Goal: Task Accomplishment & Management: Complete application form

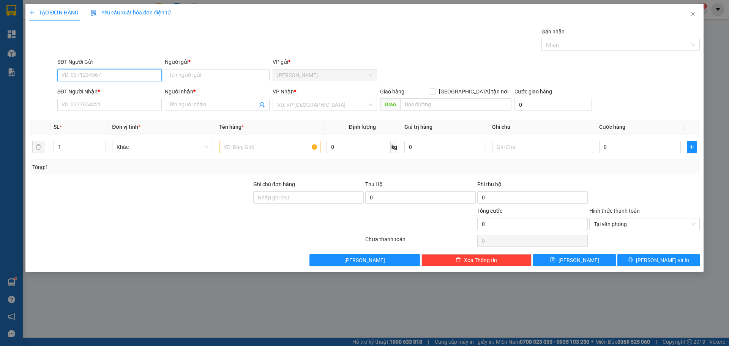
click at [105, 79] on input "SĐT Người Gửi" at bounding box center [109, 75] width 104 height 12
click at [96, 89] on div "0817183141 - HẰNG" at bounding box center [109, 90] width 95 height 8
type input "0817183141"
type input "HẰNG"
type input "0817183141"
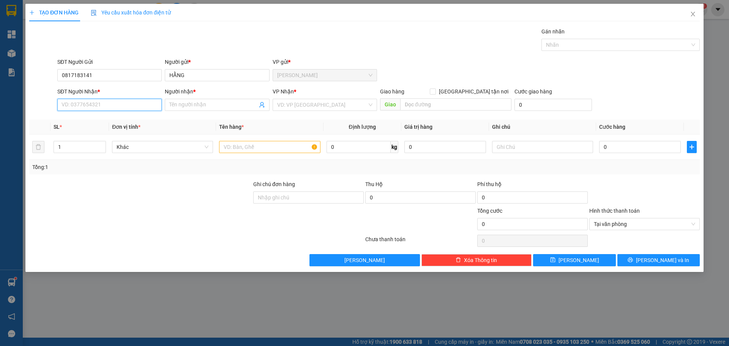
click at [98, 105] on input "SĐT Người Nhận *" at bounding box center [109, 105] width 104 height 12
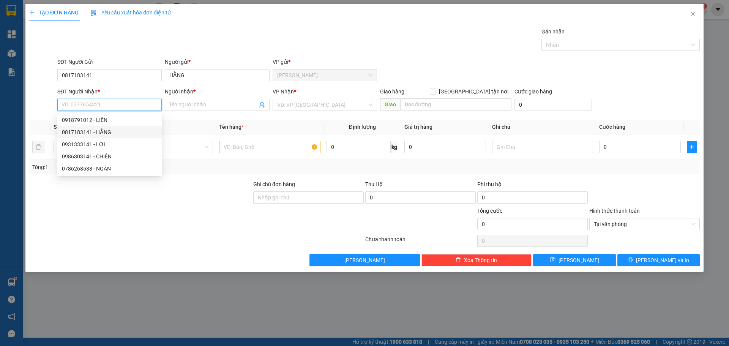
click at [98, 133] on div "0817183141 - HẰNG" at bounding box center [109, 132] width 95 height 8
type input "0817183141"
type input "HẰNG"
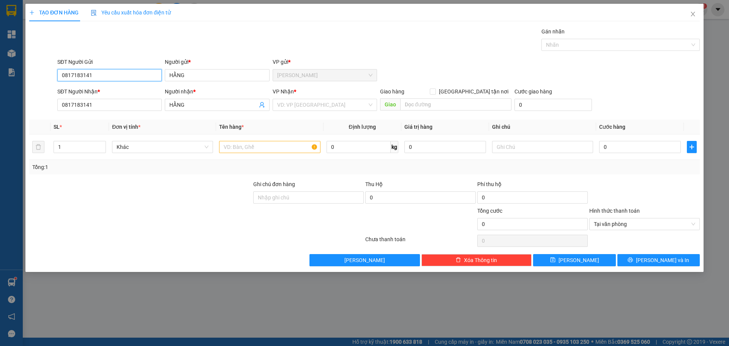
click at [107, 77] on input "0817183141" at bounding box center [109, 75] width 104 height 12
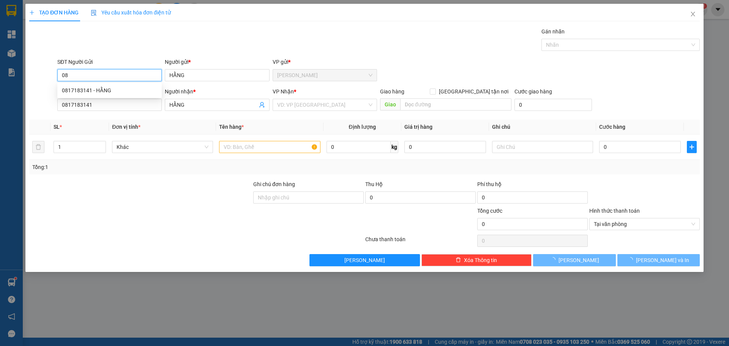
type input "0"
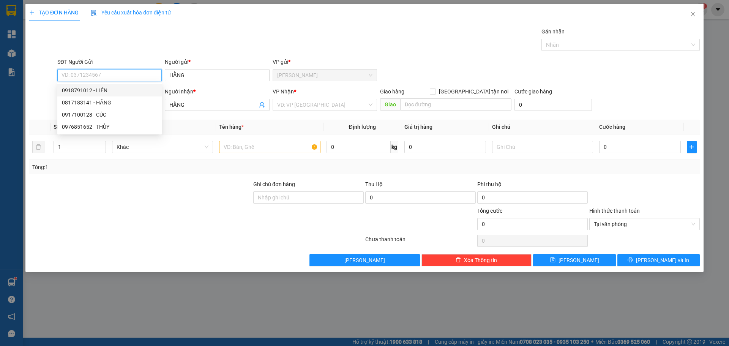
click at [105, 92] on div "0918791012 - LIỀN" at bounding box center [109, 90] width 95 height 8
type input "0918791012"
type input "LIỀN"
type input "0918791012"
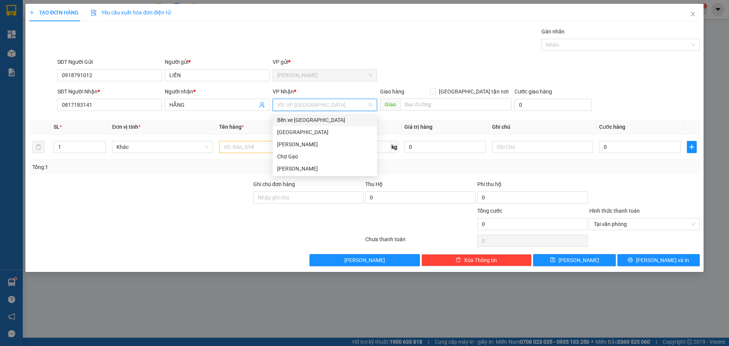
click at [288, 110] on input "search" at bounding box center [322, 104] width 90 height 11
click at [279, 130] on div "[GEOGRAPHIC_DATA]" at bounding box center [324, 132] width 95 height 8
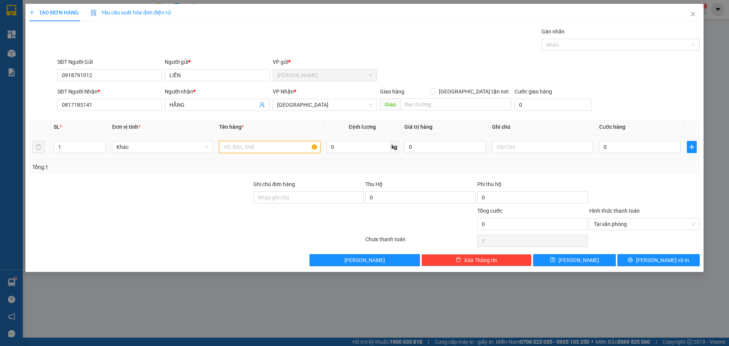
click at [262, 152] on input "text" at bounding box center [269, 147] width 101 height 12
type input "1 TNP"
click at [623, 148] on input "0" at bounding box center [640, 147] width 82 height 12
type input "3"
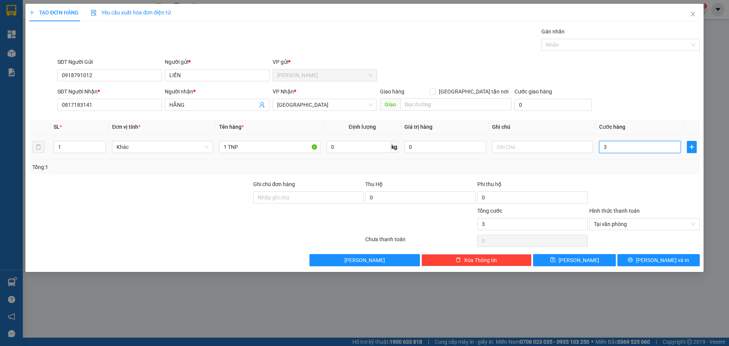
type input "35"
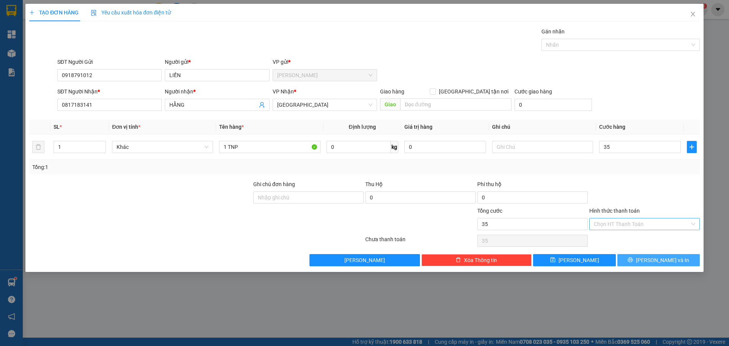
type input "35.000"
click at [680, 262] on button "[PERSON_NAME] và In" at bounding box center [658, 260] width 82 height 12
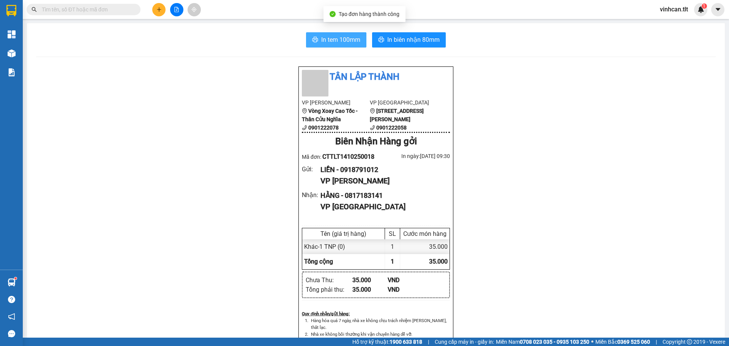
click at [314, 46] on button "In tem 100mm" at bounding box center [336, 39] width 60 height 15
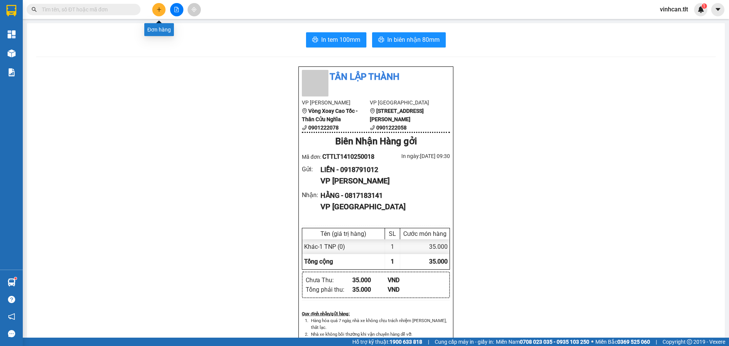
click at [157, 9] on icon "plus" at bounding box center [158, 9] width 5 height 5
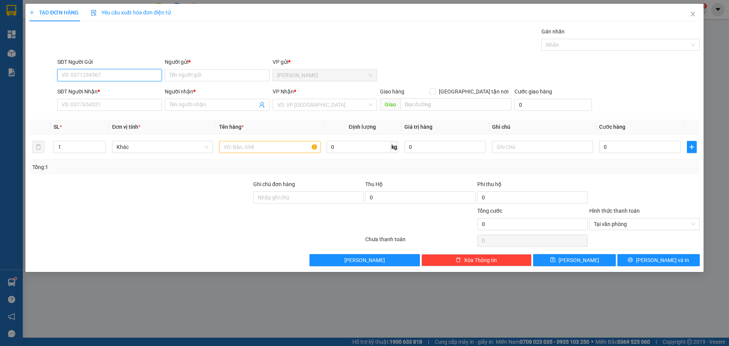
click at [111, 74] on input "SĐT Người Gửi" at bounding box center [109, 75] width 104 height 12
type input "0334308039"
click at [195, 76] on input "Người gửi *" at bounding box center [217, 75] width 104 height 12
paste input "Â"
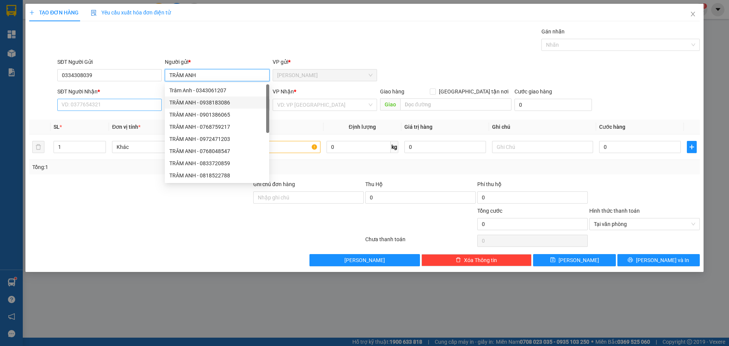
type input "TRÂM ANH"
click at [124, 106] on input "SĐT Người Nhận *" at bounding box center [109, 105] width 104 height 12
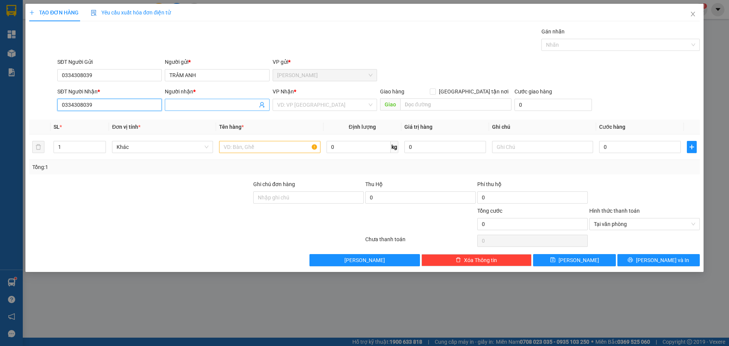
type input "0334308039"
click at [193, 107] on input "Người nhận *" at bounding box center [213, 105] width 88 height 8
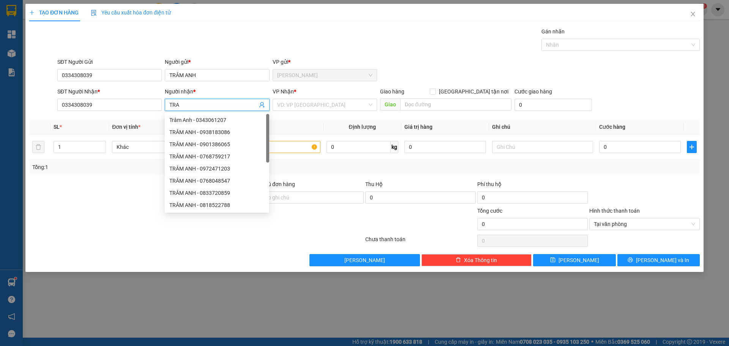
paste input "Â"
type input "TRÂM ANH"
click at [297, 103] on input "search" at bounding box center [322, 104] width 90 height 11
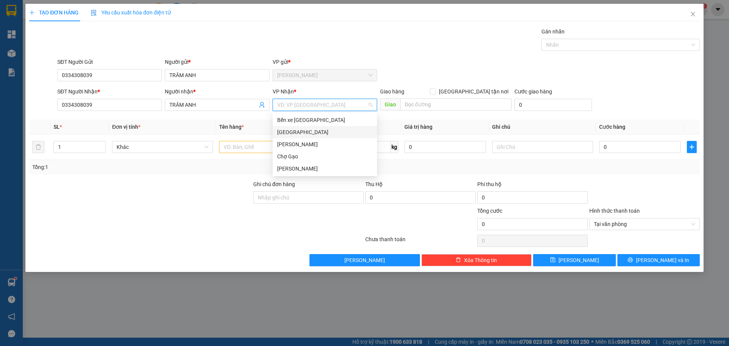
click at [281, 132] on div "[GEOGRAPHIC_DATA]" at bounding box center [324, 132] width 95 height 8
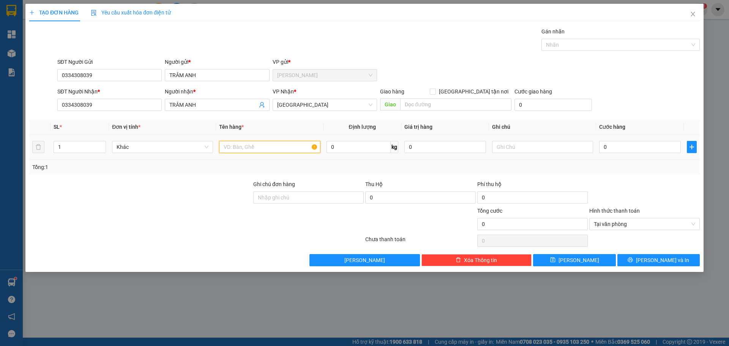
click at [256, 143] on input "text" at bounding box center [269, 147] width 101 height 12
type input "1 KTNP"
click at [608, 145] on input "0" at bounding box center [640, 147] width 82 height 12
type input "3"
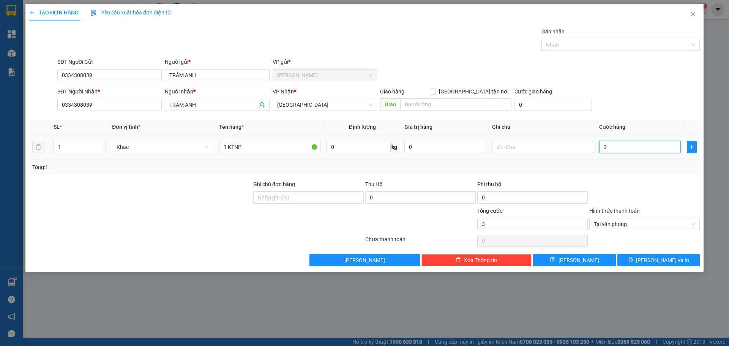
type input "35"
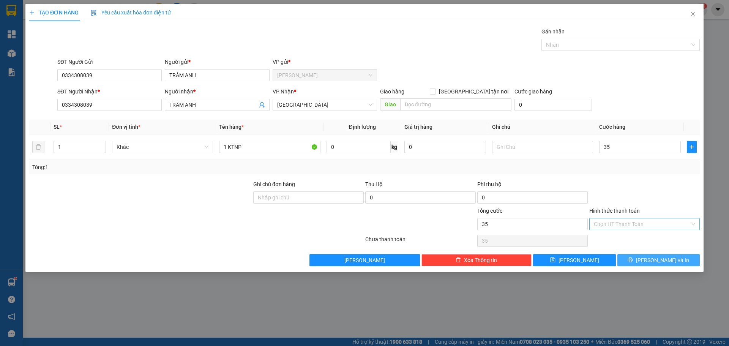
type input "35.000"
click at [673, 260] on button "[PERSON_NAME] và In" at bounding box center [658, 260] width 82 height 12
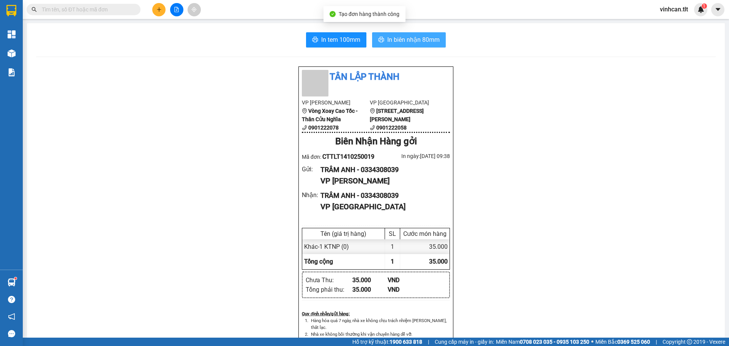
click at [403, 40] on span "In biên nhận 80mm" at bounding box center [413, 39] width 52 height 9
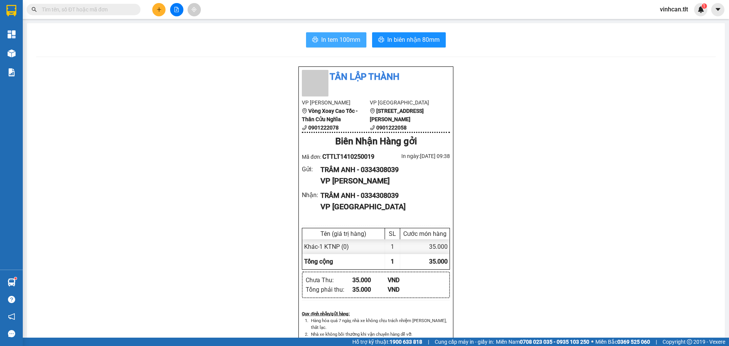
click at [357, 41] on span "In tem 100mm" at bounding box center [340, 39] width 39 height 9
click at [159, 13] on button at bounding box center [158, 9] width 13 height 13
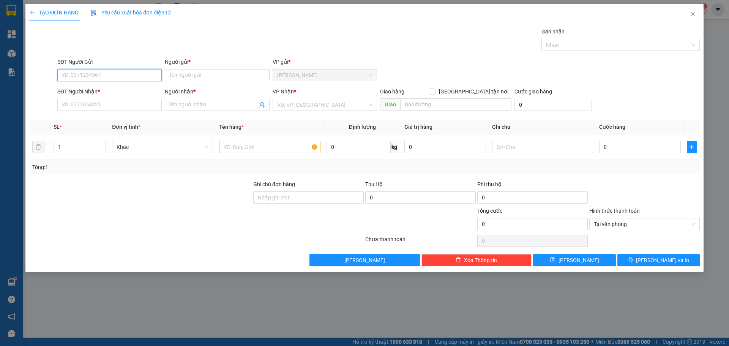
click at [87, 80] on input "SĐT Người Gửi" at bounding box center [109, 75] width 104 height 12
click at [88, 79] on input "SĐT Người Gửi" at bounding box center [109, 75] width 104 height 12
click at [88, 91] on div "0985343694 - HIỆP" at bounding box center [109, 90] width 95 height 8
type input "0985343694"
type input "HIỆP"
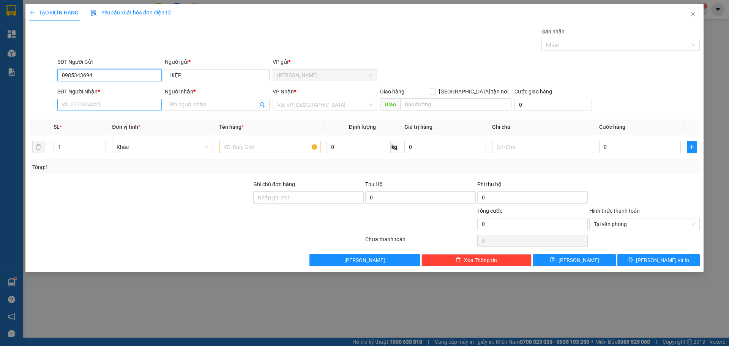
type input "0985343694"
click at [87, 104] on input "SĐT Người Nhận *" at bounding box center [109, 105] width 104 height 12
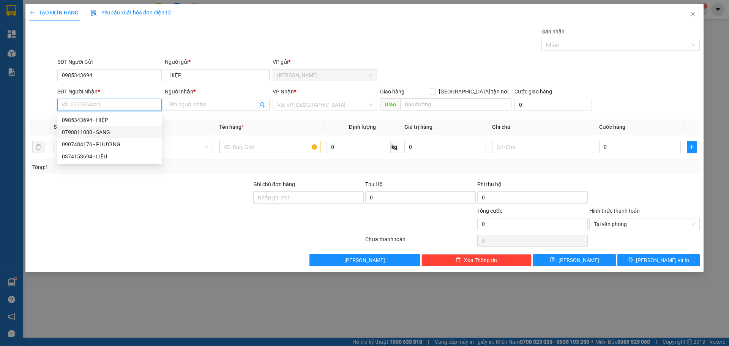
click at [90, 132] on div "0798811080 - SANG" at bounding box center [109, 132] width 95 height 8
type input "0798811080"
type input "SANG"
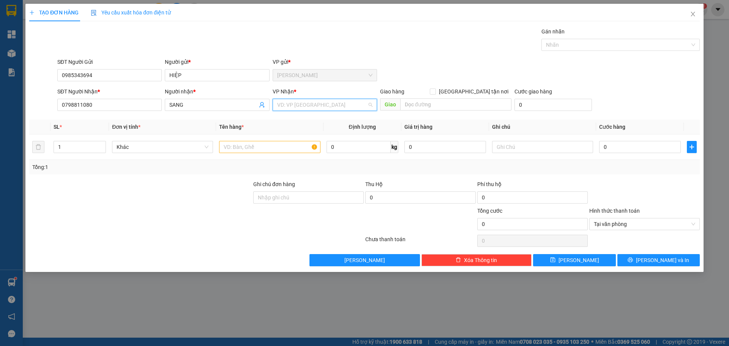
click at [288, 105] on input "search" at bounding box center [322, 104] width 90 height 11
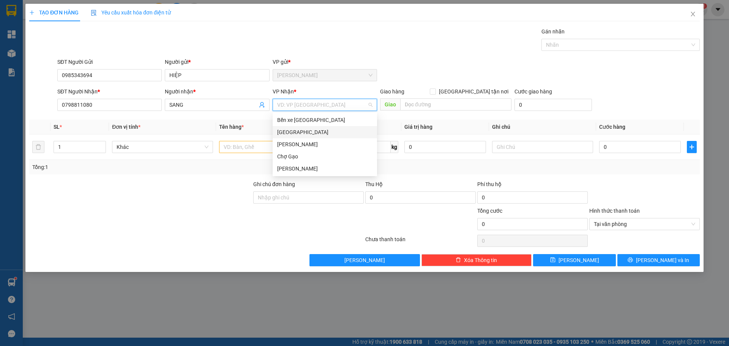
click at [284, 136] on div "[GEOGRAPHIC_DATA]" at bounding box center [324, 132] width 95 height 8
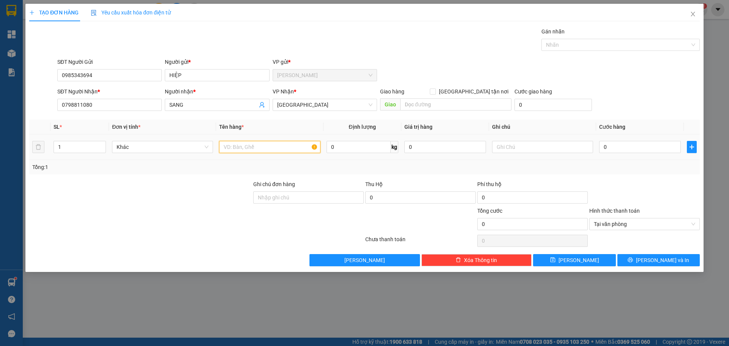
click at [233, 150] on input "text" at bounding box center [269, 147] width 101 height 12
paste input "Á"
type input "1 BAO CÁ"
click at [629, 147] on input "0" at bounding box center [640, 147] width 82 height 12
type input "2"
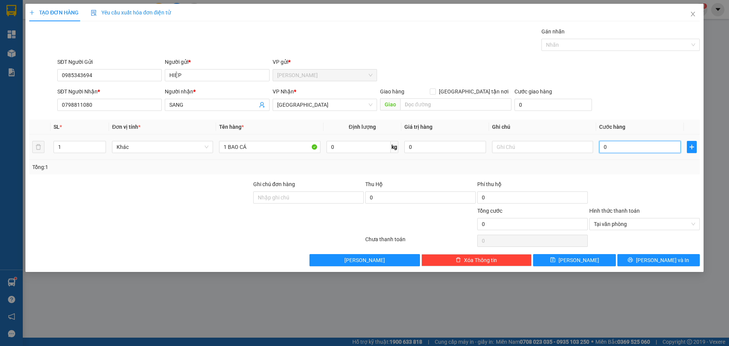
type input "2"
type input "25"
type input "25.000"
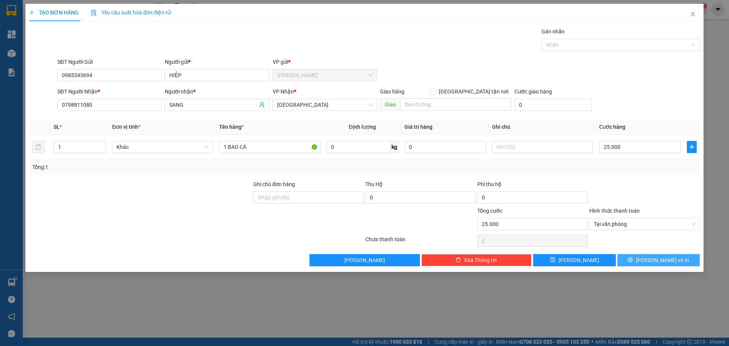
click at [633, 261] on icon "printer" at bounding box center [630, 259] width 5 height 5
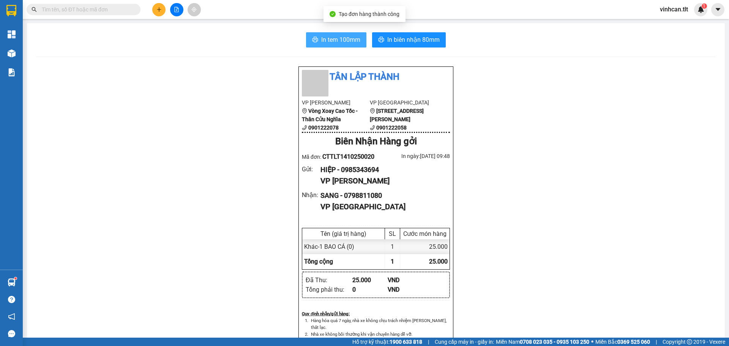
click at [335, 44] on span "In tem 100mm" at bounding box center [340, 39] width 39 height 9
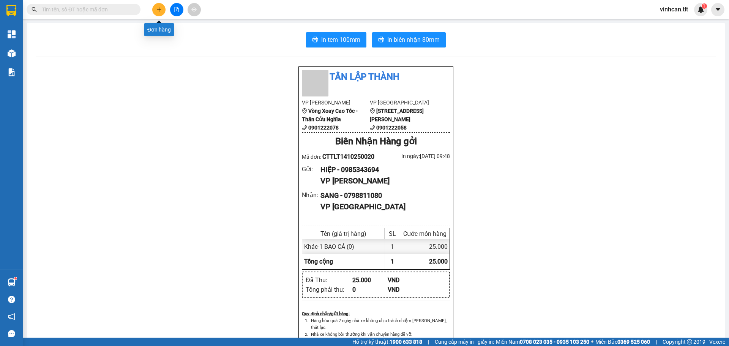
click at [161, 7] on icon "plus" at bounding box center [158, 9] width 5 height 5
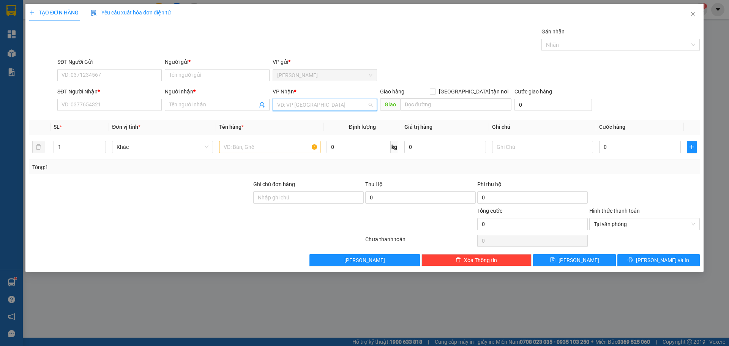
click at [297, 103] on input "search" at bounding box center [322, 104] width 90 height 11
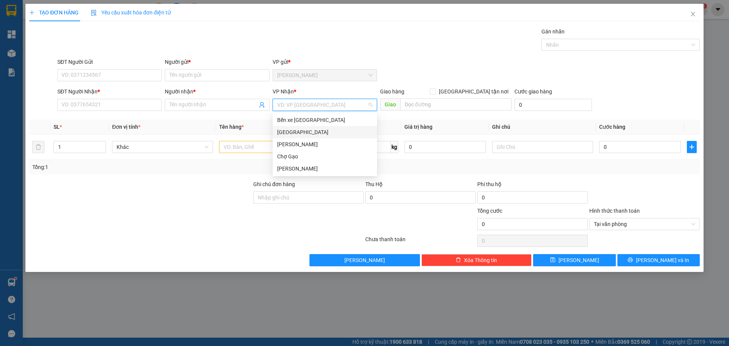
click at [288, 129] on div "[GEOGRAPHIC_DATA]" at bounding box center [324, 132] width 95 height 8
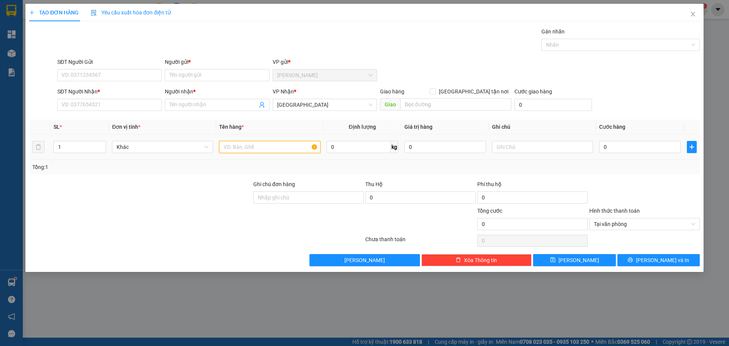
click at [233, 147] on input "text" at bounding box center [269, 147] width 101 height 12
click at [108, 79] on input "SĐT Người Gửi" at bounding box center [109, 75] width 104 height 12
click at [97, 90] on div "0913844691 - QUANG" at bounding box center [109, 90] width 95 height 8
type input "0913844691"
type input "QUANG"
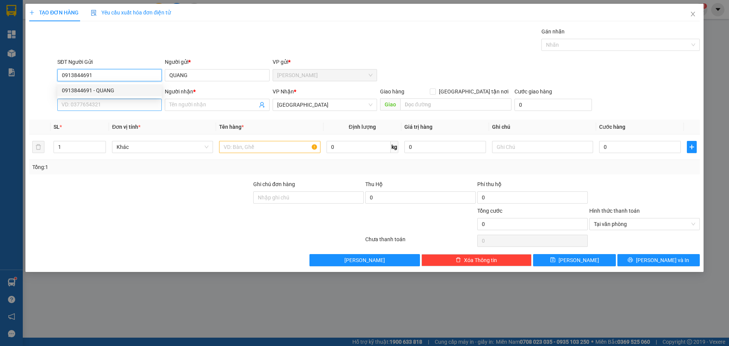
type input "0913844691"
click at [95, 104] on input "SĐT Người Nhận *" at bounding box center [109, 105] width 104 height 12
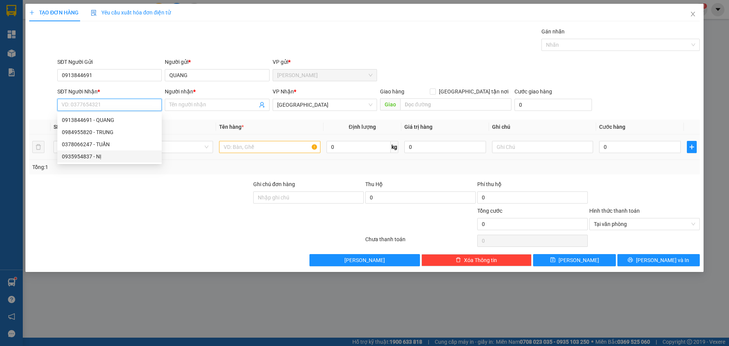
click at [84, 158] on div "0935954837 - NỊ" at bounding box center [109, 156] width 95 height 8
type input "0935954837"
type input "NỊ"
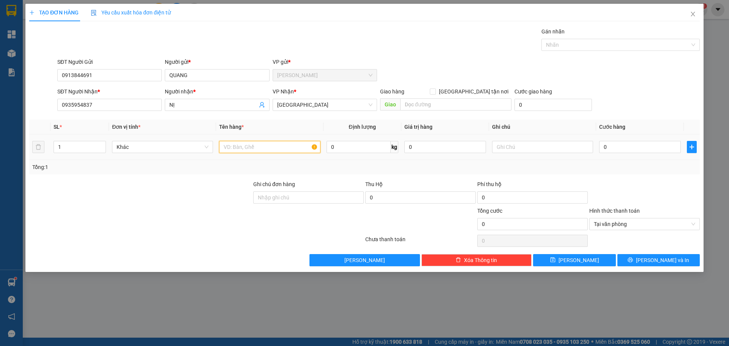
click at [267, 145] on input "text" at bounding box center [269, 147] width 101 height 12
click at [236, 146] on input "text" at bounding box center [269, 147] width 101 height 12
paste input "Ă"
paste input "Ắ"
type input "1 BAO TRẮNG"
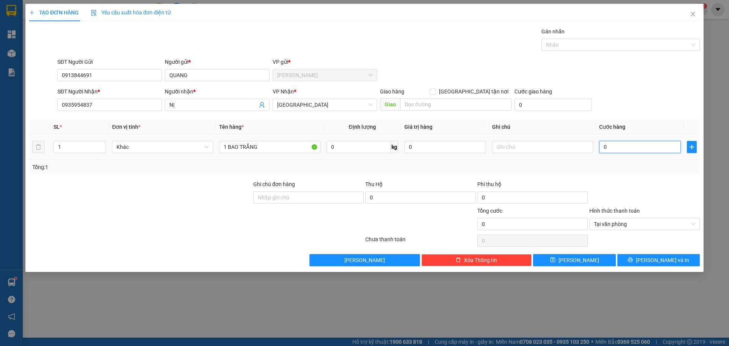
click at [618, 151] on input "0" at bounding box center [640, 147] width 82 height 12
type input "3"
type input "30"
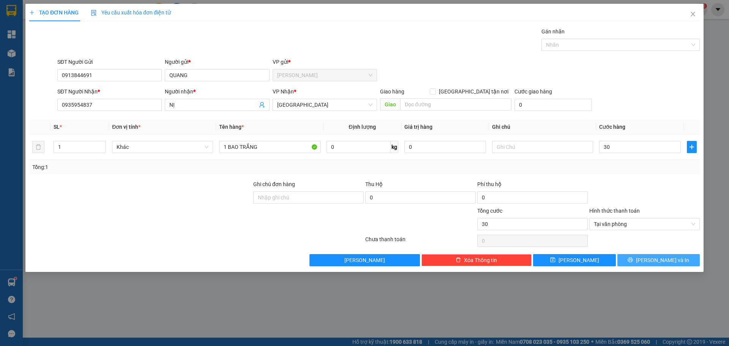
type input "30.000"
click at [659, 260] on span "[PERSON_NAME] và In" at bounding box center [662, 260] width 53 height 8
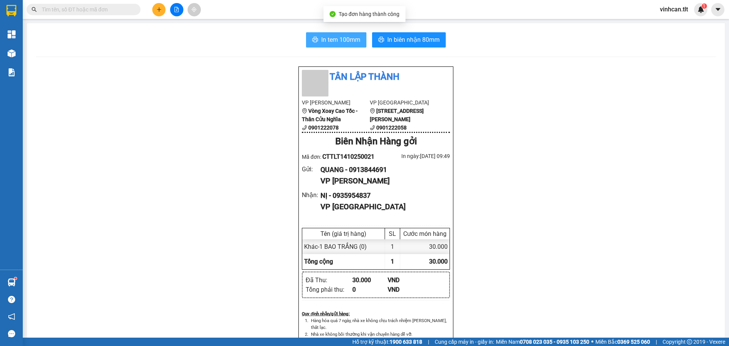
click at [355, 44] on span "In tem 100mm" at bounding box center [340, 39] width 39 height 9
click at [154, 10] on button at bounding box center [158, 9] width 13 height 13
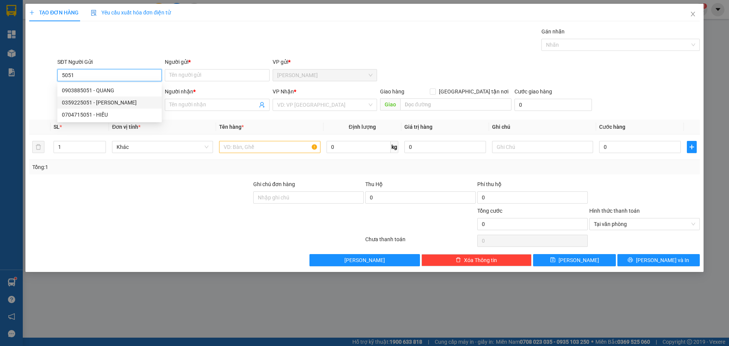
click at [101, 104] on div "0359225051 - [PERSON_NAME]" at bounding box center [109, 102] width 95 height 8
type input "0359225051"
type input "TRINH"
type input "0359225051"
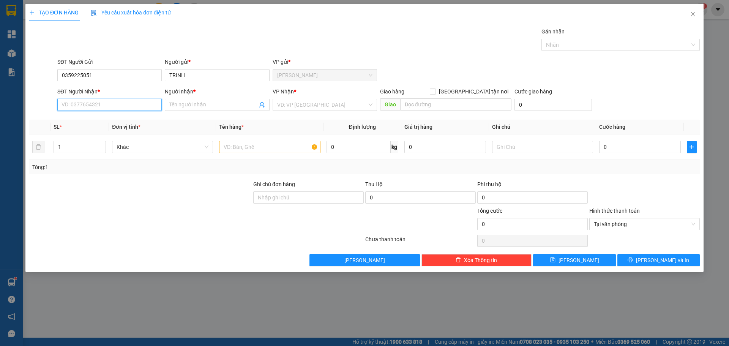
click at [102, 105] on input "SĐT Người Nhận *" at bounding box center [109, 105] width 104 height 12
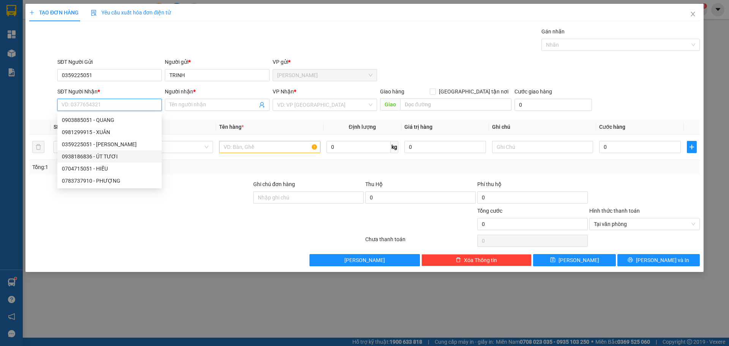
click at [110, 158] on div "0938186836 - ÚT TƯƠI" at bounding box center [109, 156] width 95 height 8
type input "0938186836"
type input "ÚT TƯƠI"
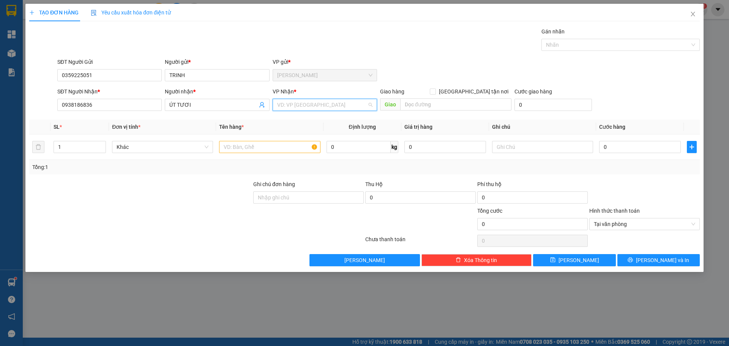
click at [348, 105] on input "search" at bounding box center [322, 104] width 90 height 11
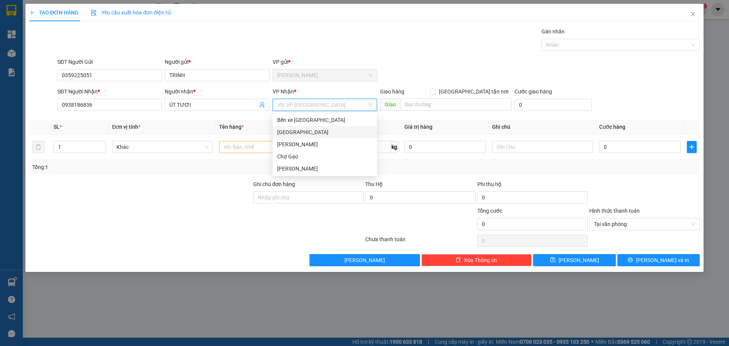
click at [322, 131] on div "[GEOGRAPHIC_DATA]" at bounding box center [324, 132] width 95 height 8
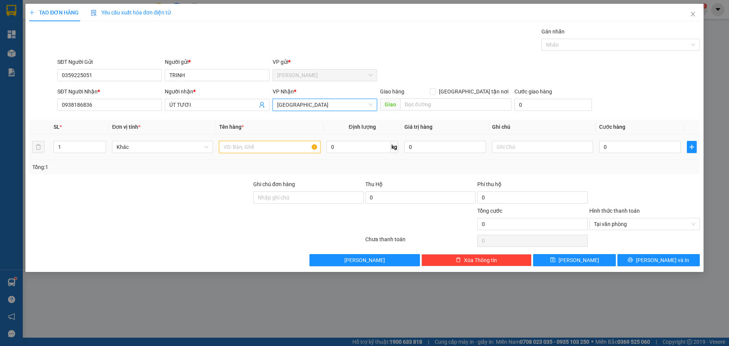
drag, startPoint x: 262, startPoint y: 144, endPoint x: 296, endPoint y: 155, distance: 35.9
click at [262, 144] on input "text" at bounding box center [269, 147] width 101 height 12
type input "1 TNP"
click at [645, 148] on input "0" at bounding box center [640, 147] width 82 height 12
type input "3"
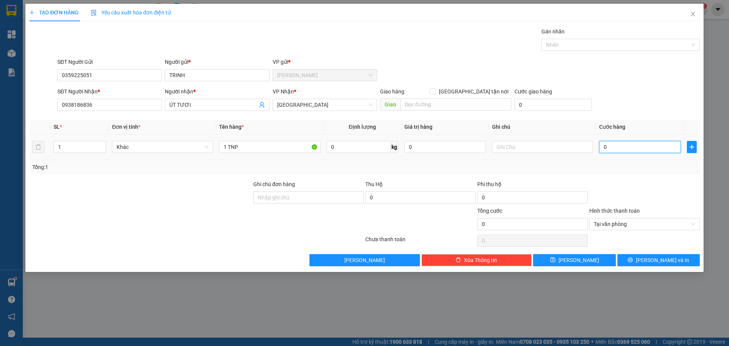
type input "3"
type input "35"
type input "3"
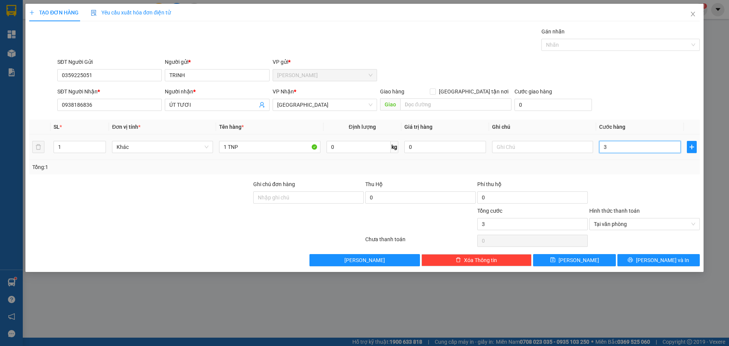
type input "33"
type input "3"
type input "30"
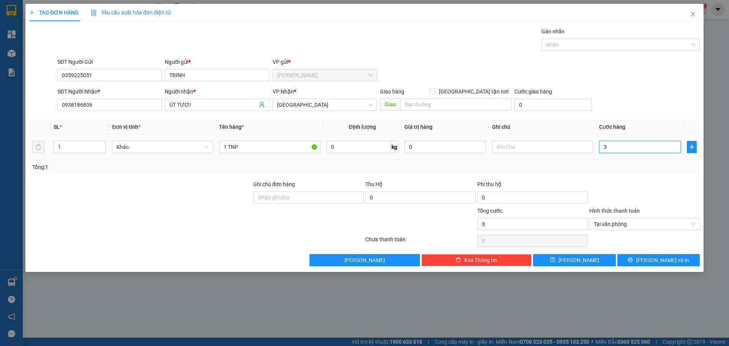
type input "30"
type input "30.000"
click at [635, 262] on button "[PERSON_NAME] và In" at bounding box center [658, 260] width 82 height 12
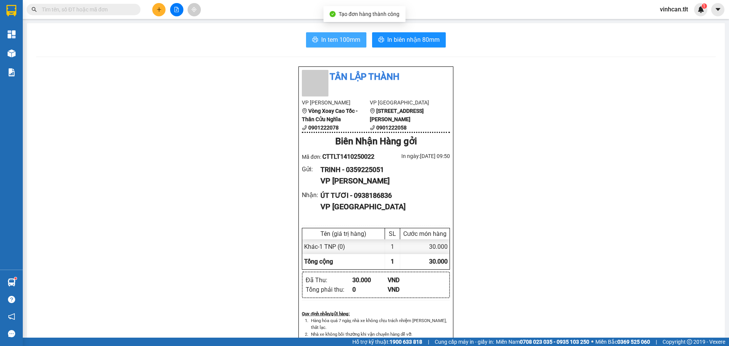
click at [334, 40] on span "In tem 100mm" at bounding box center [340, 39] width 39 height 9
click at [167, 172] on div "Tân Lập Thành VP Cao Tốc Vòng Xoay Cao Tốc - Thân Cửu Nghĩa 0901222078 VP [GEOG…" at bounding box center [376, 347] width 680 height 562
click at [246, 11] on div "Kết quả tìm kiếm ( 0 ) Bộ lọc No Data vinhcan.tlt 1" at bounding box center [364, 9] width 729 height 19
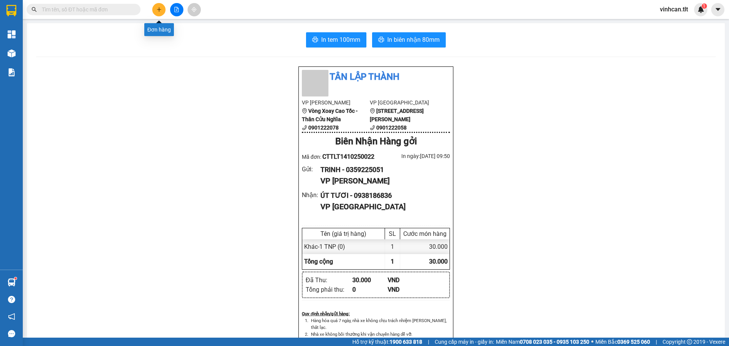
click at [160, 10] on icon "plus" at bounding box center [158, 9] width 5 height 5
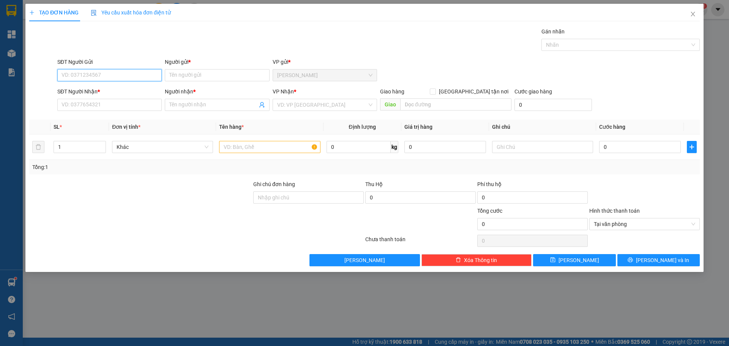
click at [111, 73] on input "SĐT Người Gửi" at bounding box center [109, 75] width 104 height 12
click at [101, 93] on div "02733935577 - [GEOGRAPHIC_DATA]" at bounding box center [109, 90] width 95 height 8
type input "02733935577"
type input "NK MỸ NHA"
type input "02733935577"
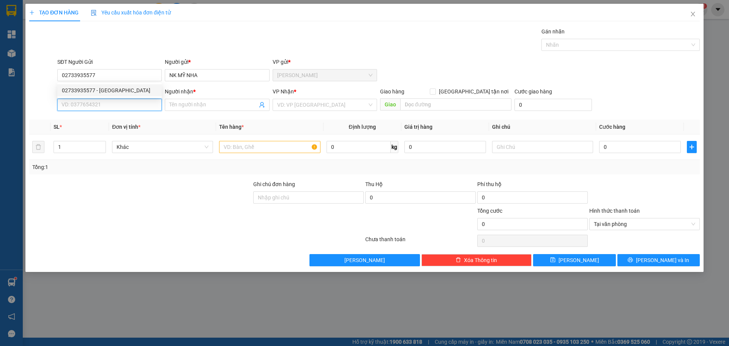
click at [101, 102] on input "SĐT Người Nhận *" at bounding box center [109, 105] width 104 height 12
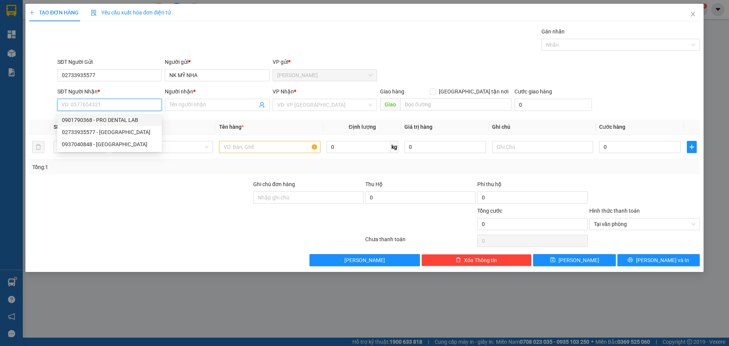
click at [95, 122] on div "0901790368 - PRO DENTAL LAB" at bounding box center [109, 120] width 95 height 8
type input "0901790368"
type input "PRO DENTAL LAB"
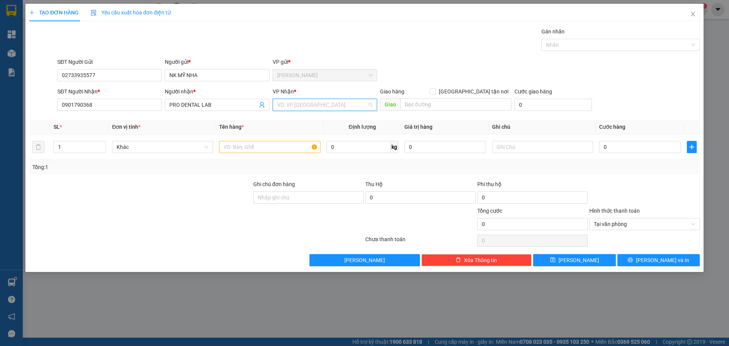
click at [293, 104] on input "search" at bounding box center [322, 104] width 90 height 11
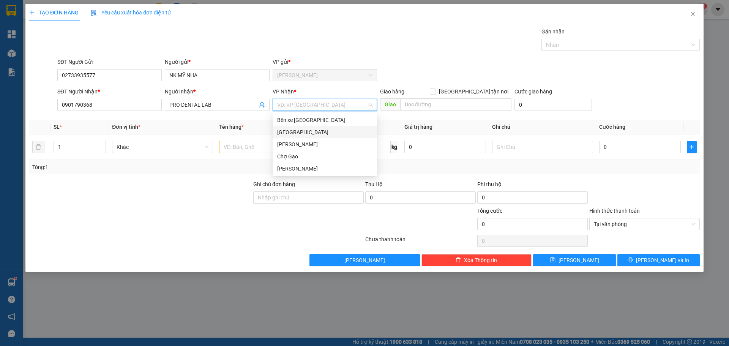
click at [285, 129] on div "[GEOGRAPHIC_DATA]" at bounding box center [324, 132] width 95 height 8
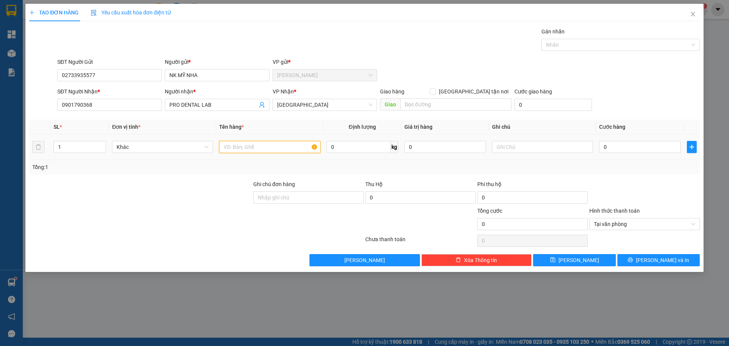
click at [256, 144] on input "text" at bounding box center [269, 147] width 101 height 12
type input "1 HNP"
click at [618, 148] on input "0" at bounding box center [640, 147] width 82 height 12
type input "2"
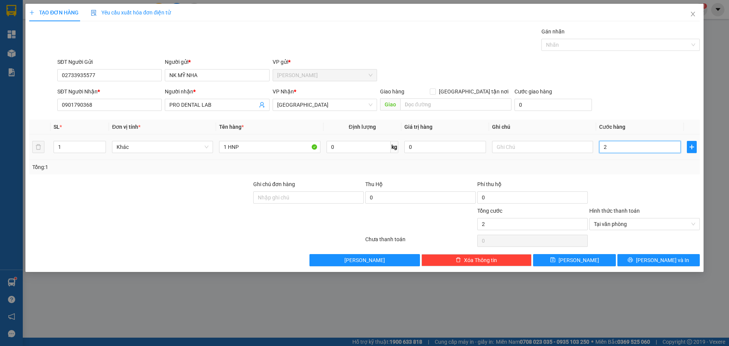
type input "20"
type input "20.000"
click at [637, 263] on button "[PERSON_NAME] và In" at bounding box center [658, 260] width 82 height 12
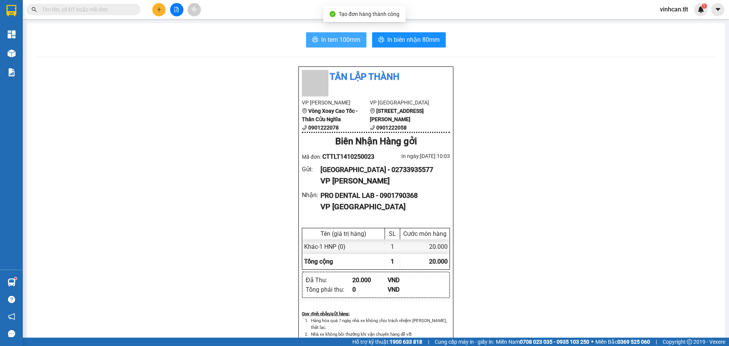
click at [333, 44] on span "In tem 100mm" at bounding box center [340, 39] width 39 height 9
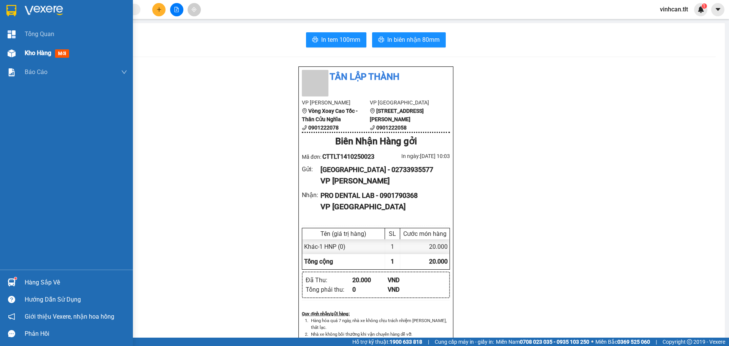
click at [24, 50] on div "Kho hàng mới" at bounding box center [66, 53] width 133 height 19
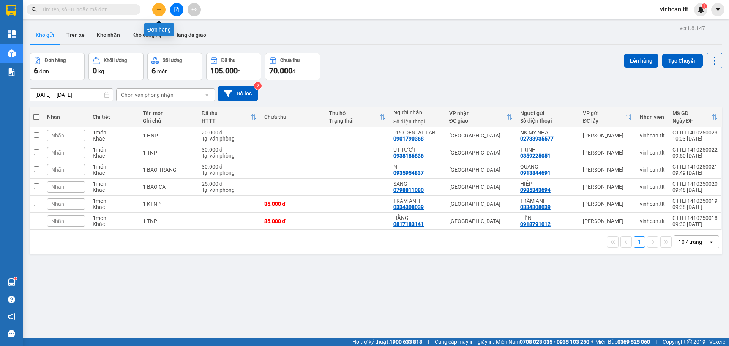
click at [157, 15] on button at bounding box center [158, 9] width 13 height 13
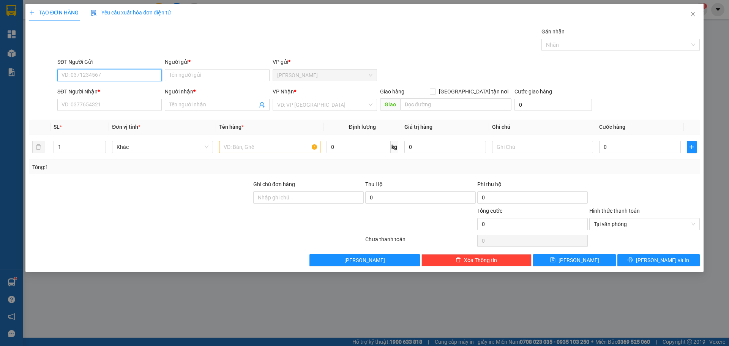
click at [118, 74] on input "SĐT Người Gửi" at bounding box center [109, 75] width 104 height 12
click at [96, 93] on div "0785507879 - PHƯƠNG" at bounding box center [109, 90] width 95 height 8
type input "0785507879"
type input "PHƯƠNG"
type input "0785507879"
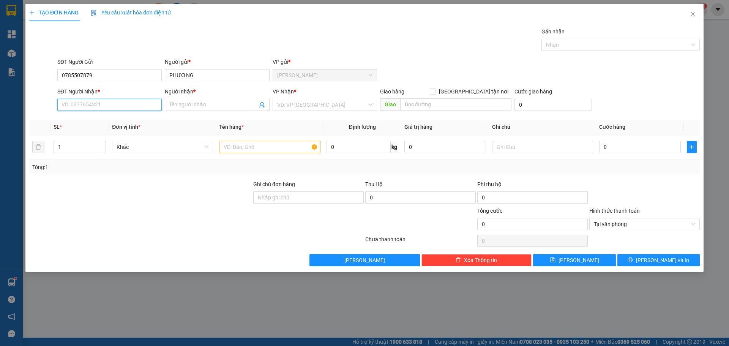
click at [94, 107] on input "SĐT Người Nhận *" at bounding box center [109, 105] width 104 height 12
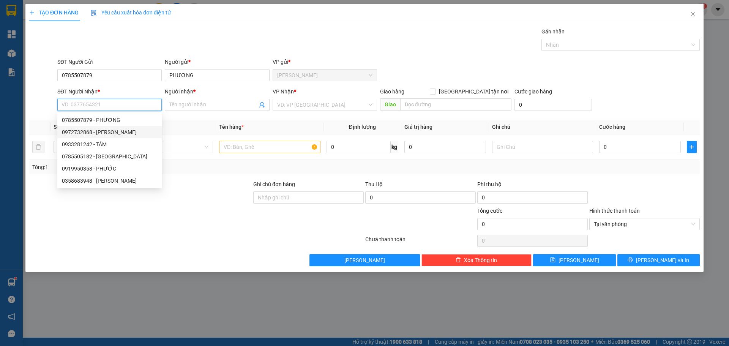
click at [79, 136] on div "0972732868 - [PERSON_NAME]" at bounding box center [109, 132] width 104 height 12
type input "0972732868"
type input "HẢI"
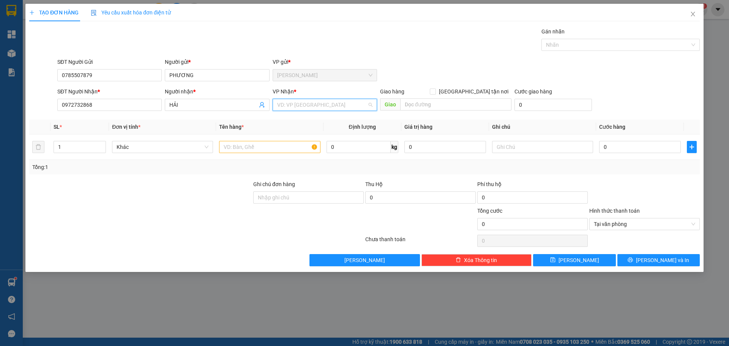
click at [290, 105] on input "search" at bounding box center [322, 104] width 90 height 11
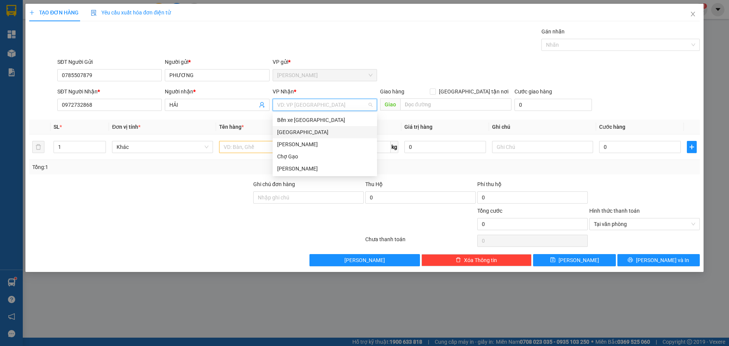
click at [286, 134] on div "[GEOGRAPHIC_DATA]" at bounding box center [324, 132] width 95 height 8
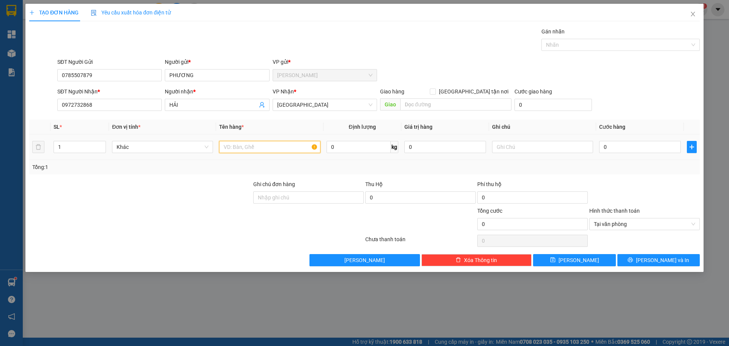
click at [232, 147] on input "text" at bounding box center [269, 147] width 101 height 12
paste input "Đ"
type input "1 K ĐEN"
click at [612, 149] on input "0" at bounding box center [640, 147] width 82 height 12
type input "2"
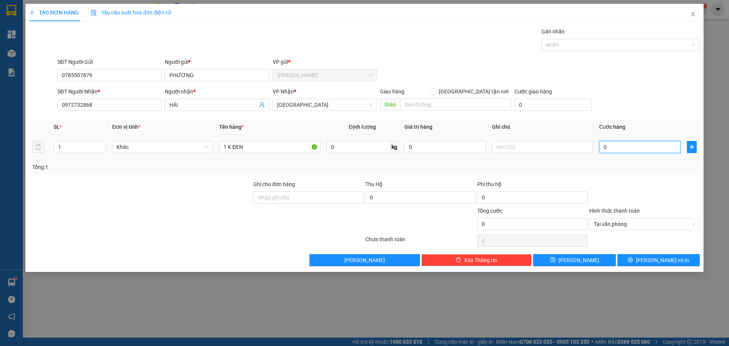
type input "2"
type input "25"
type input "25.000"
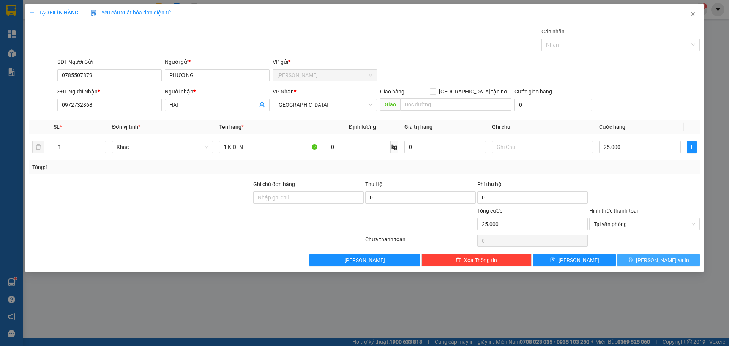
click at [634, 260] on button "[PERSON_NAME] và In" at bounding box center [658, 260] width 82 height 12
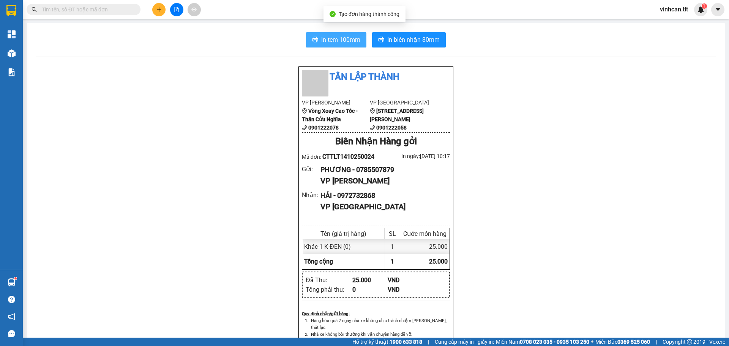
click at [340, 39] on span "In tem 100mm" at bounding box center [340, 39] width 39 height 9
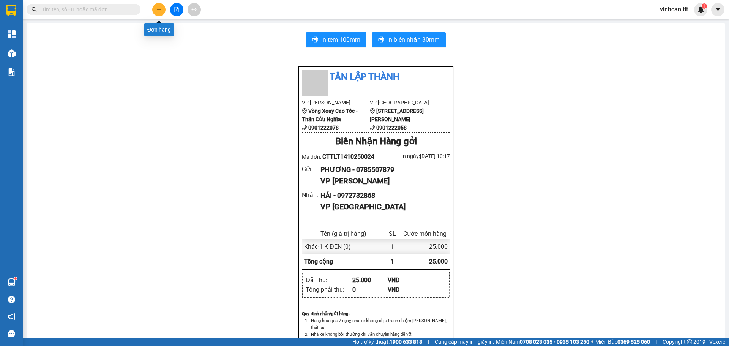
click at [156, 8] on icon "plus" at bounding box center [158, 9] width 5 height 5
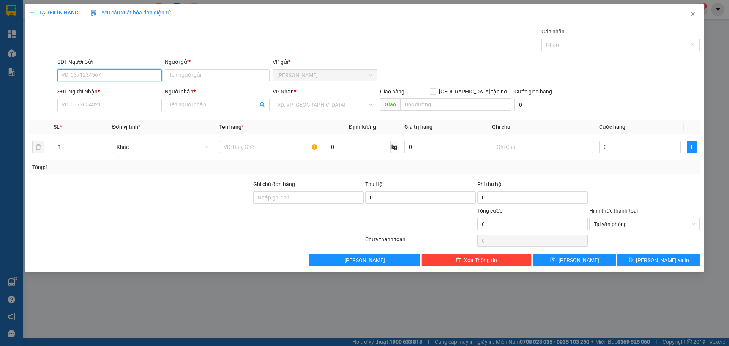
click at [103, 74] on input "SĐT Người Gửi" at bounding box center [109, 75] width 104 height 12
click at [85, 93] on div "0344089599 - NHÂN" at bounding box center [109, 90] width 95 height 8
type input "0344089599"
type input "NHÂN"
type input "0344089599"
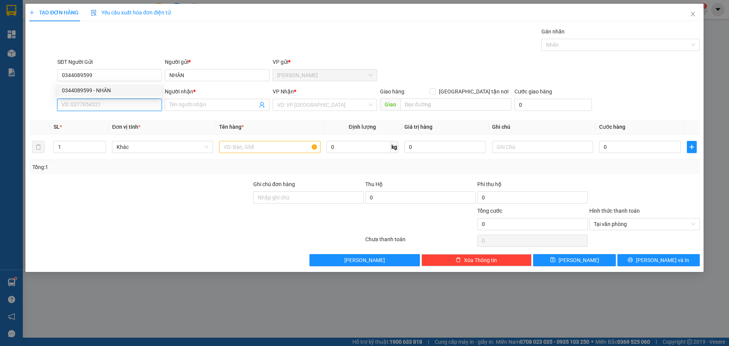
click at [85, 104] on input "SĐT Người Nhận *" at bounding box center [109, 105] width 104 height 12
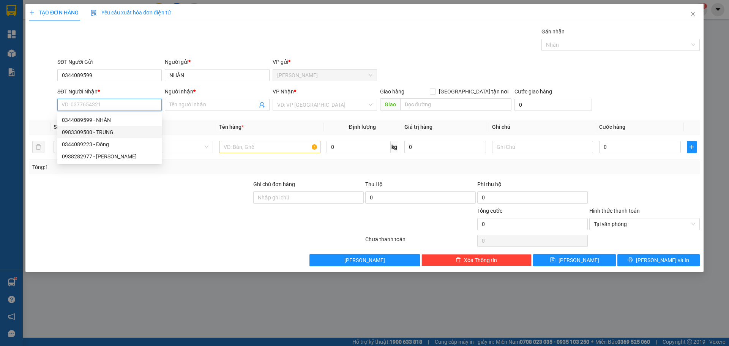
click at [76, 133] on div "0983309500 - TRUNG" at bounding box center [109, 132] width 95 height 8
type input "0983309500"
type input "TRUNG"
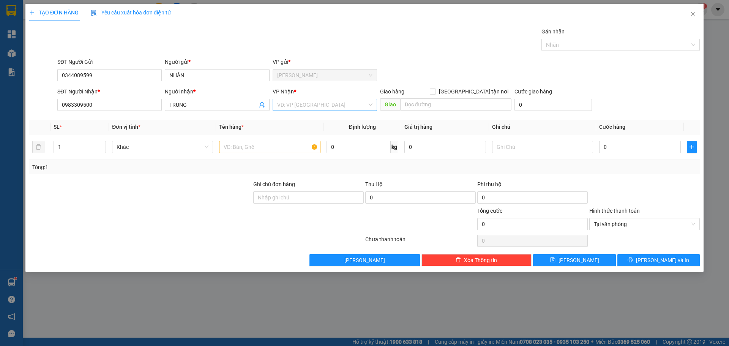
click at [288, 109] on input "search" at bounding box center [322, 104] width 90 height 11
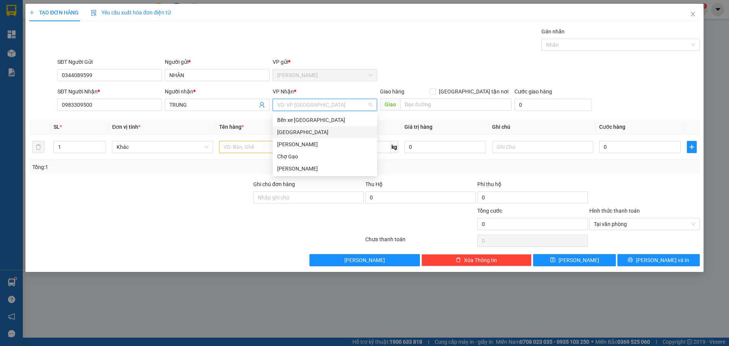
click at [282, 131] on div "[GEOGRAPHIC_DATA]" at bounding box center [324, 132] width 95 height 8
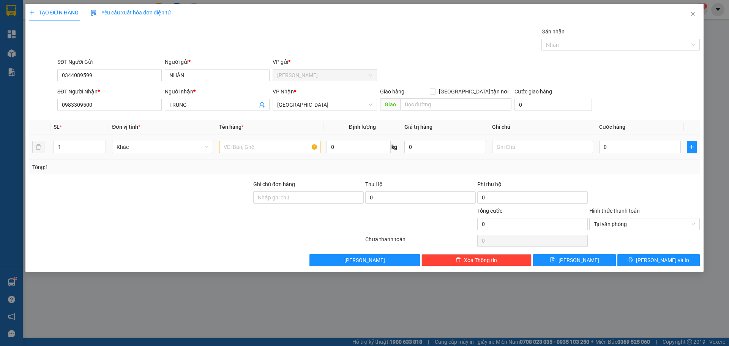
click at [258, 154] on div at bounding box center [269, 146] width 101 height 15
click at [255, 148] on input "text" at bounding box center [269, 147] width 101 height 12
type input "1 TNP"
click at [630, 149] on input "0" at bounding box center [640, 147] width 82 height 12
type input "3"
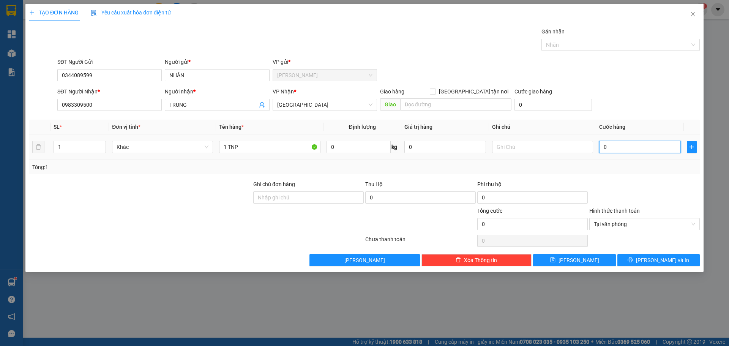
type input "3"
type input "30"
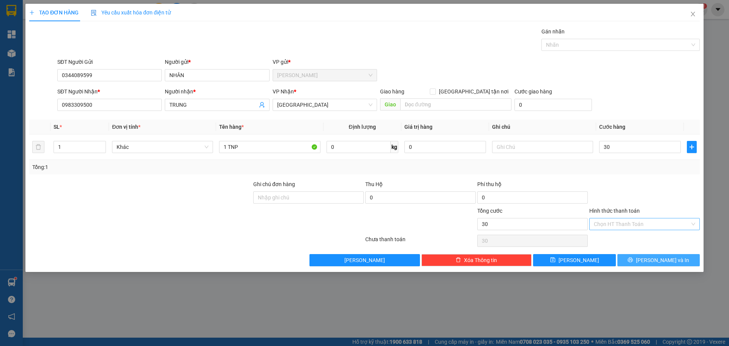
type input "30.000"
click at [673, 258] on button "[PERSON_NAME] và In" at bounding box center [658, 260] width 82 height 12
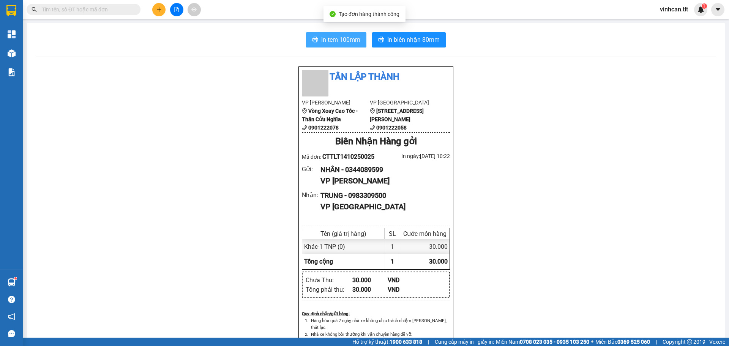
click at [353, 42] on span "In tem 100mm" at bounding box center [340, 39] width 39 height 9
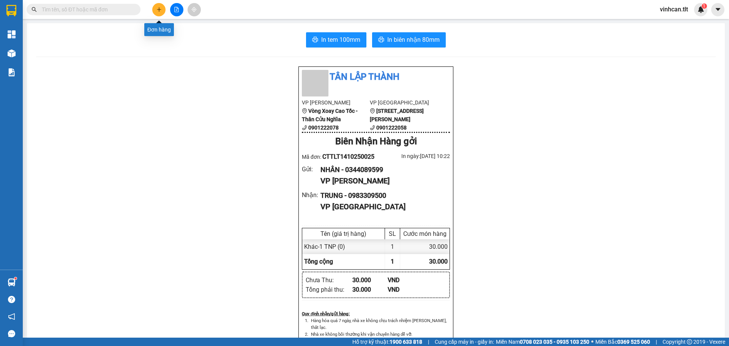
click at [159, 13] on button at bounding box center [158, 9] width 13 height 13
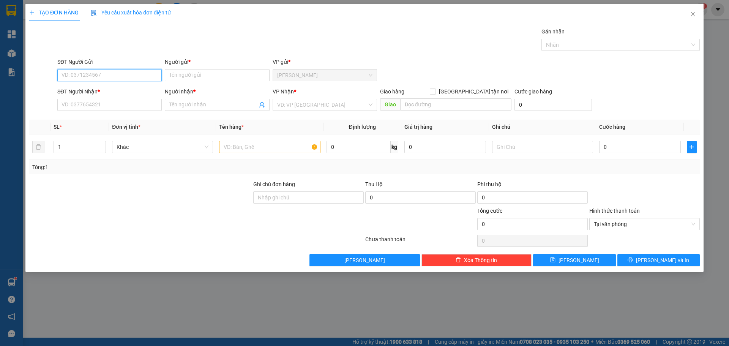
click at [110, 80] on input "SĐT Người Gửi" at bounding box center [109, 75] width 104 height 12
click at [97, 102] on div "0383435300 - TÍN NHÂN" at bounding box center [109, 102] width 95 height 8
type input "0383435300"
type input "TÍN NHÂN"
type input "0383435300"
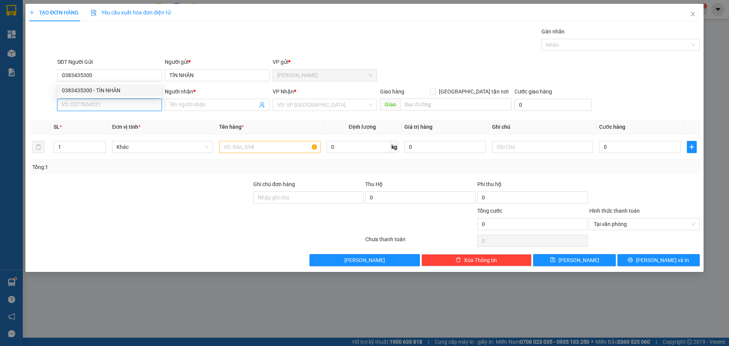
click at [97, 102] on input "SĐT Người Nhận *" at bounding box center [109, 105] width 104 height 12
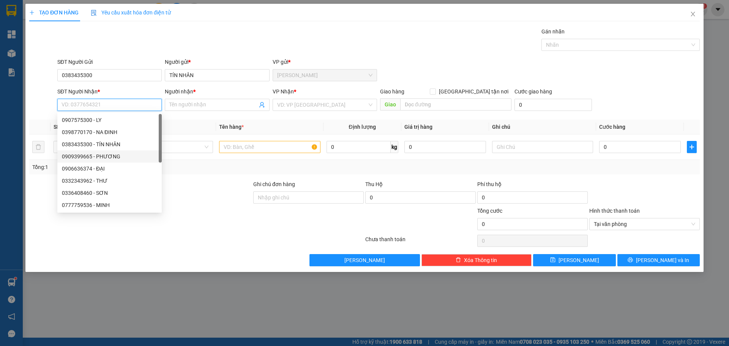
click at [98, 153] on div "0909399665 - PHƯƠNG" at bounding box center [109, 156] width 95 height 8
type input "0909399665"
type input "PHƯƠNG"
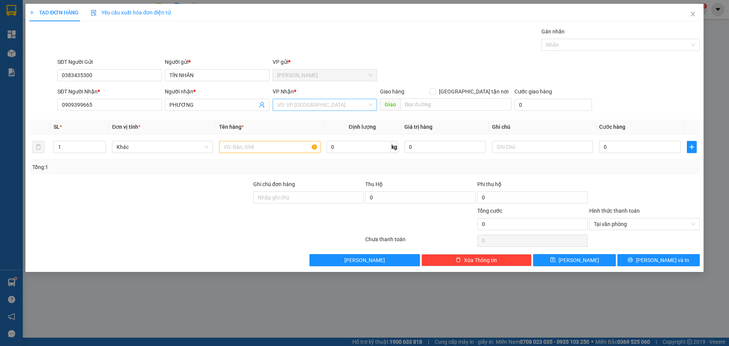
click at [299, 107] on input "search" at bounding box center [322, 104] width 90 height 11
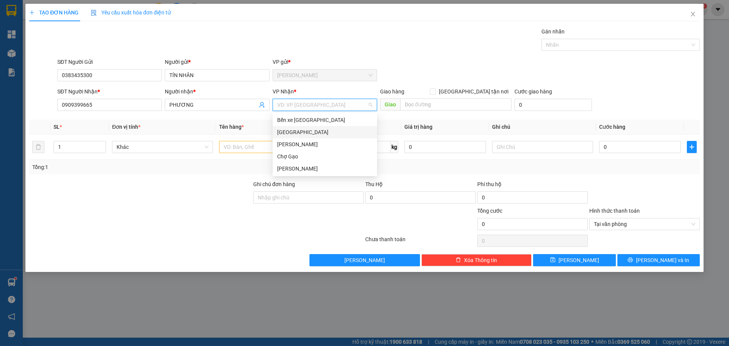
click at [289, 132] on div "[GEOGRAPHIC_DATA]" at bounding box center [324, 132] width 95 height 8
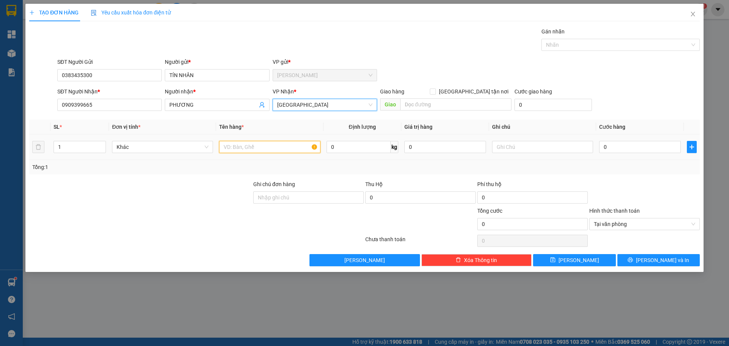
click at [265, 150] on input "text" at bounding box center [269, 147] width 101 height 12
type input "1 TNP"
click at [621, 154] on div "0" at bounding box center [640, 146] width 82 height 15
click at [621, 153] on div "0" at bounding box center [640, 146] width 82 height 15
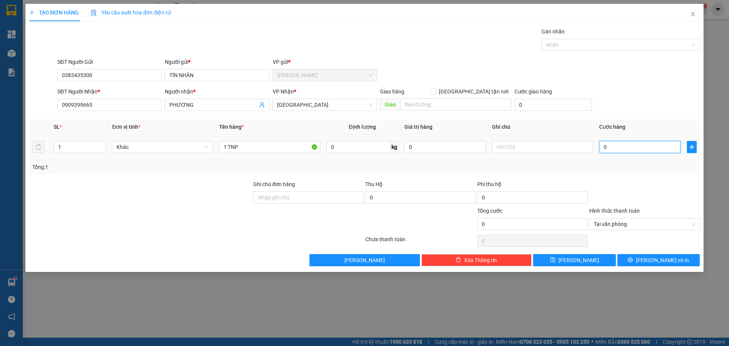
click at [624, 151] on input "0" at bounding box center [640, 147] width 82 height 12
type input "3"
type input "35"
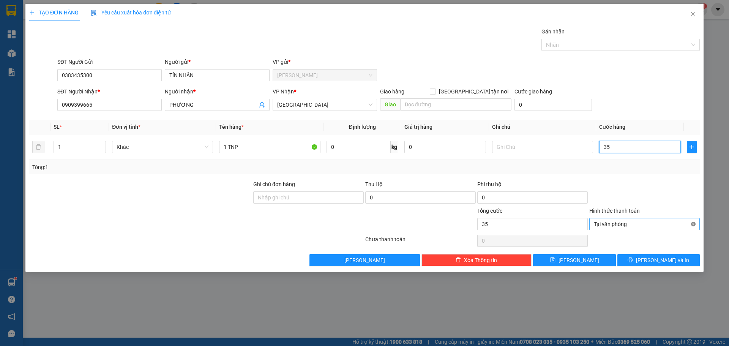
type input "35"
click at [678, 256] on button "[PERSON_NAME] và In" at bounding box center [658, 260] width 82 height 12
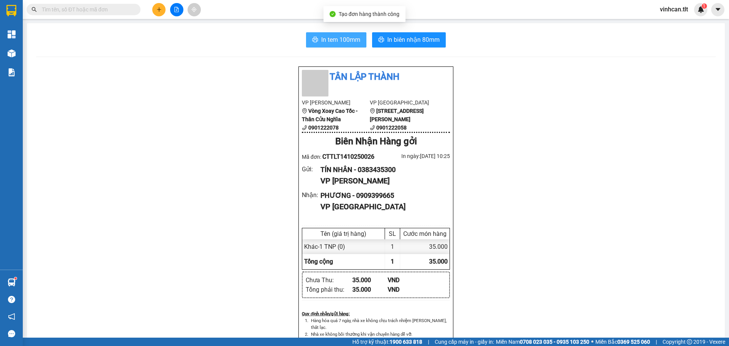
click at [317, 36] on button "In tem 100mm" at bounding box center [336, 39] width 60 height 15
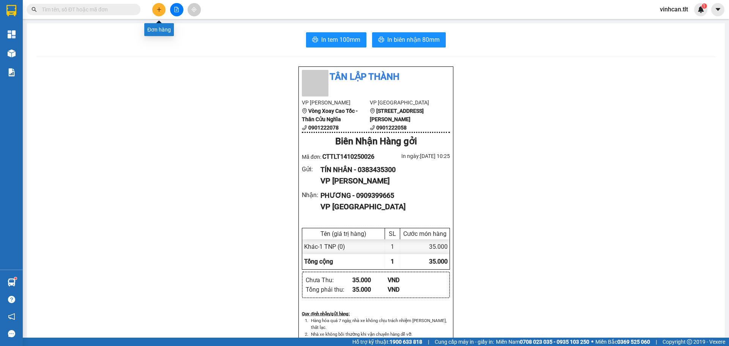
click at [154, 6] on button at bounding box center [158, 9] width 13 height 13
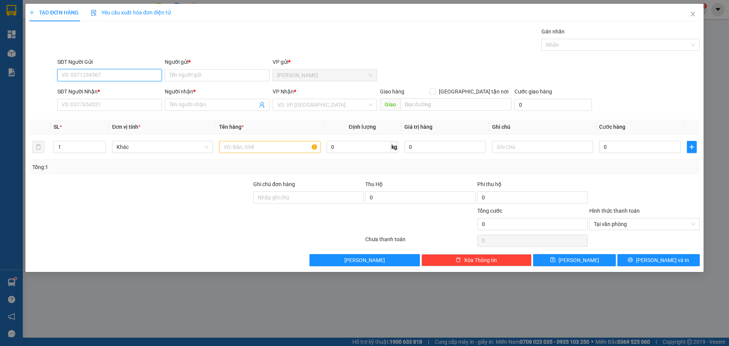
click at [115, 73] on input "SĐT Người Gửi" at bounding box center [109, 75] width 104 height 12
type input "0909272954"
click at [113, 96] on div "0909272954 - HÙNG" at bounding box center [109, 90] width 104 height 12
type input "HÙNG"
type input "0909272954"
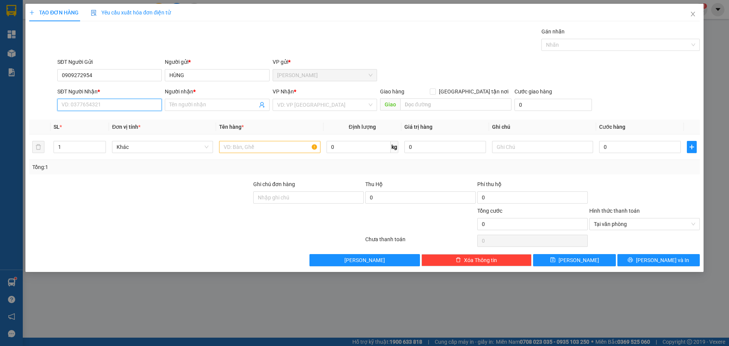
click at [109, 108] on input "SĐT Người Nhận *" at bounding box center [109, 105] width 104 height 12
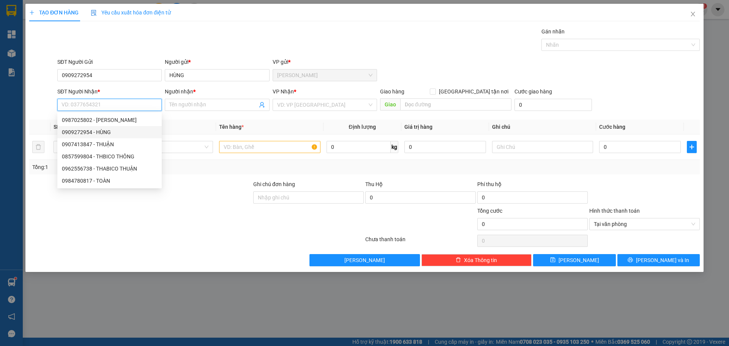
click at [101, 133] on div "0909272954 - HÙNG" at bounding box center [109, 132] width 95 height 8
type input "0909272954"
type input "HÙNG"
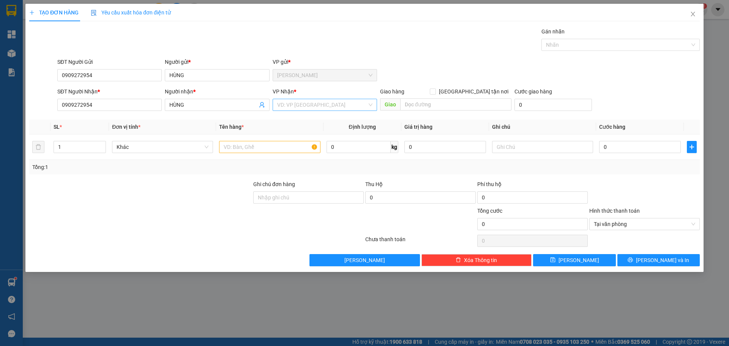
click at [282, 101] on input "search" at bounding box center [322, 104] width 90 height 11
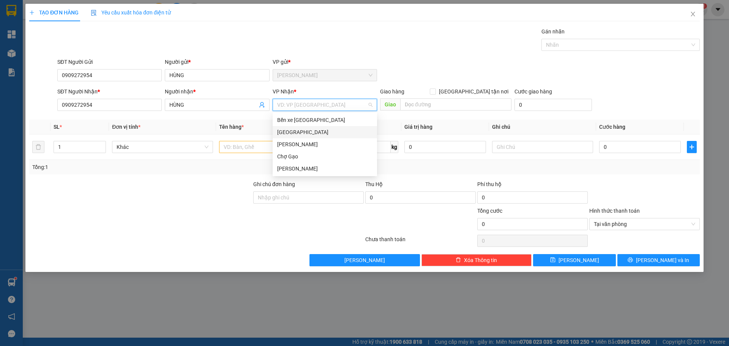
click at [278, 132] on div "[GEOGRAPHIC_DATA]" at bounding box center [324, 132] width 95 height 8
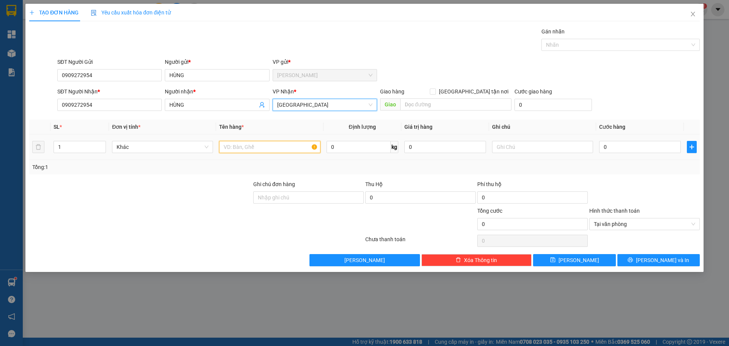
click at [259, 147] on input "text" at bounding box center [269, 147] width 101 height 12
paste input "ÉP"
type input "1 TÉP GT"
click at [653, 156] on td "0" at bounding box center [640, 146] width 88 height 25
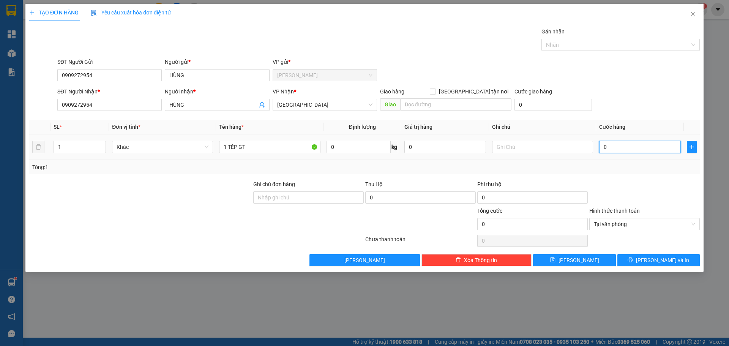
click at [649, 150] on input "0" at bounding box center [640, 147] width 82 height 12
type input "2"
type input "20"
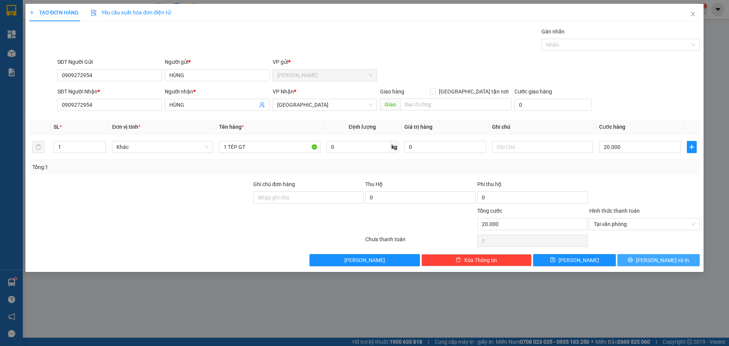
click at [633, 260] on icon "printer" at bounding box center [630, 259] width 5 height 5
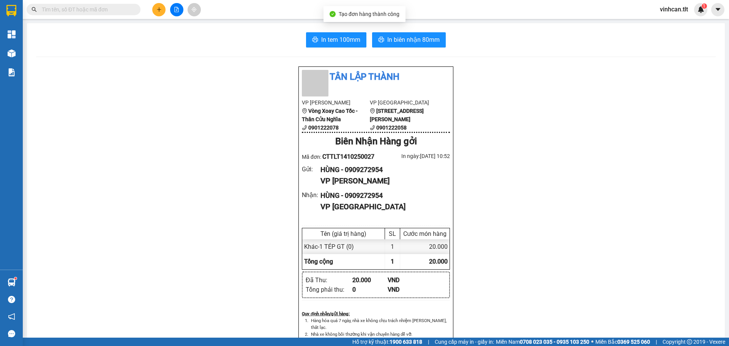
click at [26, 51] on main "In tem 100mm In biên nhận 80mm Tân Lập Thành VP Cao Tốc Vòng Xoay Cao Tốc - Thâ…" at bounding box center [364, 169] width 729 height 338
click at [161, 8] on icon "plus" at bounding box center [158, 9] width 5 height 5
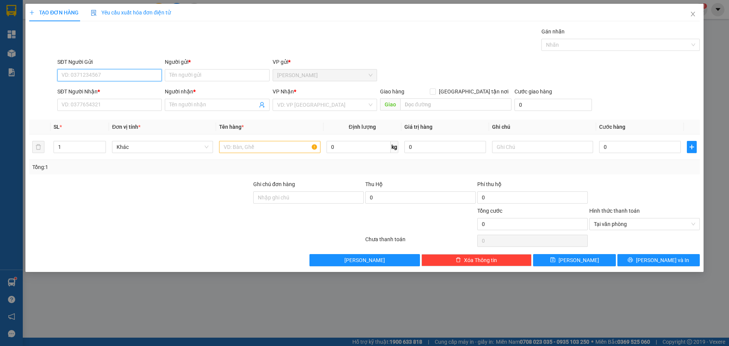
click at [121, 75] on input "SĐT Người Gửi" at bounding box center [109, 75] width 104 height 12
click at [100, 91] on div "0909272954 - HÙNG" at bounding box center [109, 90] width 95 height 8
type input "0909272954"
type input "HÙNG"
type input "0909272954"
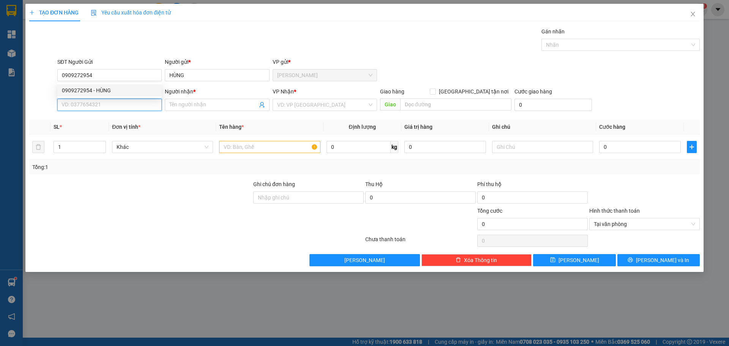
click at [90, 108] on input "SĐT Người Nhận *" at bounding box center [109, 105] width 104 height 12
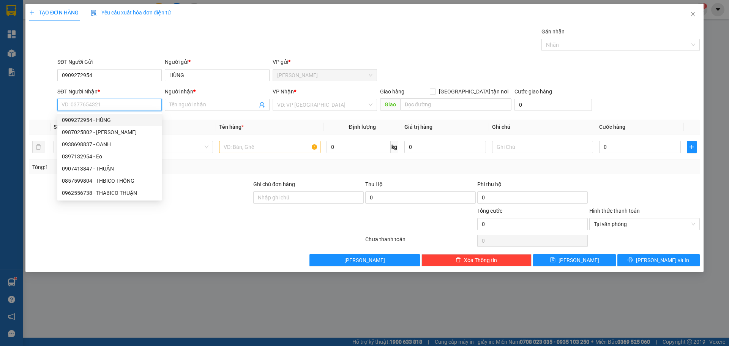
click at [90, 123] on div "0909272954 - HÙNG" at bounding box center [109, 120] width 95 height 8
type input "0909272954"
type input "HÙNG"
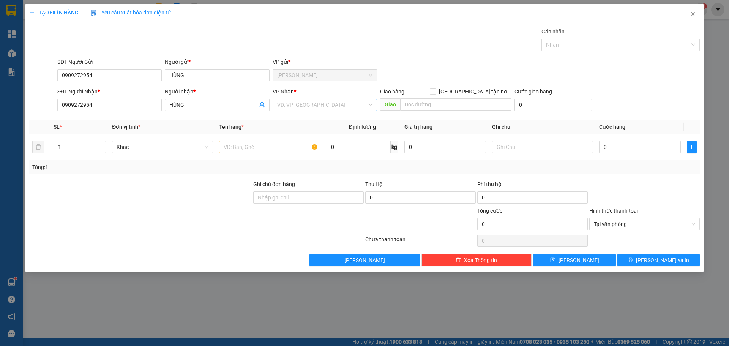
click at [285, 105] on input "search" at bounding box center [322, 104] width 90 height 11
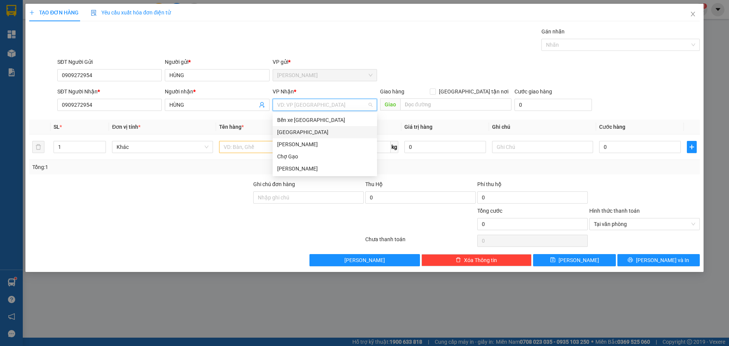
click at [284, 131] on div "[GEOGRAPHIC_DATA]" at bounding box center [324, 132] width 95 height 8
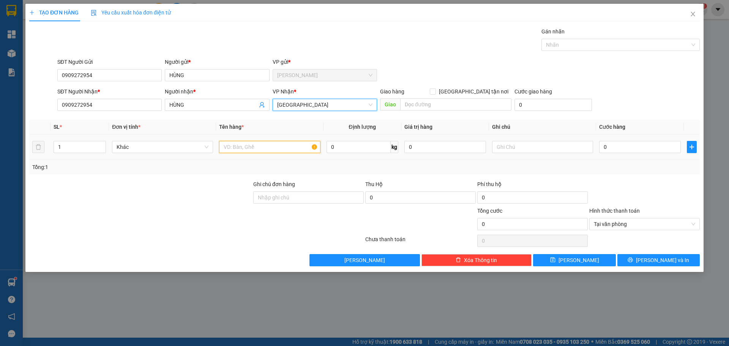
click at [261, 145] on input "text" at bounding box center [269, 147] width 101 height 12
paste input "ÉP"
type input "1 TÉP GT"
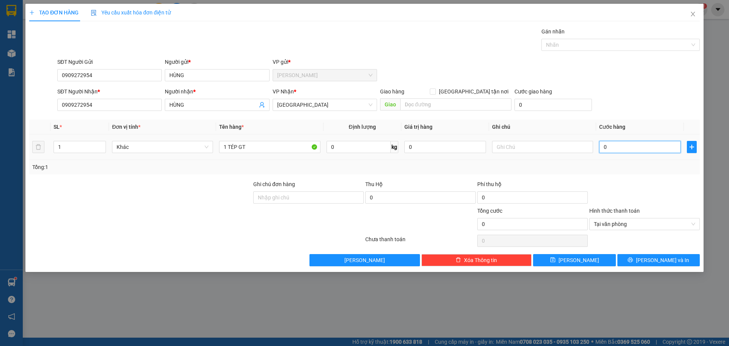
click at [625, 149] on input "0" at bounding box center [640, 147] width 82 height 12
type input "2"
type input "20"
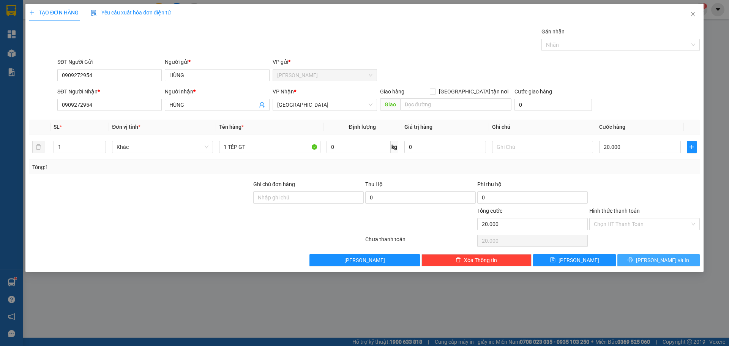
click at [677, 263] on button "[PERSON_NAME] và In" at bounding box center [658, 260] width 82 height 12
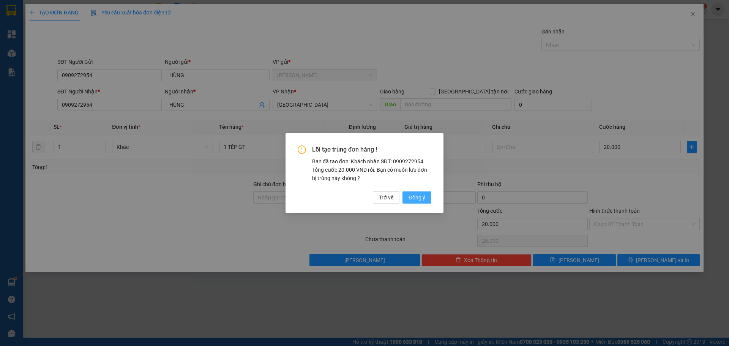
click at [429, 200] on button "Đồng ý" at bounding box center [416, 197] width 29 height 12
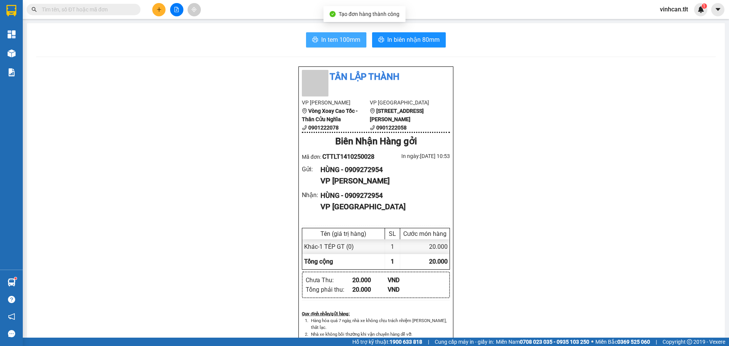
click at [339, 33] on button "In tem 100mm" at bounding box center [336, 39] width 60 height 15
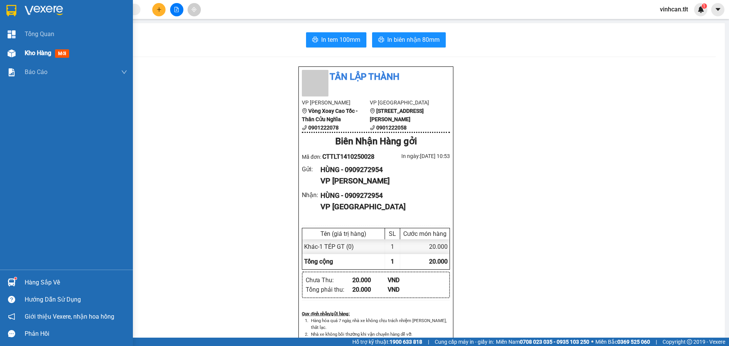
click at [20, 55] on div "Kho hàng mới" at bounding box center [66, 53] width 133 height 19
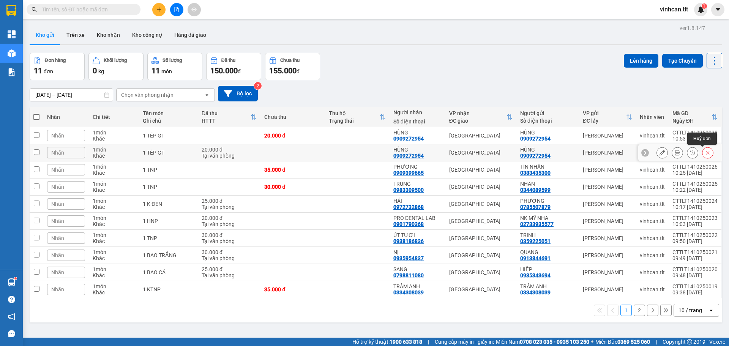
click at [705, 153] on icon at bounding box center [707, 152] width 5 height 5
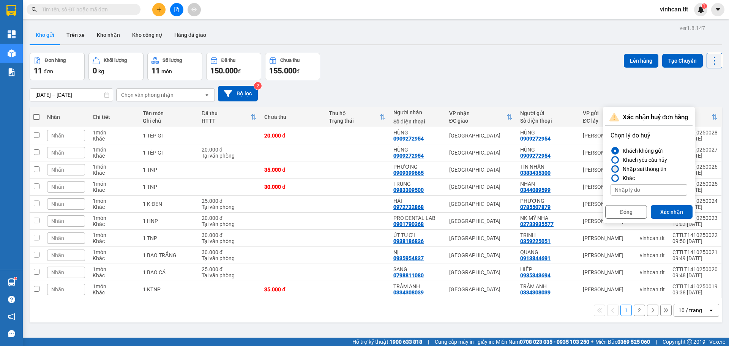
click at [630, 169] on div "Nhập sai thông tin" at bounding box center [643, 168] width 47 height 9
click at [610, 169] on input "Nhập sai thông tin" at bounding box center [610, 169] width 0 height 0
click at [663, 207] on button "Xác nhận" at bounding box center [672, 212] width 42 height 14
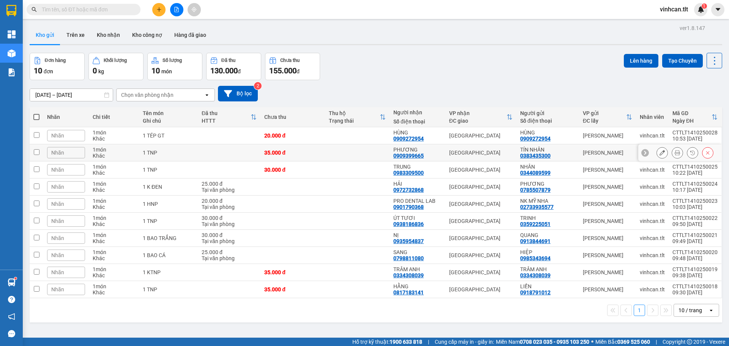
click at [348, 152] on td at bounding box center [357, 152] width 65 height 17
checkbox input "true"
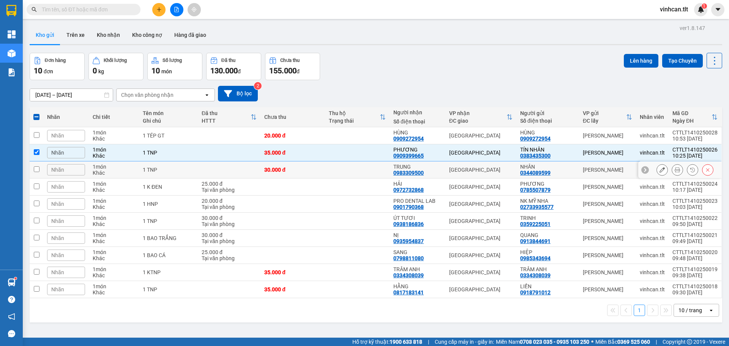
click at [345, 167] on td at bounding box center [357, 169] width 65 height 17
checkbox input "true"
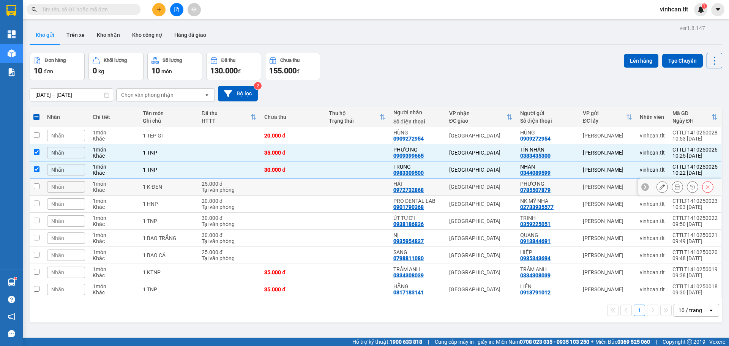
click at [344, 180] on td at bounding box center [357, 186] width 65 height 17
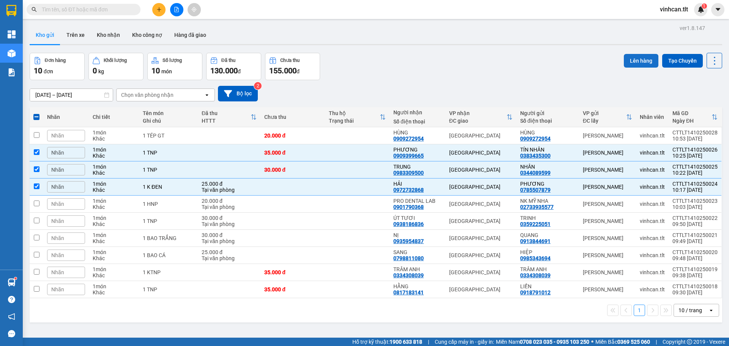
click at [640, 57] on button "Lên hàng" at bounding box center [641, 61] width 35 height 14
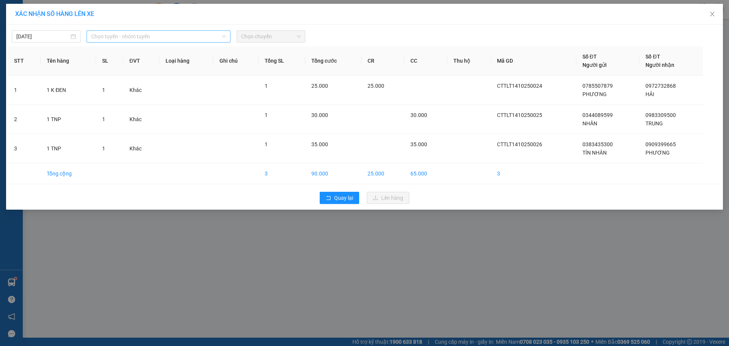
click at [182, 38] on span "Chọn tuyến - nhóm tuyến" at bounding box center [158, 36] width 135 height 11
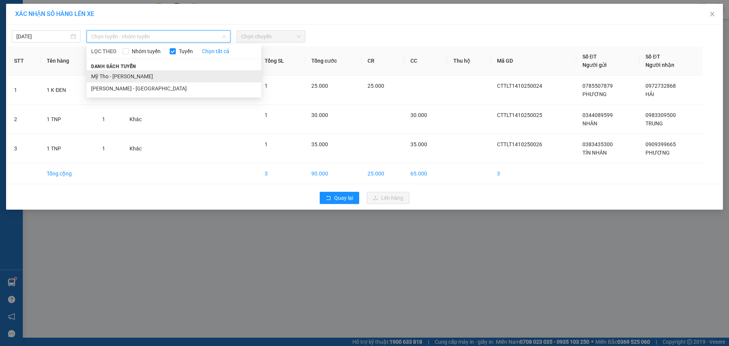
click at [140, 73] on li "Mỹ Tho - [PERSON_NAME]" at bounding box center [174, 76] width 175 height 12
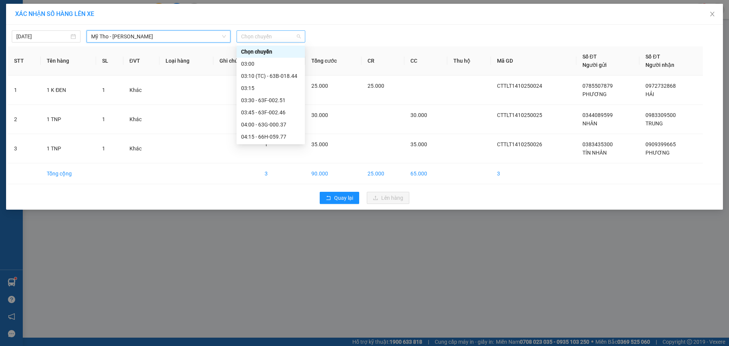
click at [257, 41] on span "Chọn chuyến" at bounding box center [271, 36] width 60 height 11
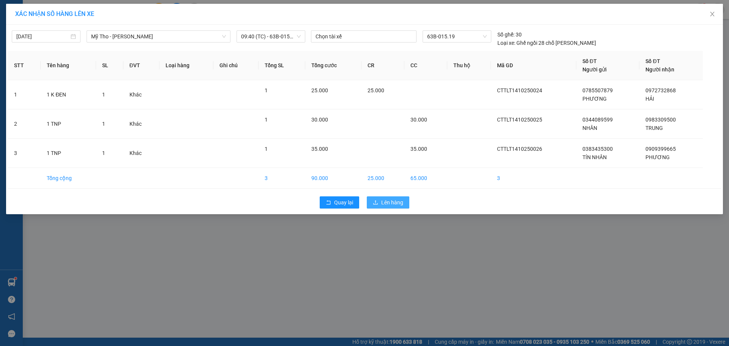
click at [387, 202] on span "Lên hàng" at bounding box center [392, 202] width 22 height 8
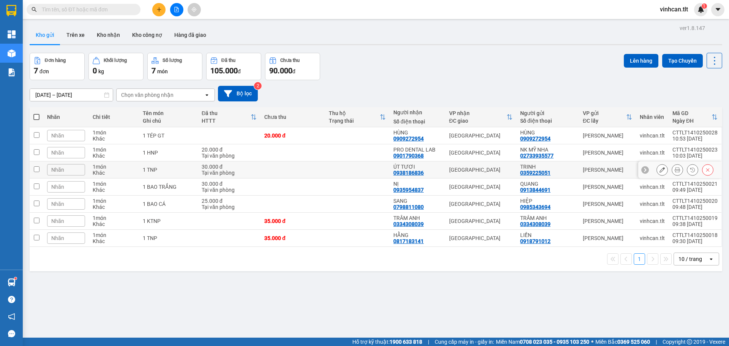
click at [325, 170] on td at bounding box center [357, 169] width 65 height 17
checkbox input "true"
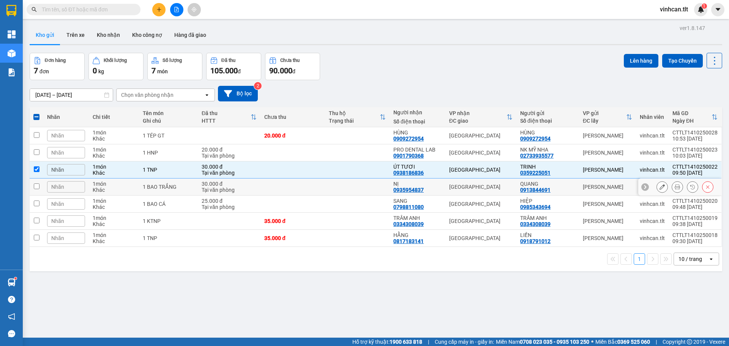
click at [326, 185] on td at bounding box center [357, 186] width 65 height 17
checkbox input "true"
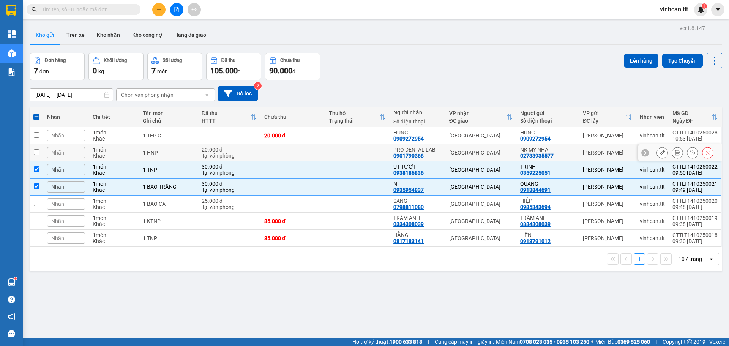
click at [326, 155] on td at bounding box center [357, 152] width 65 height 17
checkbox input "true"
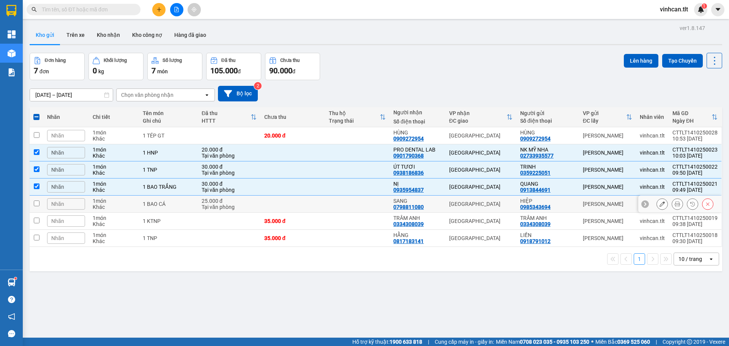
click at [330, 204] on td at bounding box center [357, 204] width 65 height 17
checkbox input "true"
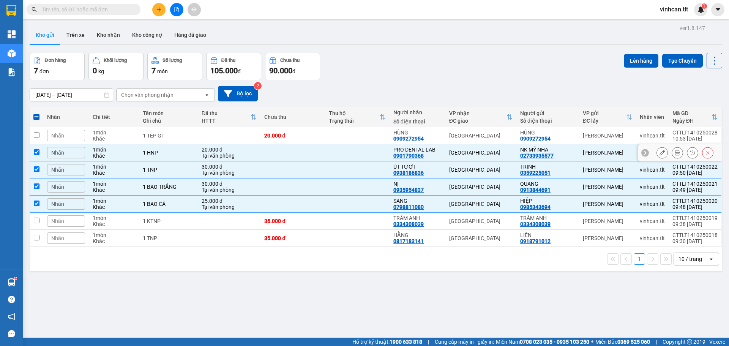
click at [171, 152] on div "1 HNP" at bounding box center [168, 153] width 51 height 6
checkbox input "false"
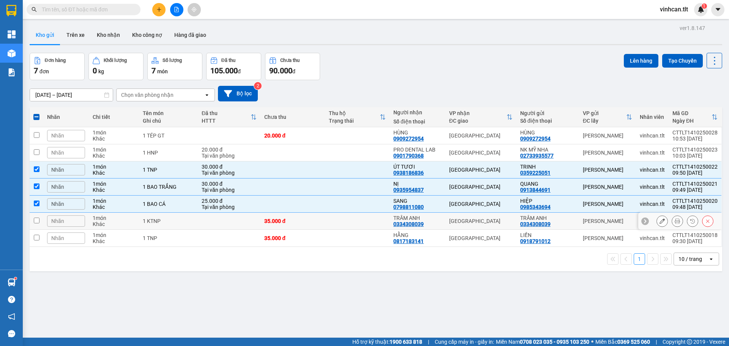
click at [341, 221] on td at bounding box center [357, 221] width 65 height 17
checkbox input "true"
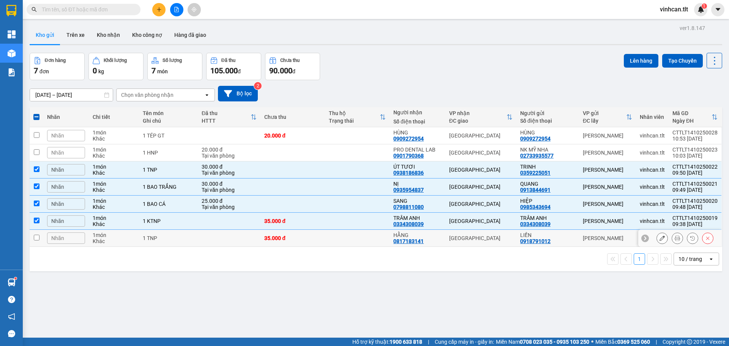
click at [337, 239] on td at bounding box center [357, 238] width 65 height 17
checkbox input "true"
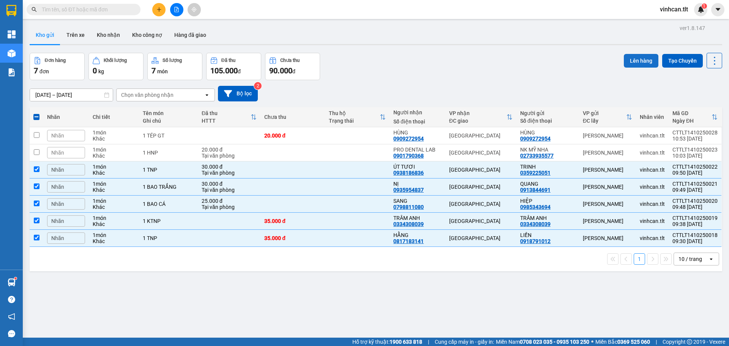
click at [637, 62] on button "Lên hàng" at bounding box center [641, 61] width 35 height 14
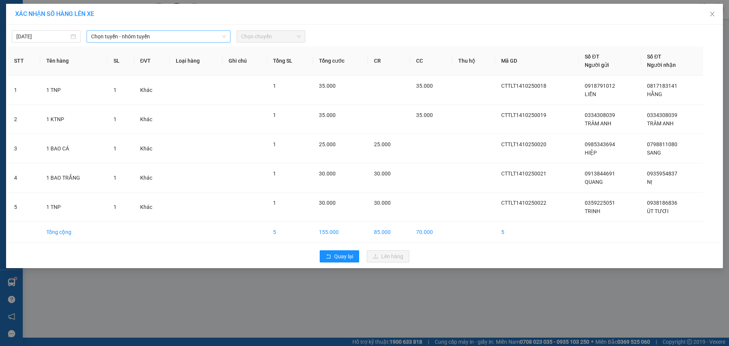
drag, startPoint x: 180, startPoint y: 37, endPoint x: 170, endPoint y: 43, distance: 11.5
click at [180, 37] on span "Chọn tuyến - nhóm tuyến" at bounding box center [158, 36] width 135 height 11
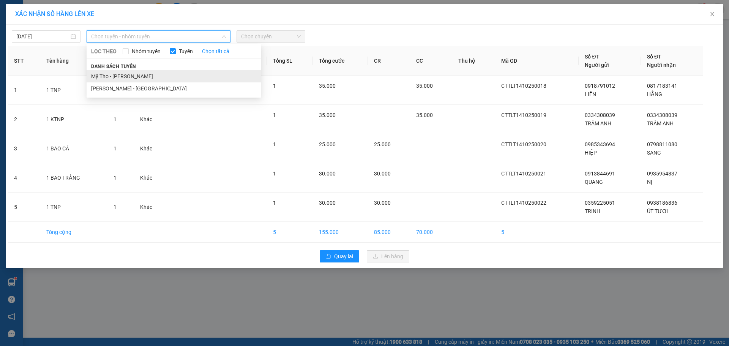
click at [124, 80] on li "Mỹ Tho - [PERSON_NAME]" at bounding box center [174, 76] width 175 height 12
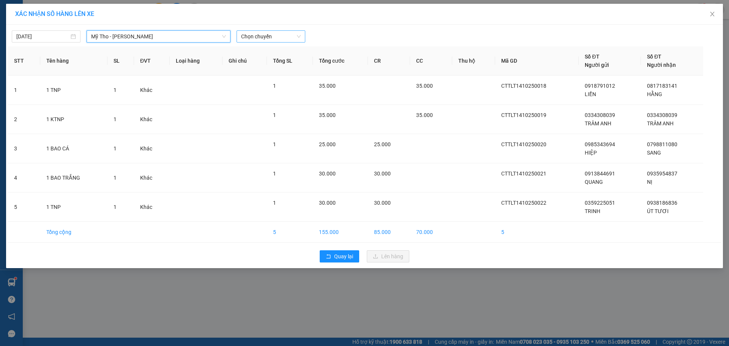
click at [246, 39] on span "Chọn chuyến" at bounding box center [271, 36] width 60 height 11
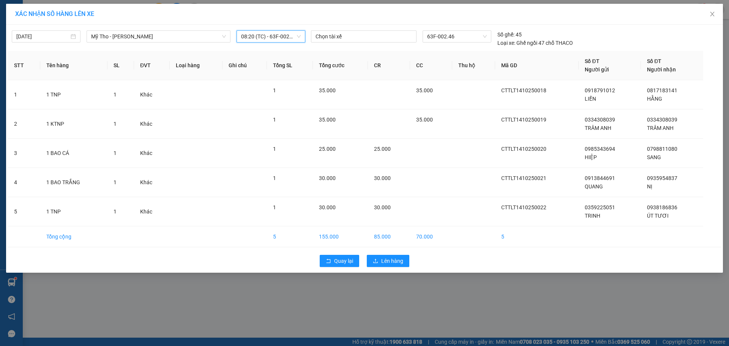
click at [372, 254] on div "Quay lại Lên hàng" at bounding box center [364, 261] width 713 height 20
click at [380, 266] on button "Lên hàng" at bounding box center [388, 261] width 43 height 12
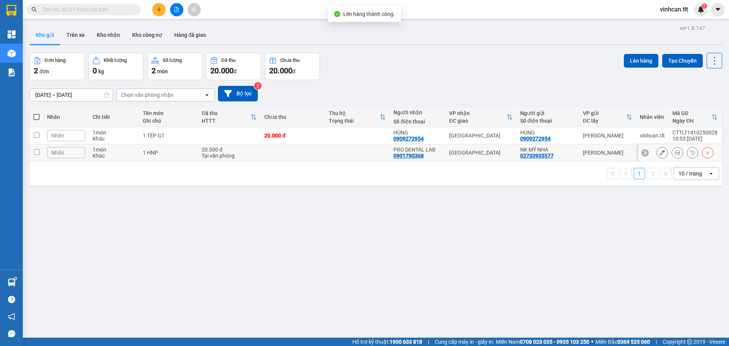
click at [293, 150] on td at bounding box center [292, 152] width 65 height 17
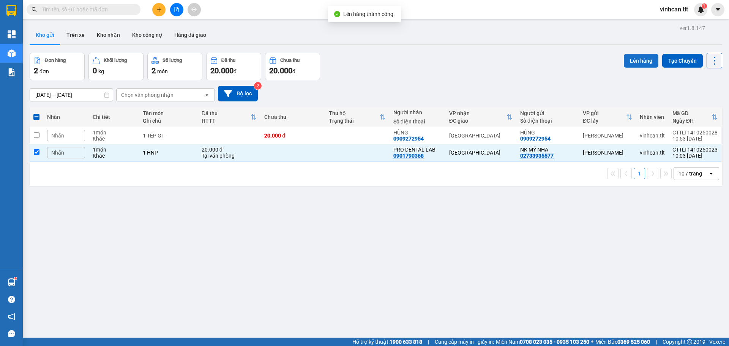
click at [625, 60] on button "Lên hàng" at bounding box center [641, 61] width 35 height 14
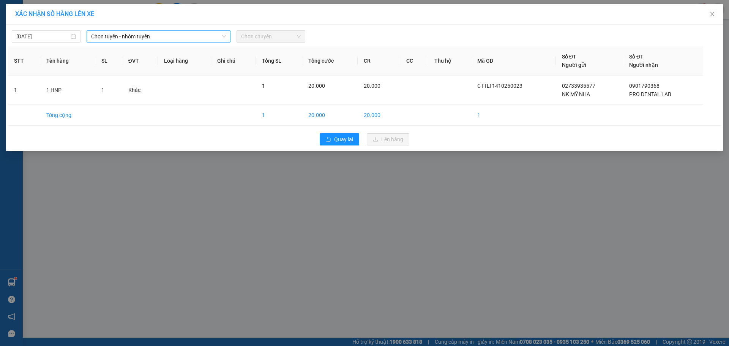
drag, startPoint x: 191, startPoint y: 35, endPoint x: 183, endPoint y: 41, distance: 10.8
click at [191, 35] on span "Chọn tuyến - nhóm tuyến" at bounding box center [158, 36] width 135 height 11
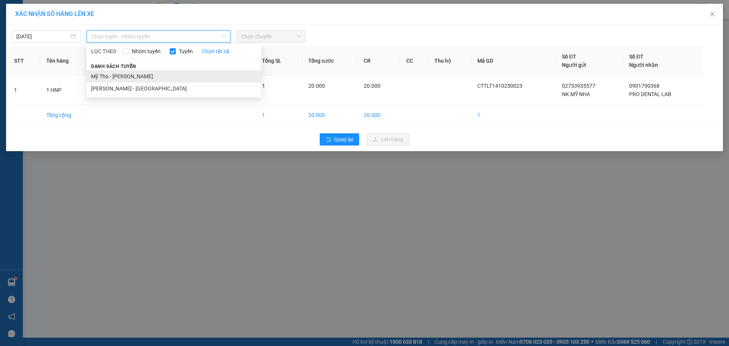
click at [129, 73] on li "Mỹ Tho - [PERSON_NAME]" at bounding box center [174, 76] width 175 height 12
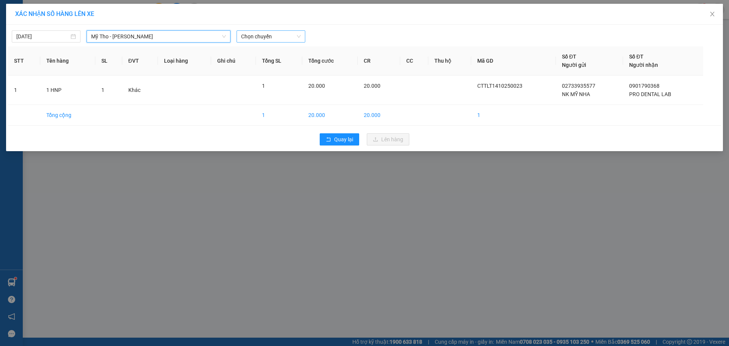
click at [241, 39] on span "Chọn chuyến" at bounding box center [271, 36] width 60 height 11
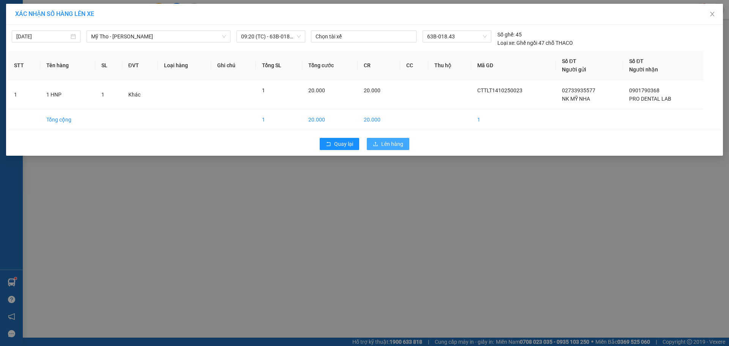
click at [388, 147] on span "Lên hàng" at bounding box center [392, 144] width 22 height 8
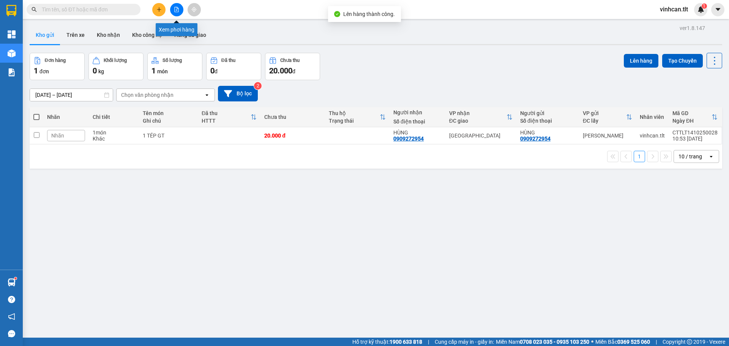
click at [176, 9] on icon "file-add" at bounding box center [176, 9] width 5 height 5
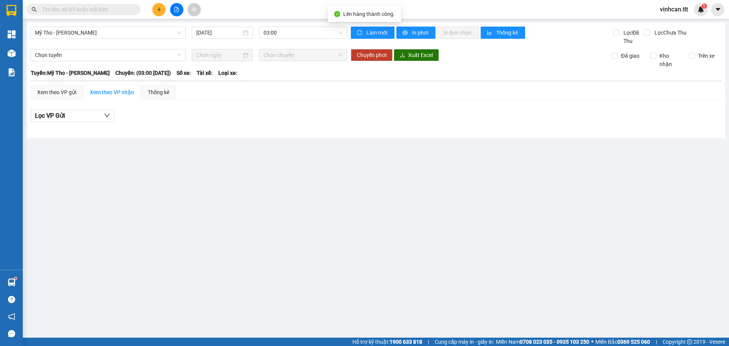
click at [280, 39] on div "Mỹ Tho - [PERSON_NAME] [DATE] 03:00" at bounding box center [188, 36] width 317 height 19
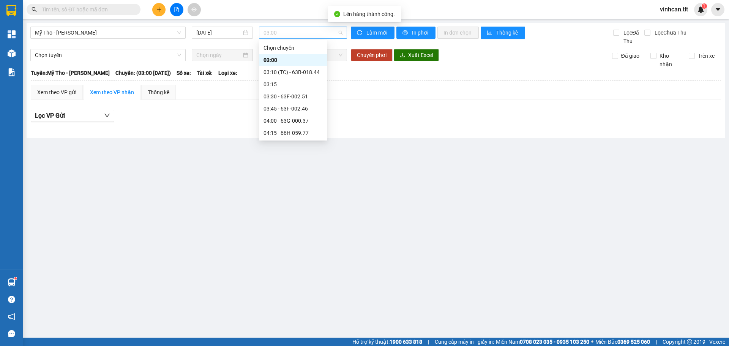
click at [281, 33] on span "03:00" at bounding box center [302, 32] width 79 height 11
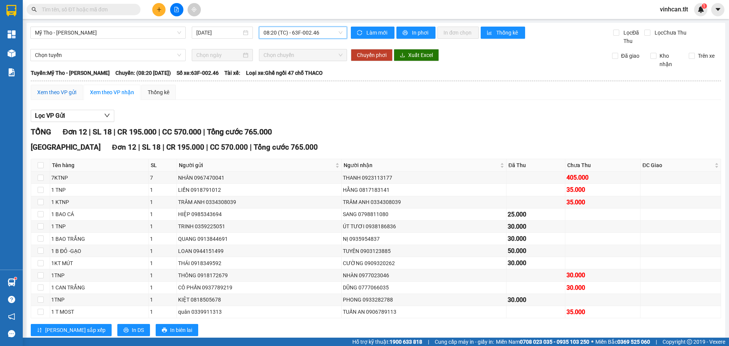
click at [61, 90] on div "Xem theo VP gửi" at bounding box center [56, 92] width 39 height 8
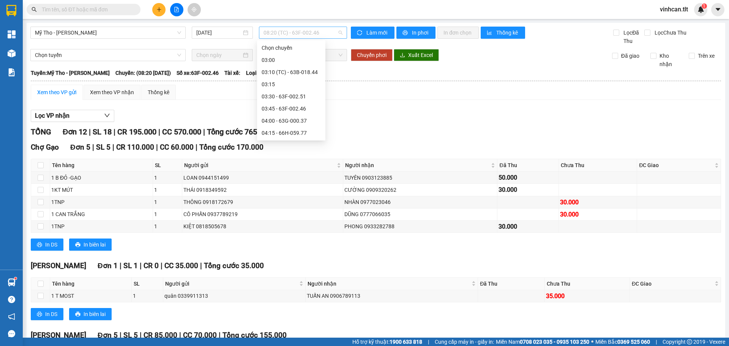
click at [287, 32] on span "08:20 (TC) - 63F-002.46" at bounding box center [302, 32] width 79 height 11
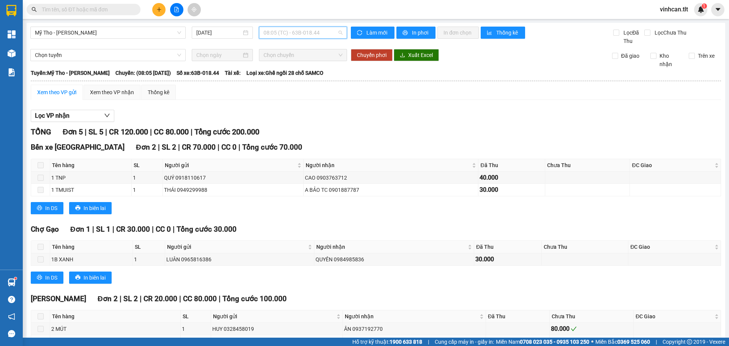
click at [275, 37] on span "08:05 (TC) - 63B-018.44" at bounding box center [302, 32] width 79 height 11
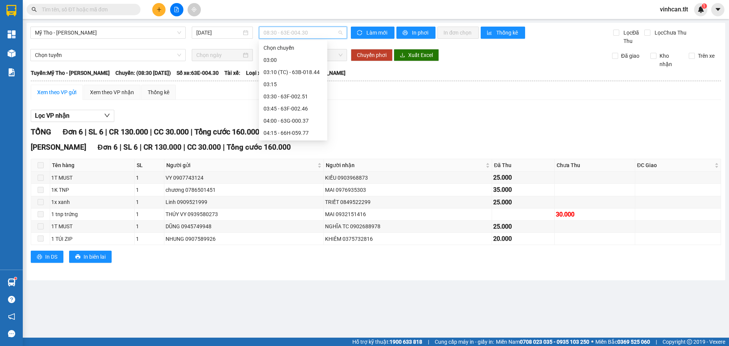
click at [282, 29] on span "08:30 - 63E-004.30" at bounding box center [302, 32] width 79 height 11
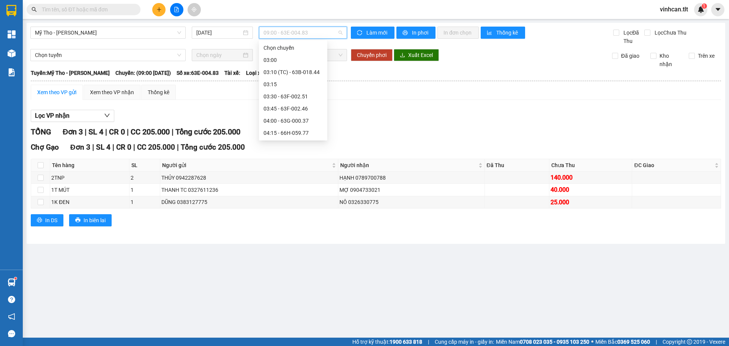
click at [295, 34] on span "09:00 - 63E-004.83" at bounding box center [302, 32] width 79 height 11
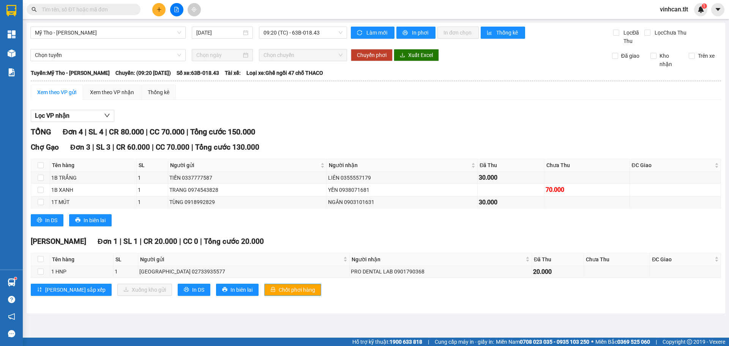
click at [279, 290] on span "Chốt phơi hàng" at bounding box center [297, 289] width 36 height 8
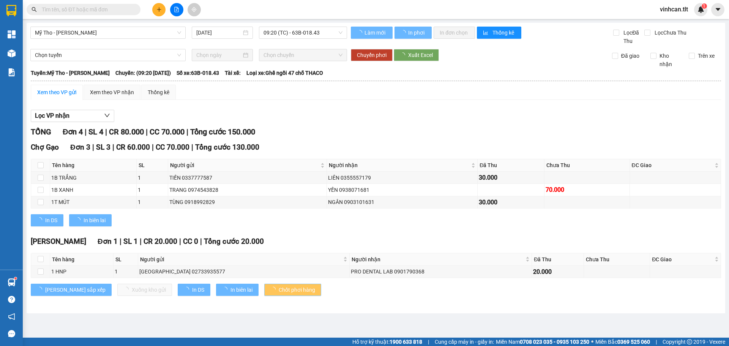
click at [279, 290] on span "Chốt phơi hàng" at bounding box center [297, 289] width 36 height 8
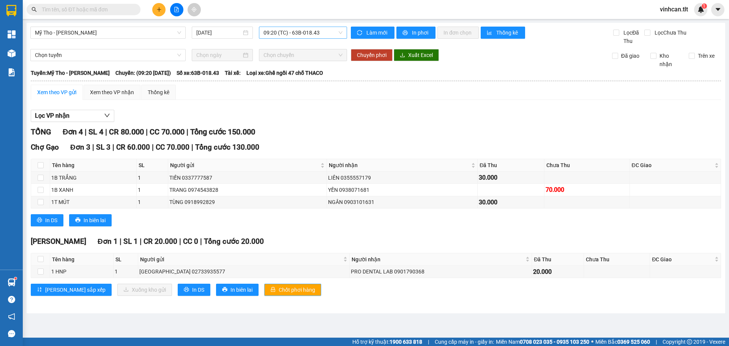
click at [281, 34] on span "09:20 (TC) - 63B-018.43" at bounding box center [302, 32] width 79 height 11
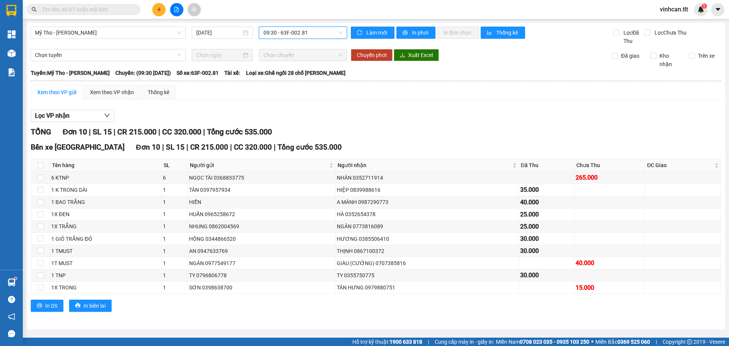
click at [284, 30] on span "09:30 - 63F-002.81" at bounding box center [302, 32] width 79 height 11
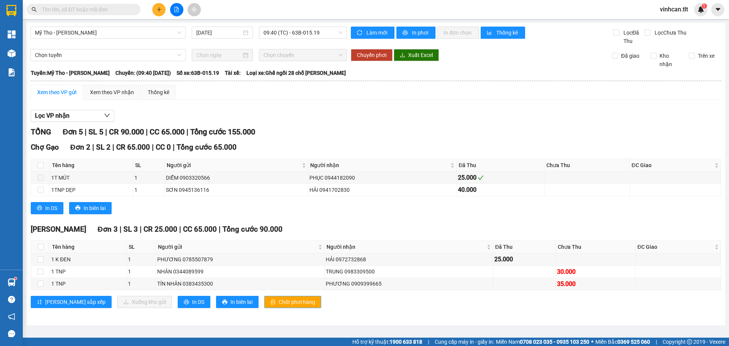
click at [279, 304] on span "Chốt phơi hàng" at bounding box center [297, 302] width 36 height 8
click at [284, 35] on span "09:40 (TC) - 63B-015.19" at bounding box center [302, 32] width 79 height 11
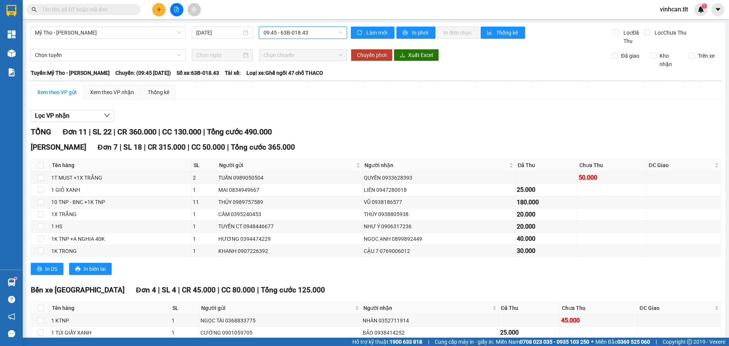
drag, startPoint x: 300, startPoint y: 30, endPoint x: 298, endPoint y: 67, distance: 36.5
click at [300, 31] on span "09:45 - 63B-018.43" at bounding box center [302, 32] width 79 height 11
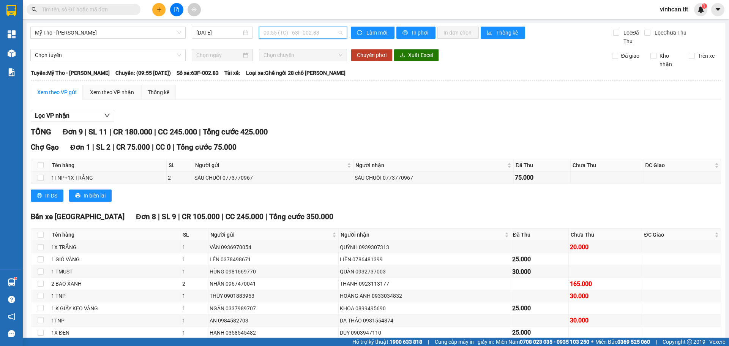
click at [295, 36] on span "09:55 (TC) - 63F-002.83" at bounding box center [302, 32] width 79 height 11
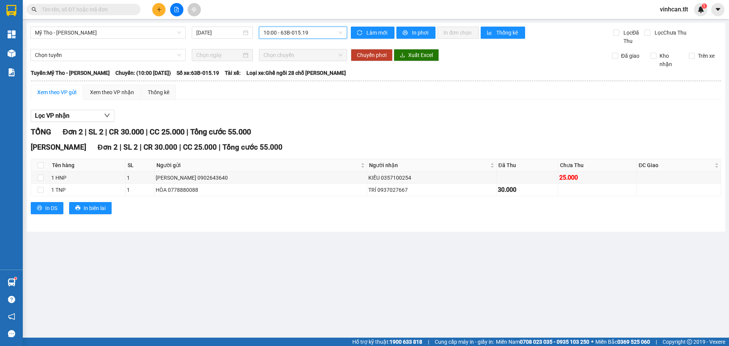
click at [291, 33] on span "10:00 - 63B-015.19" at bounding box center [302, 32] width 79 height 11
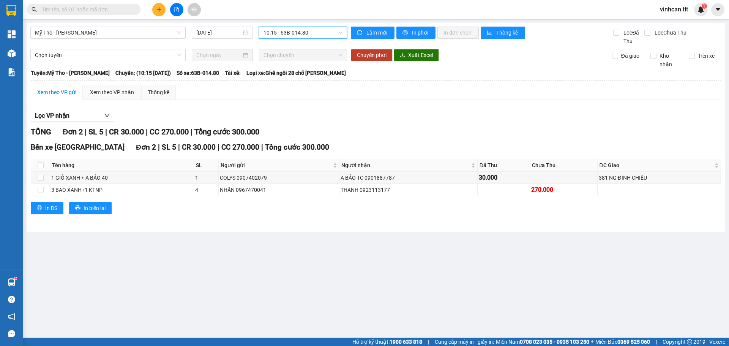
click at [280, 36] on span "10:15 - 63B-014.80" at bounding box center [302, 32] width 79 height 11
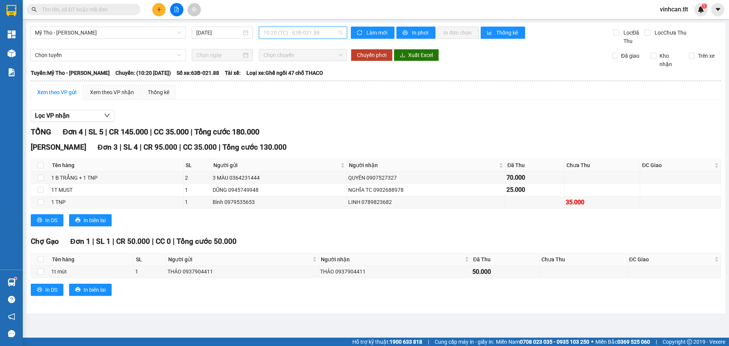
click at [287, 32] on span "10:20 (TC) - 63B-021.88" at bounding box center [302, 32] width 79 height 11
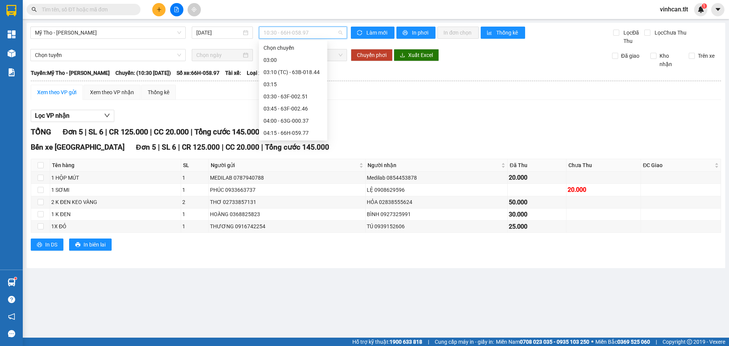
click at [290, 33] on span "10:30 - 66H-058.97" at bounding box center [302, 32] width 79 height 11
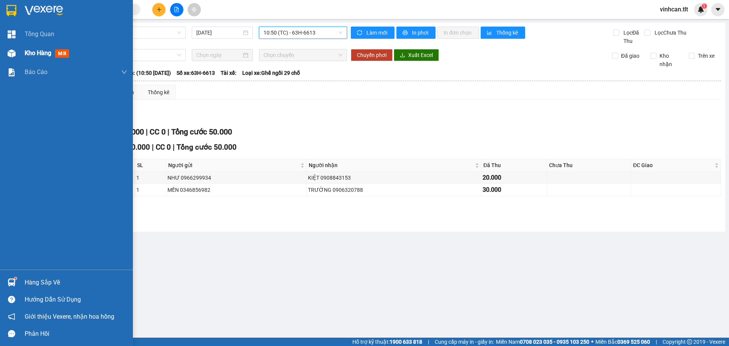
click at [39, 52] on span "Kho hàng" at bounding box center [38, 52] width 27 height 7
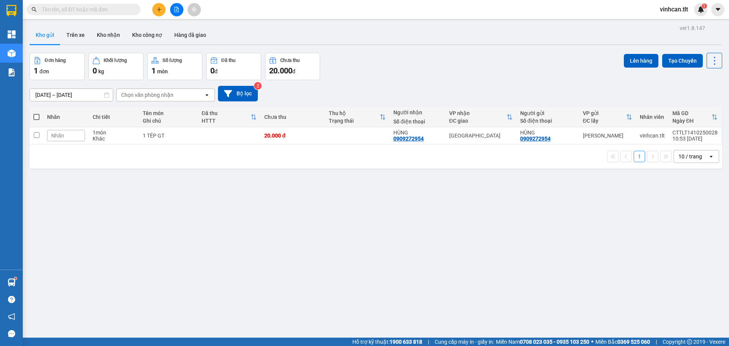
click at [206, 186] on div "ver 1.8.147 Kho gửi Trên xe Kho nhận Kho công nợ Hàng đã giao Đơn hàng 1 đơn Kh…" at bounding box center [376, 196] width 699 height 346
click at [158, 11] on icon "plus" at bounding box center [158, 9] width 5 height 5
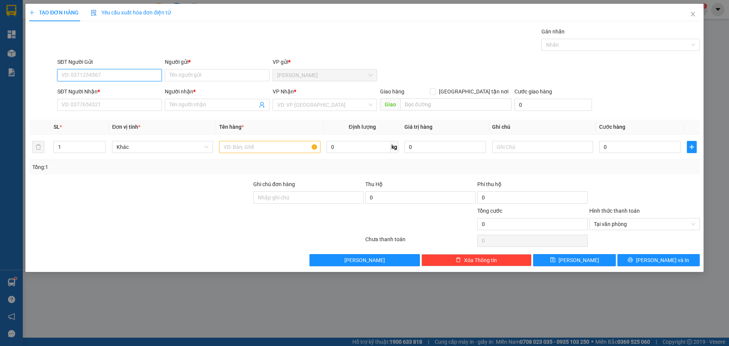
click at [123, 75] on input "SĐT Người Gửi" at bounding box center [109, 75] width 104 height 12
click at [104, 93] on div "0903119218 - PHƯƠNG" at bounding box center [109, 90] width 95 height 8
type input "0903119218"
type input "PHƯƠNG"
type input "0903119218"
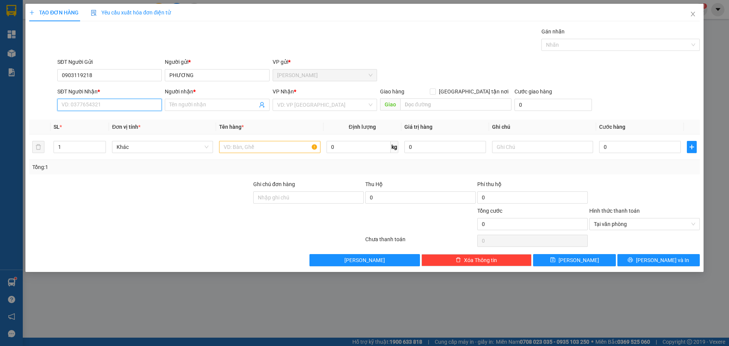
click at [101, 105] on input "SĐT Người Nhận *" at bounding box center [109, 105] width 104 height 12
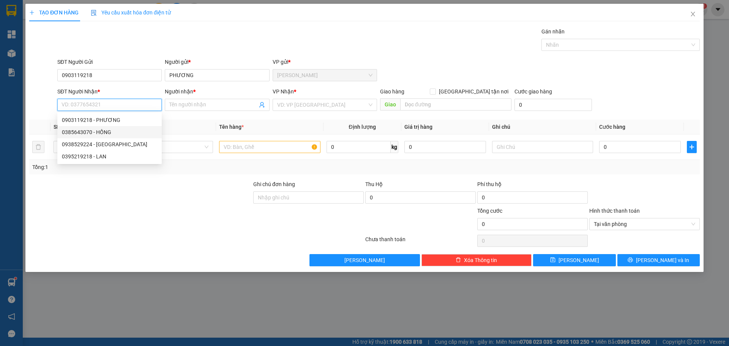
click at [97, 131] on div "0385643070 - HỒNG" at bounding box center [109, 132] width 95 height 8
type input "0385643070"
type input "HỒNG"
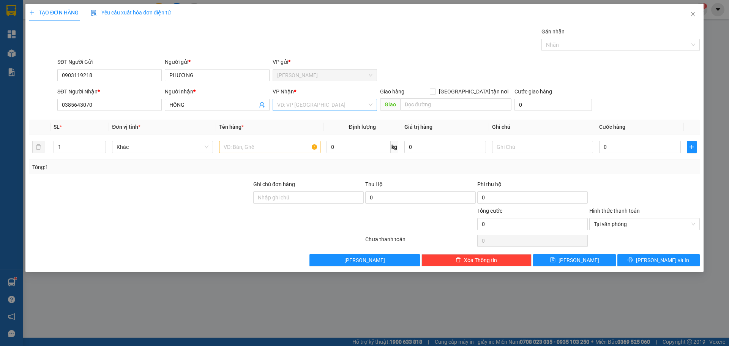
drag, startPoint x: 308, startPoint y: 105, endPoint x: 301, endPoint y: 110, distance: 8.4
click at [307, 106] on input "search" at bounding box center [322, 104] width 90 height 11
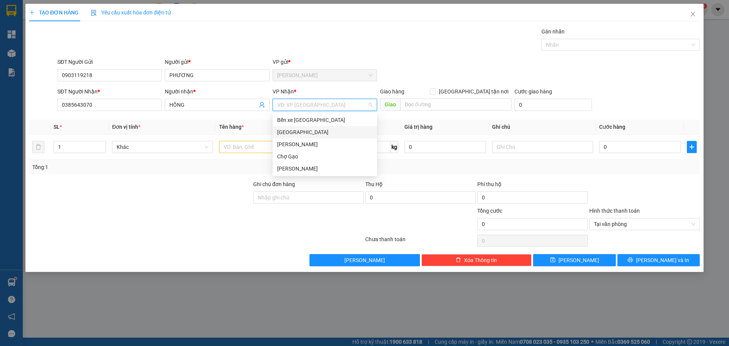
click at [283, 132] on div "[GEOGRAPHIC_DATA]" at bounding box center [324, 132] width 95 height 8
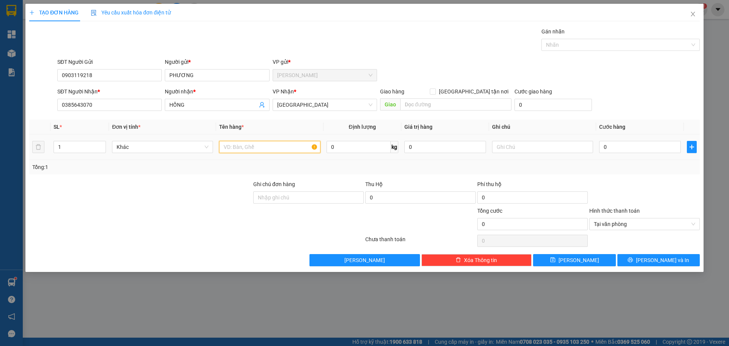
click at [261, 151] on input "text" at bounding box center [269, 147] width 101 height 12
type input "1 TNP"
click at [607, 148] on input "0" at bounding box center [640, 147] width 82 height 12
type input "3"
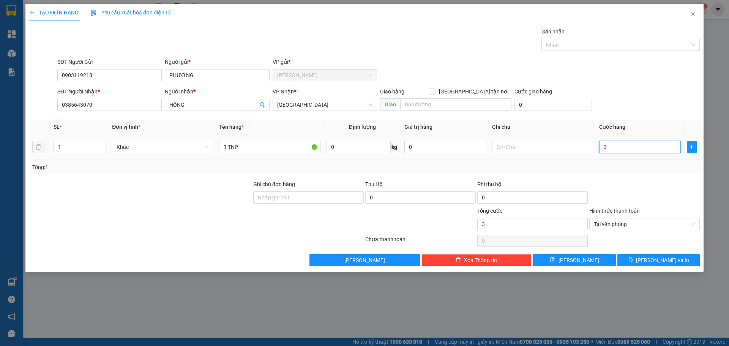
type input "35"
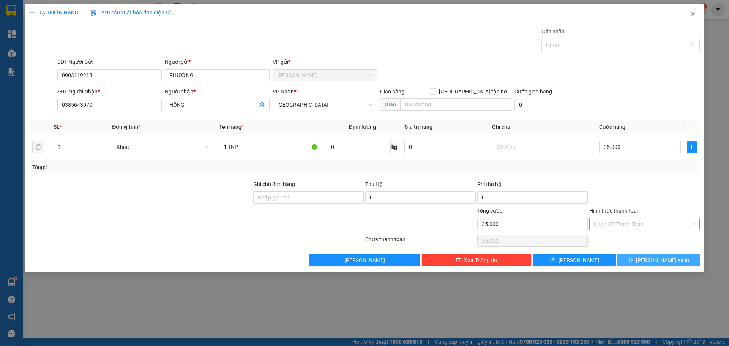
click at [667, 263] on span "[PERSON_NAME] và In" at bounding box center [662, 260] width 53 height 8
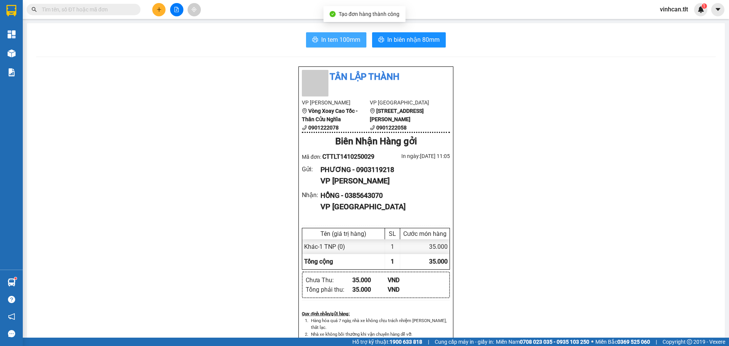
click at [326, 39] on span "In tem 100mm" at bounding box center [340, 39] width 39 height 9
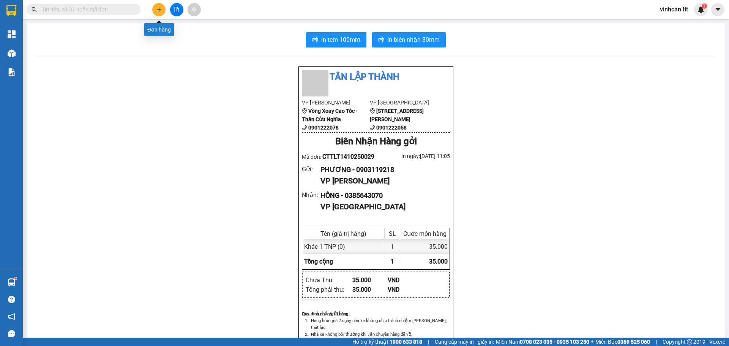
click at [159, 9] on icon "plus" at bounding box center [159, 9] width 4 height 0
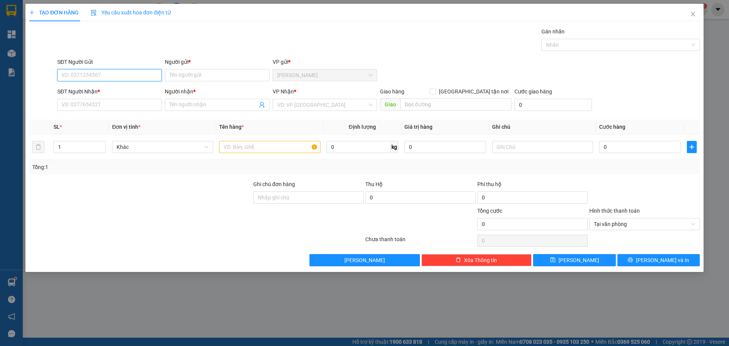
click at [79, 76] on input "SĐT Người Gửi" at bounding box center [109, 75] width 104 height 12
click at [77, 91] on div "0985428503 - TRÍ" at bounding box center [109, 90] width 95 height 8
type input "0985428503"
type input "TRÍ"
type input "0985428503"
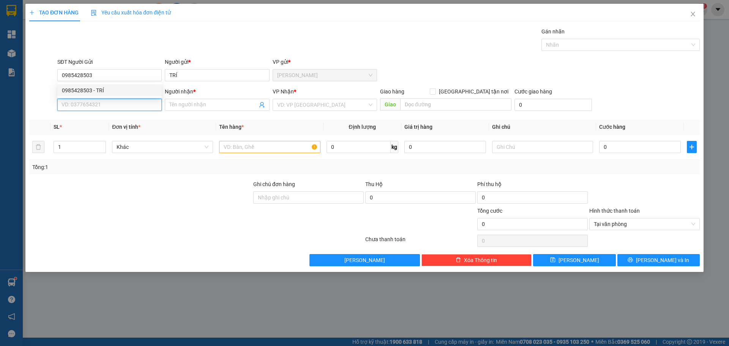
click at [77, 104] on input "SĐT Người Nhận *" at bounding box center [109, 105] width 104 height 12
click at [85, 134] on div "0817822045 - KIỀU" at bounding box center [109, 132] width 95 height 8
type input "0817822045"
type input "KIỀU"
click at [297, 109] on input "search" at bounding box center [322, 104] width 90 height 11
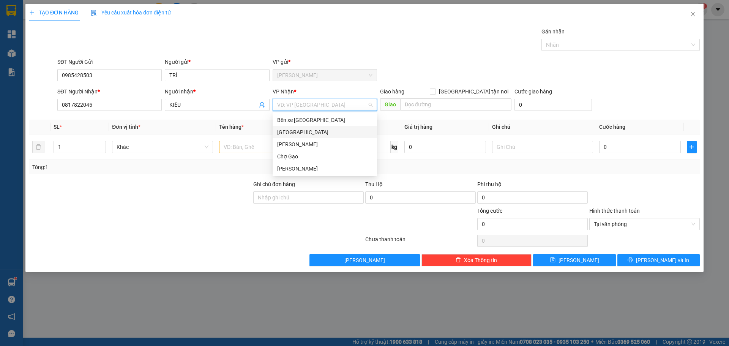
click at [287, 130] on div "[GEOGRAPHIC_DATA]" at bounding box center [324, 132] width 95 height 8
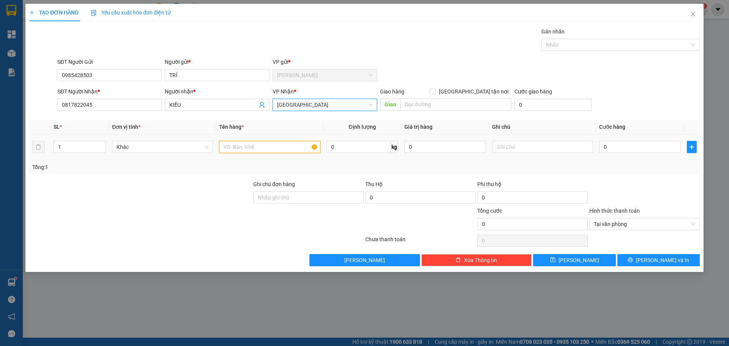
click at [271, 149] on input "text" at bounding box center [269, 147] width 101 height 12
type input "2 KTNP"
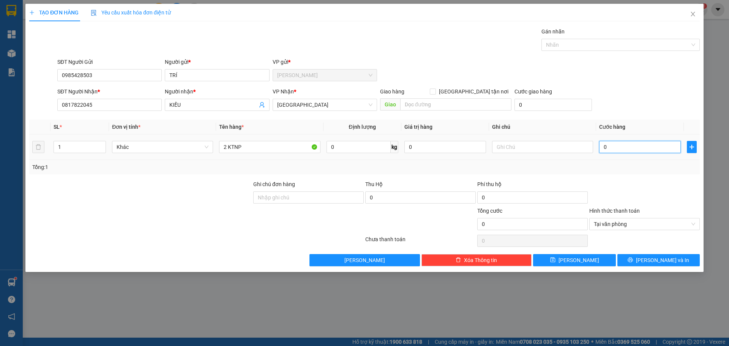
click at [615, 148] on input "0" at bounding box center [640, 147] width 82 height 12
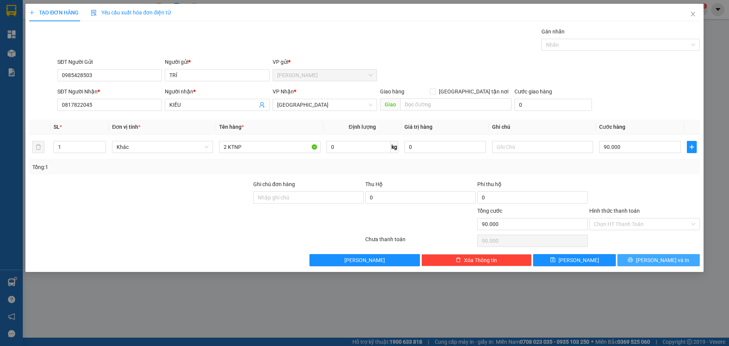
click at [669, 263] on span "[PERSON_NAME] và In" at bounding box center [662, 260] width 53 height 8
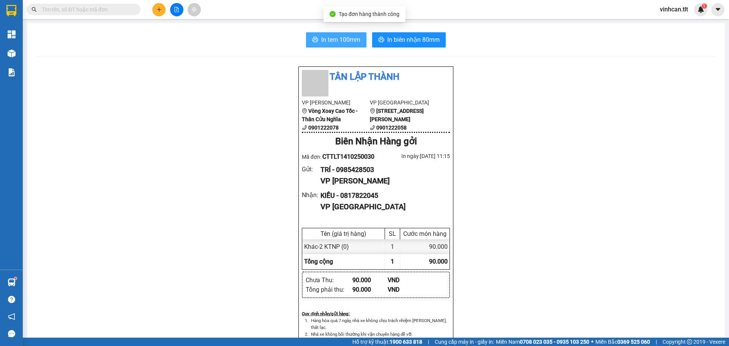
click at [352, 43] on span "In tem 100mm" at bounding box center [340, 39] width 39 height 9
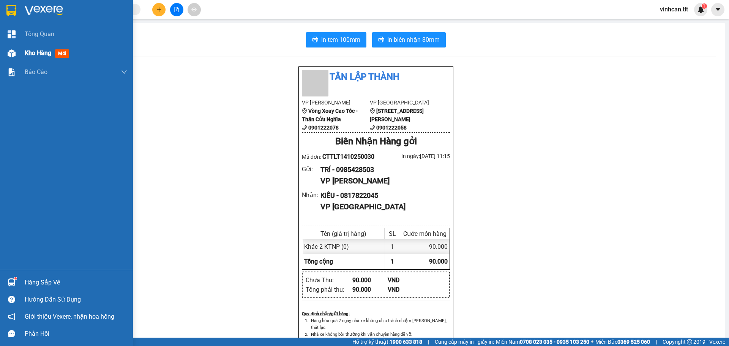
click at [28, 50] on span "Kho hàng" at bounding box center [38, 52] width 27 height 7
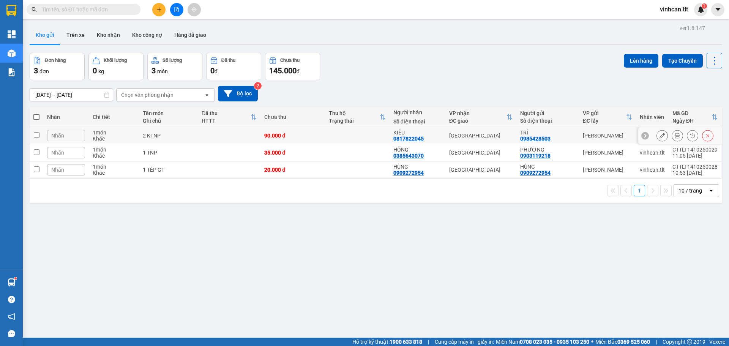
drag, startPoint x: 192, startPoint y: 135, endPoint x: 192, endPoint y: 146, distance: 11.0
click at [191, 135] on div "2 KTNP" at bounding box center [168, 135] width 51 height 6
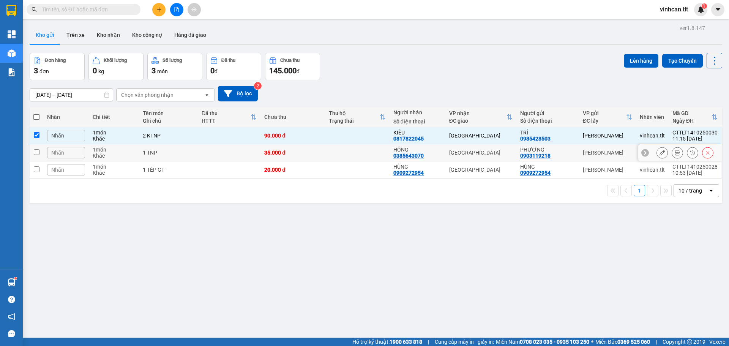
click at [202, 157] on td at bounding box center [229, 152] width 63 height 17
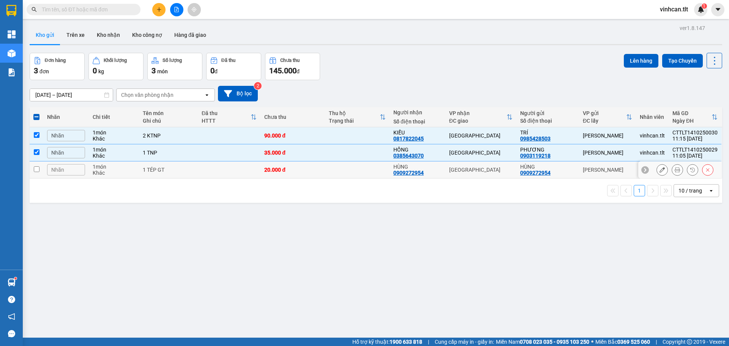
click at [201, 172] on td at bounding box center [229, 169] width 63 height 17
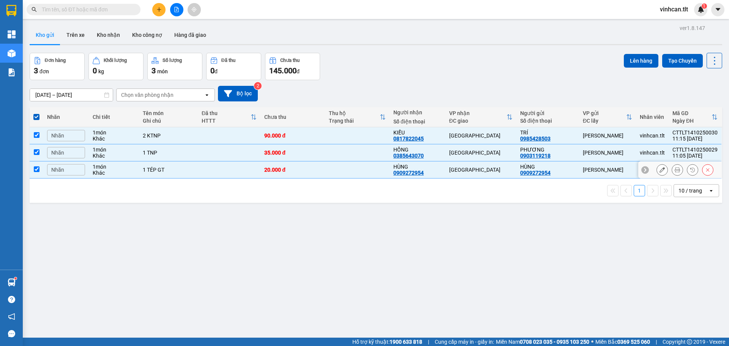
click at [344, 173] on td at bounding box center [357, 169] width 65 height 17
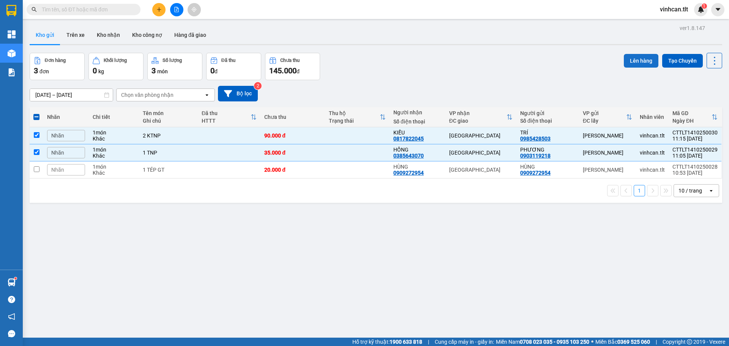
click at [634, 61] on button "Lên hàng" at bounding box center [641, 61] width 35 height 14
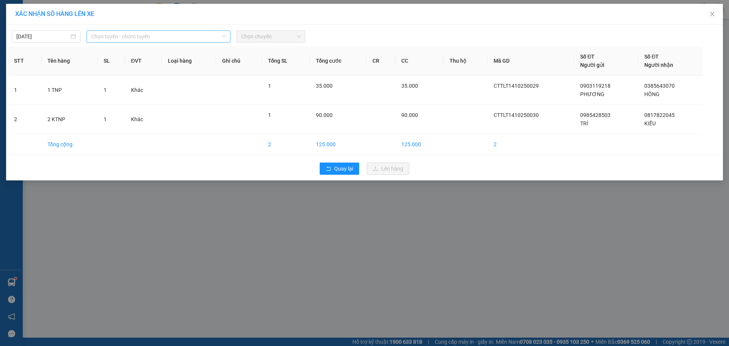
click at [137, 36] on span "Chọn tuyến - nhóm tuyến" at bounding box center [158, 36] width 135 height 11
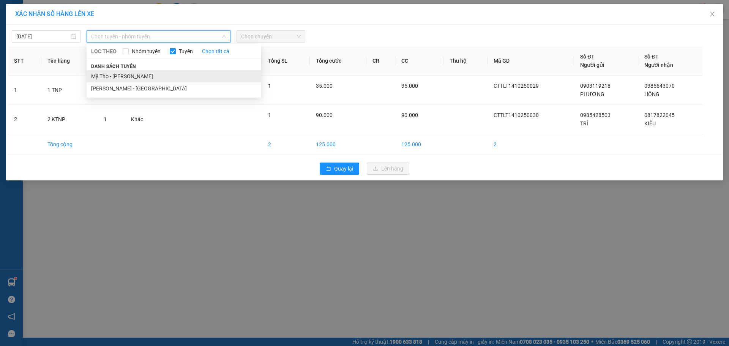
click at [123, 80] on li "Mỹ Tho - [PERSON_NAME]" at bounding box center [174, 76] width 175 height 12
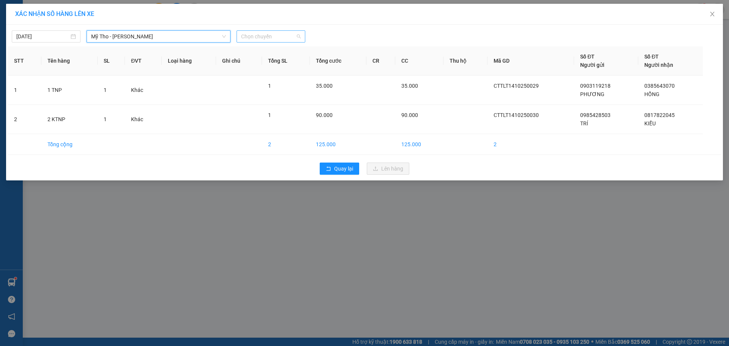
click at [250, 39] on span "Chọn chuyến" at bounding box center [271, 36] width 60 height 11
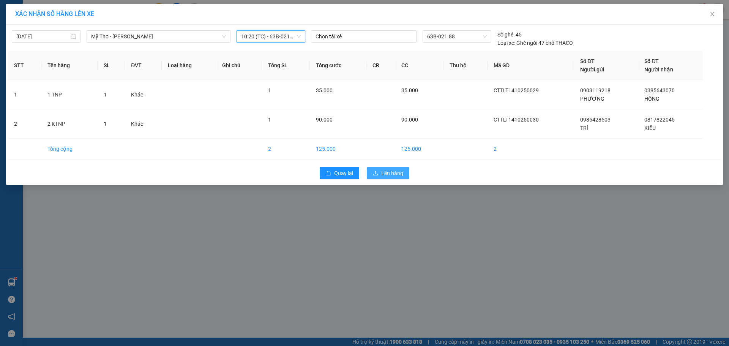
click at [378, 176] on span "upload" at bounding box center [375, 173] width 5 height 6
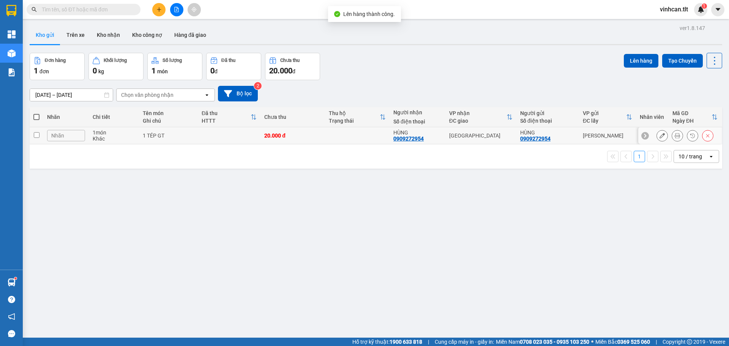
click at [306, 135] on div "20.000 đ" at bounding box center [292, 135] width 57 height 6
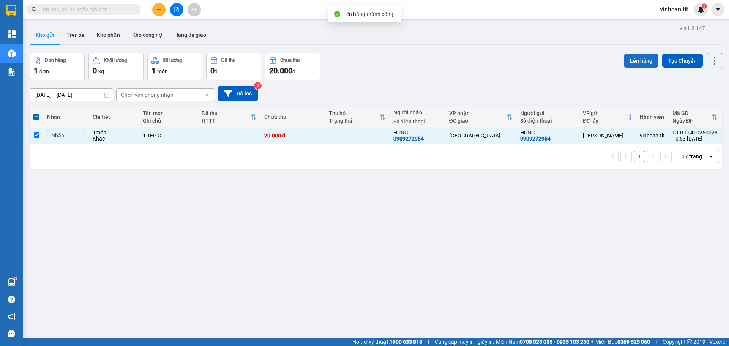
click at [633, 61] on button "Lên hàng" at bounding box center [641, 61] width 35 height 14
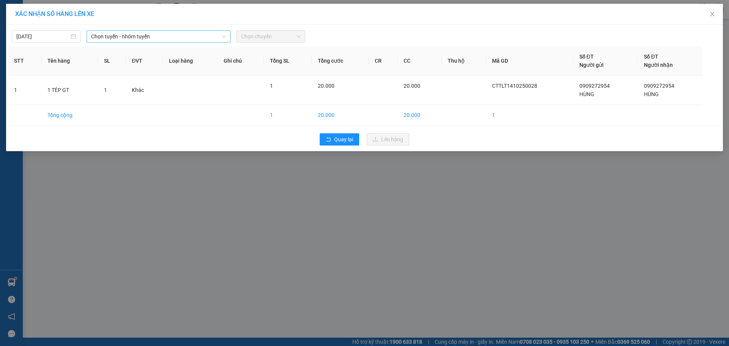
click at [195, 39] on span "Chọn tuyến - nhóm tuyến" at bounding box center [158, 36] width 135 height 11
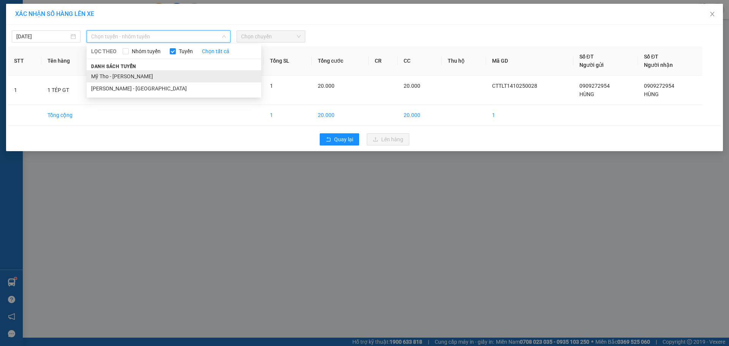
click at [144, 74] on li "Mỹ Tho - [PERSON_NAME]" at bounding box center [174, 76] width 175 height 12
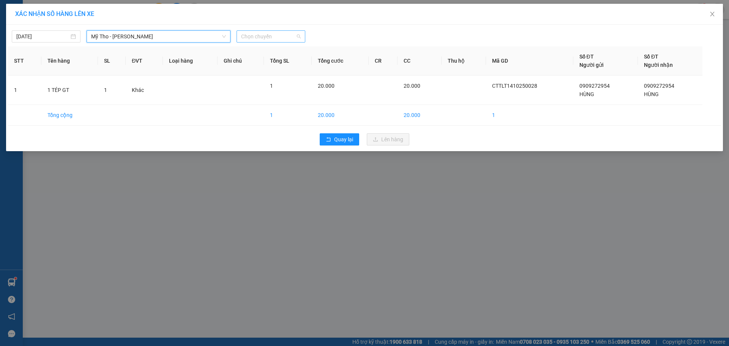
click at [260, 36] on span "Chọn chuyến" at bounding box center [271, 36] width 60 height 11
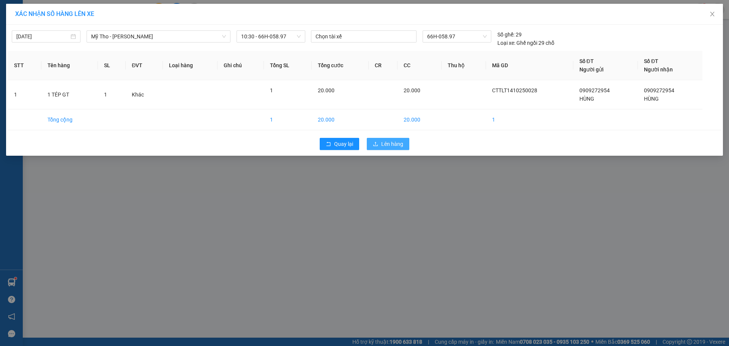
click at [389, 147] on span "Lên hàng" at bounding box center [392, 144] width 22 height 8
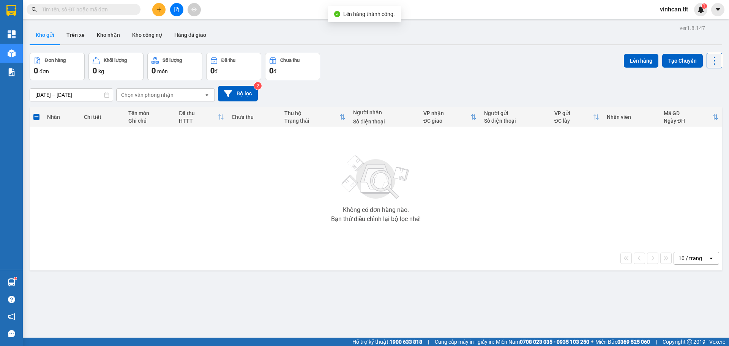
click at [175, 8] on icon "file-add" at bounding box center [176, 9] width 5 height 5
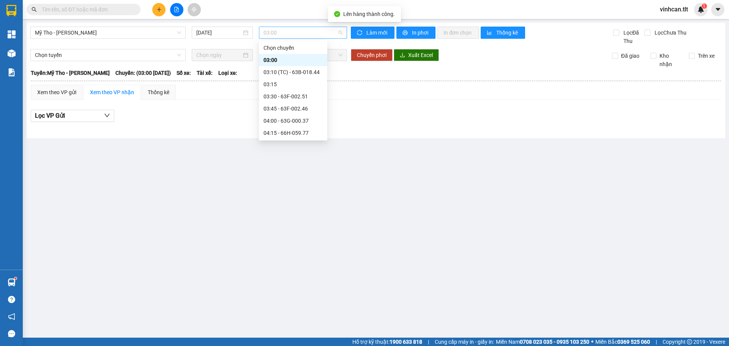
click at [281, 31] on span "03:00" at bounding box center [302, 32] width 79 height 11
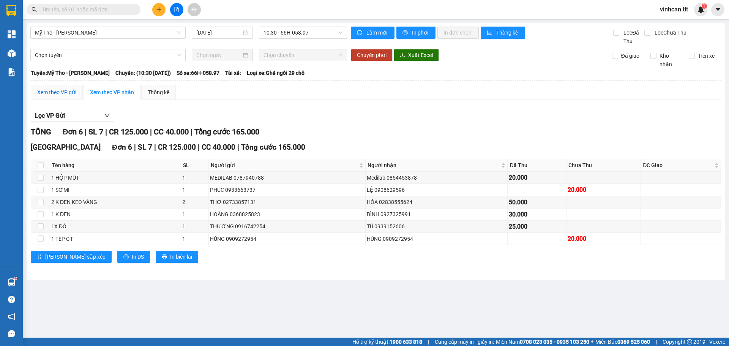
click at [56, 94] on div "Xem theo VP gửi" at bounding box center [56, 92] width 39 height 8
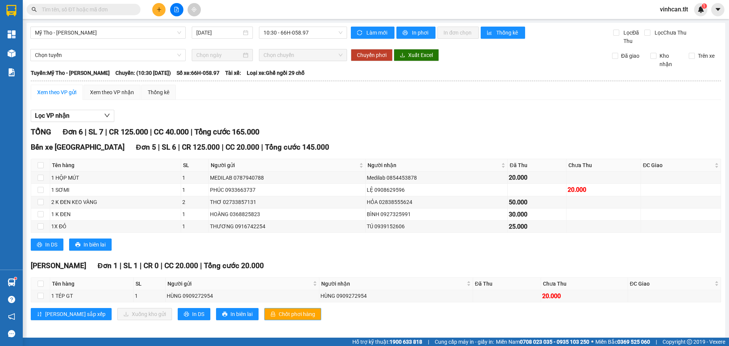
click at [264, 308] on button "Chốt phơi hàng" at bounding box center [292, 314] width 57 height 12
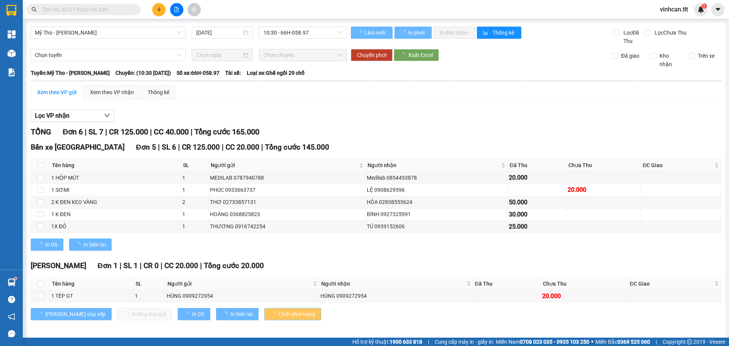
click at [264, 308] on button "Chốt phơi hàng" at bounding box center [292, 314] width 57 height 12
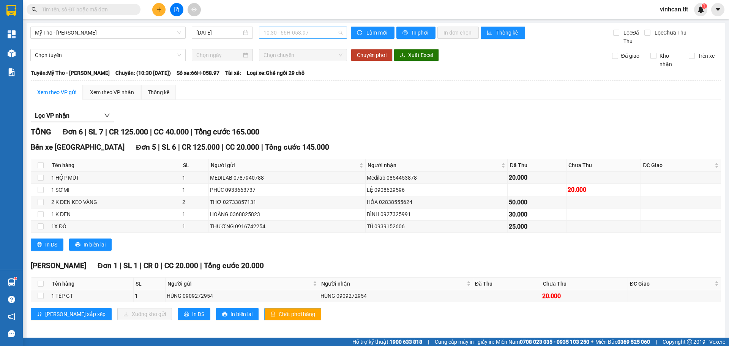
click at [268, 30] on span "10:30 - 66H-058.97" at bounding box center [302, 32] width 79 height 11
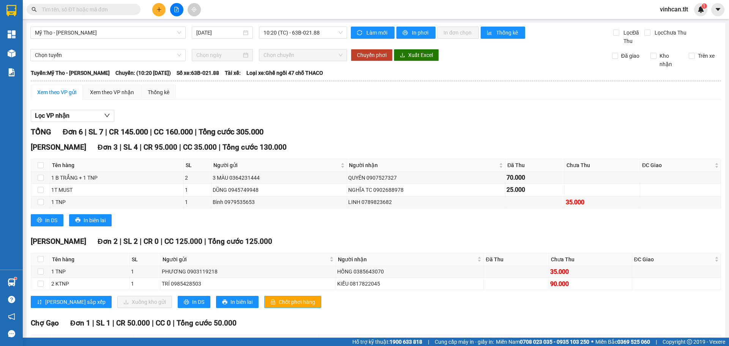
click at [264, 306] on button "Chốt phơi hàng" at bounding box center [292, 302] width 57 height 12
click at [279, 306] on span "Chốt phơi hàng" at bounding box center [297, 302] width 36 height 8
click at [345, 299] on div "[PERSON_NAME] sắp xếp Xuống kho gửi In DS In biên lai Chốt phơi hàng" at bounding box center [376, 302] width 690 height 12
click at [156, 10] on icon "plus" at bounding box center [158, 9] width 5 height 5
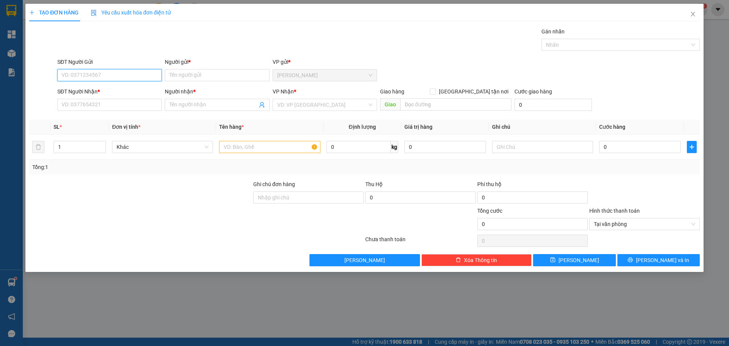
click at [97, 73] on input "SĐT Người Gửi" at bounding box center [109, 75] width 104 height 12
click at [76, 93] on div "0833882551 - TÀI" at bounding box center [109, 90] width 95 height 8
type input "0833882551"
type input "TÀI"
type input "0833882551"
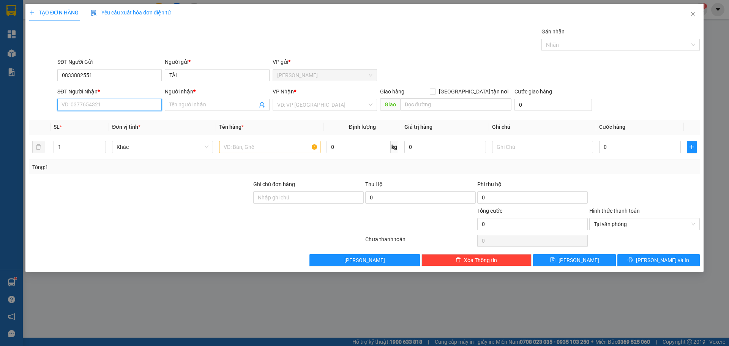
click at [77, 105] on input "SĐT Người Nhận *" at bounding box center [109, 105] width 104 height 12
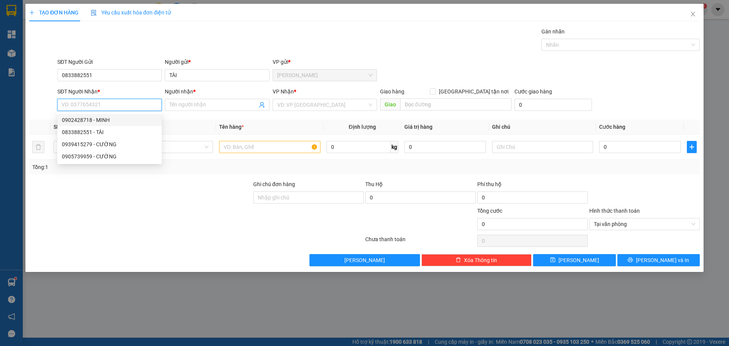
drag, startPoint x: 90, startPoint y: 121, endPoint x: 144, endPoint y: 117, distance: 53.8
click at [90, 121] on div "0902428718 - MINH" at bounding box center [109, 120] width 95 height 8
type input "0902428718"
type input "MINH"
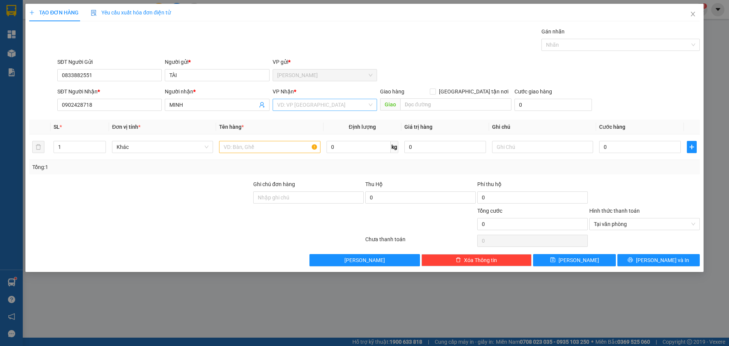
drag, startPoint x: 292, startPoint y: 101, endPoint x: 287, endPoint y: 104, distance: 5.2
click at [289, 103] on input "search" at bounding box center [322, 104] width 90 height 11
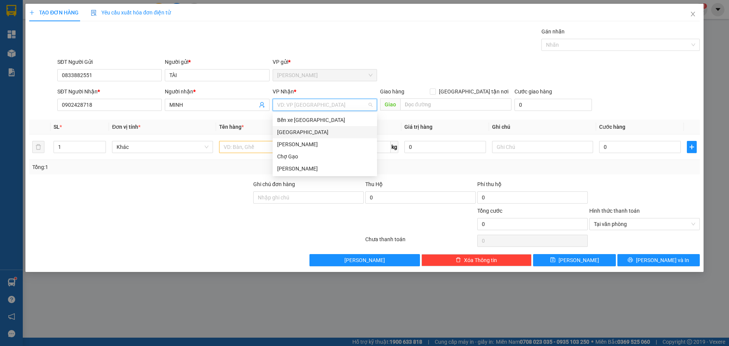
click at [281, 131] on div "[GEOGRAPHIC_DATA]" at bounding box center [324, 132] width 95 height 8
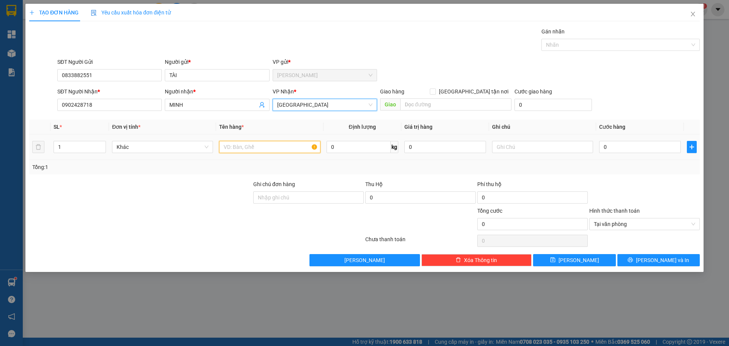
click at [247, 151] on input "text" at bounding box center [269, 147] width 101 height 12
paste input "Ó"
paste input "OS"
type input "1 MOST"
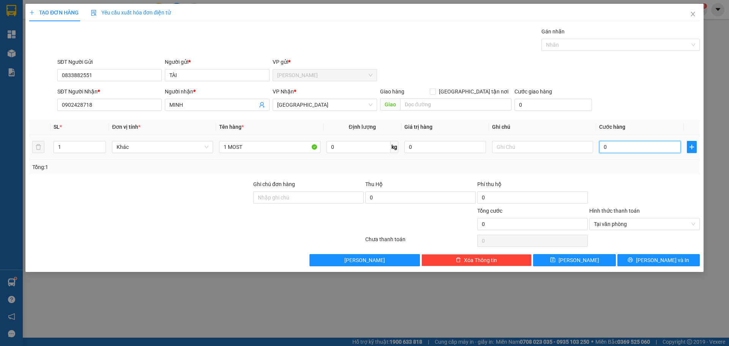
click at [616, 151] on input "0" at bounding box center [640, 147] width 82 height 12
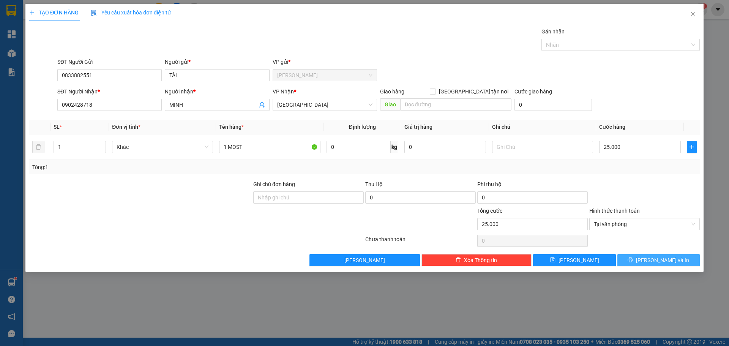
click at [651, 262] on button "[PERSON_NAME] và In" at bounding box center [658, 260] width 82 height 12
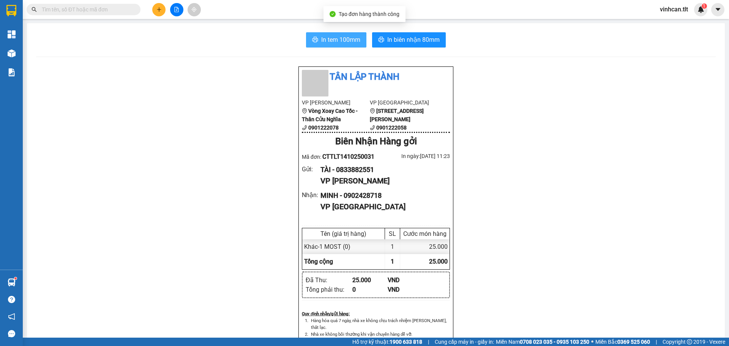
click at [331, 43] on span "In tem 100mm" at bounding box center [340, 39] width 39 height 9
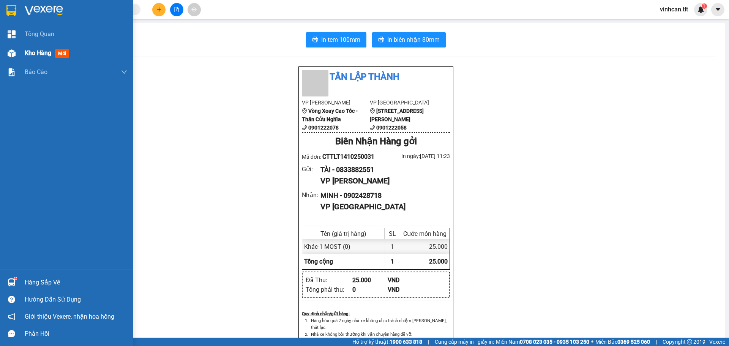
click at [38, 55] on span "Kho hàng" at bounding box center [38, 52] width 27 height 7
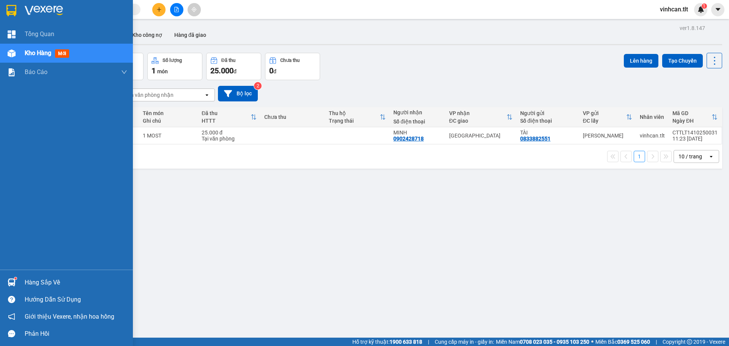
click at [46, 53] on span "Kho hàng" at bounding box center [38, 52] width 27 height 7
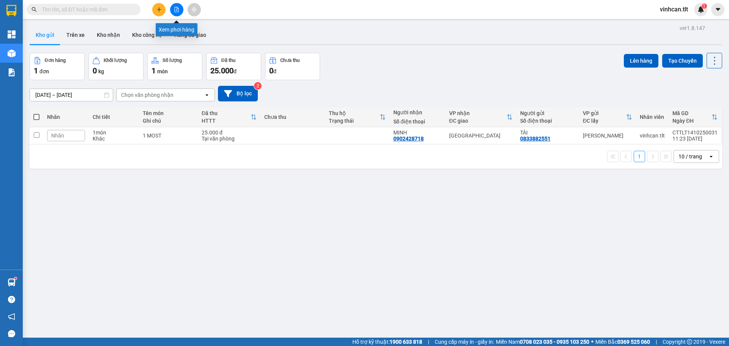
click at [174, 8] on icon "file-add" at bounding box center [176, 9] width 5 height 5
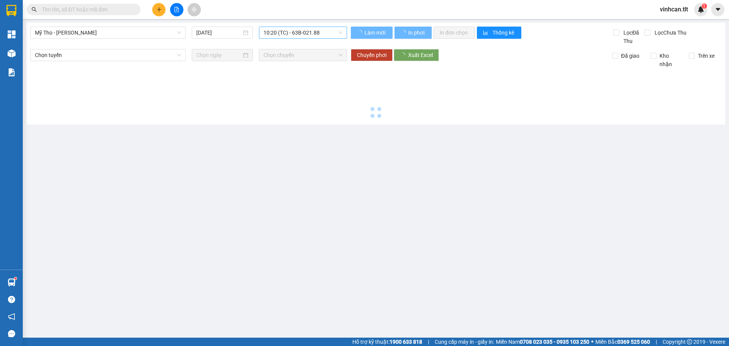
click at [282, 32] on span "10:20 (TC) - 63B-021.88" at bounding box center [302, 32] width 79 height 11
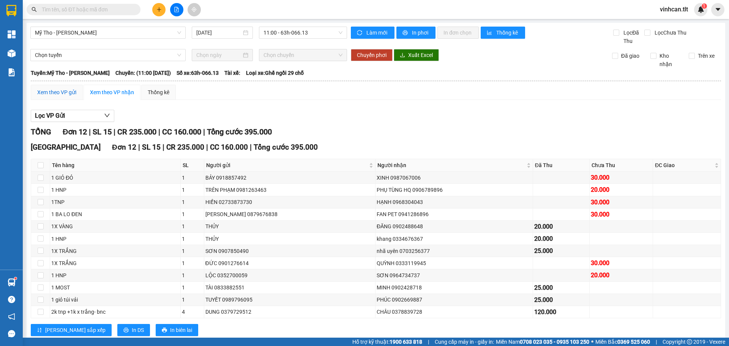
click at [62, 96] on div "Xem theo VP gửi" at bounding box center [56, 92] width 39 height 8
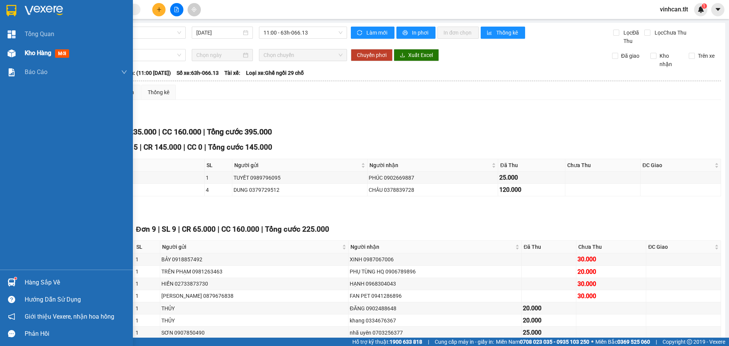
click at [27, 51] on span "Kho hàng" at bounding box center [38, 52] width 27 height 7
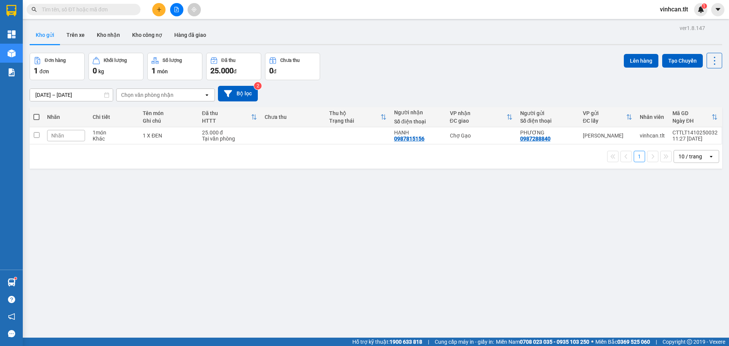
click at [38, 114] on span at bounding box center [36, 117] width 6 height 6
click at [36, 113] on input "checkbox" at bounding box center [36, 113] width 0 height 0
checkbox input "true"
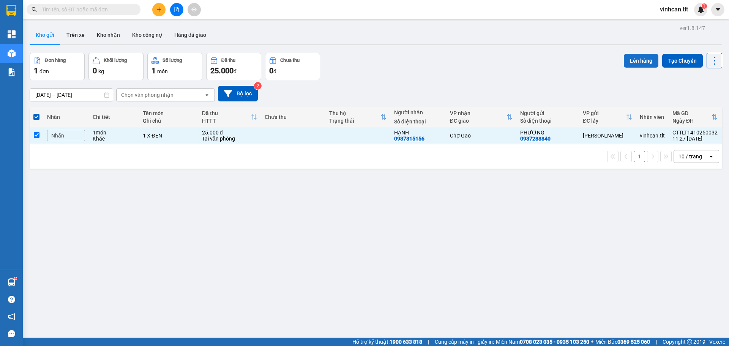
click at [626, 54] on button "Lên hàng" at bounding box center [641, 61] width 35 height 14
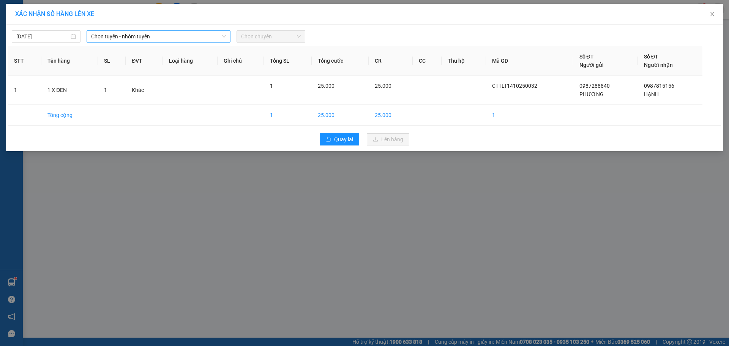
click at [148, 36] on span "Chọn tuyến - nhóm tuyến" at bounding box center [158, 36] width 135 height 11
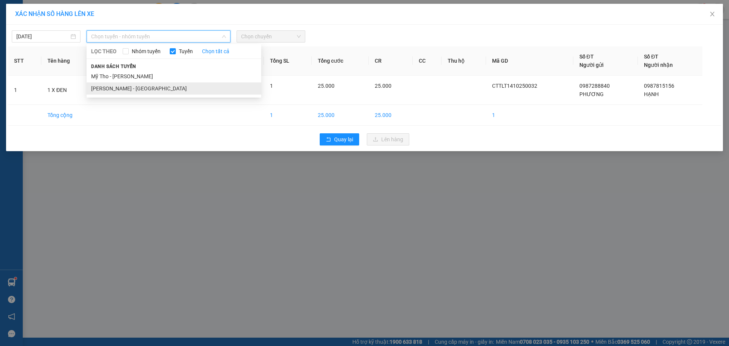
click at [126, 89] on li "[PERSON_NAME] - [GEOGRAPHIC_DATA]" at bounding box center [174, 88] width 175 height 12
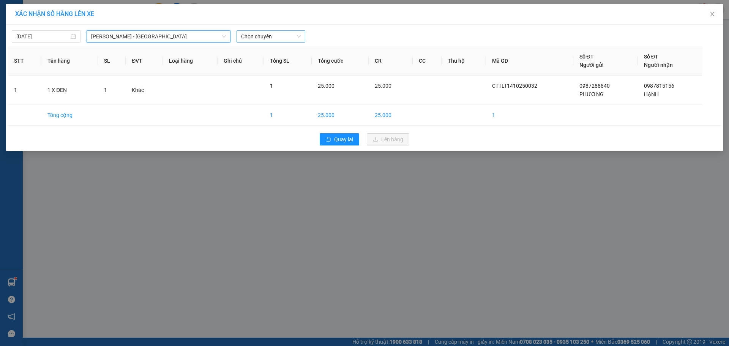
click at [284, 37] on span "Chọn chuyến" at bounding box center [271, 36] width 60 height 11
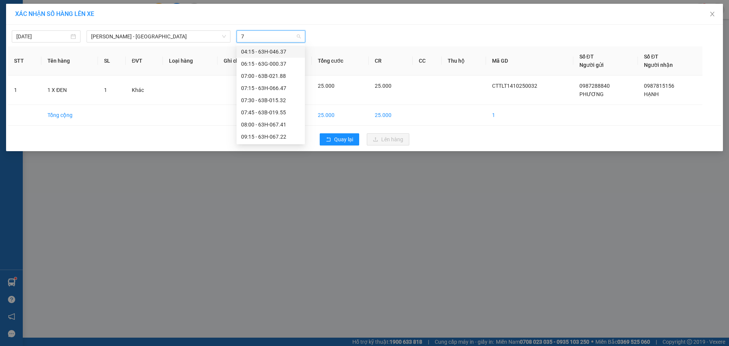
type input "72"
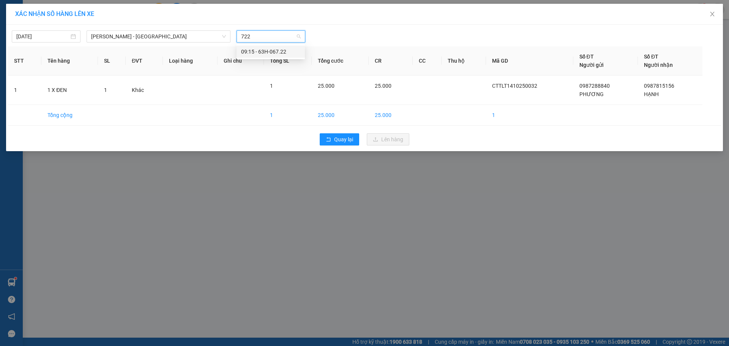
click at [285, 52] on div "09:15 - 63H-067.22" at bounding box center [270, 51] width 59 height 8
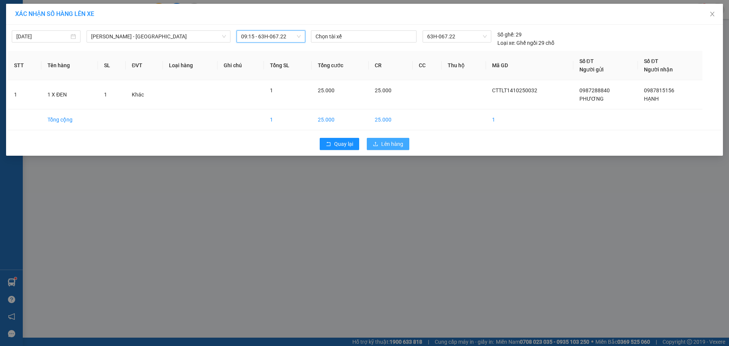
click at [399, 145] on span "Lên hàng" at bounding box center [392, 144] width 22 height 8
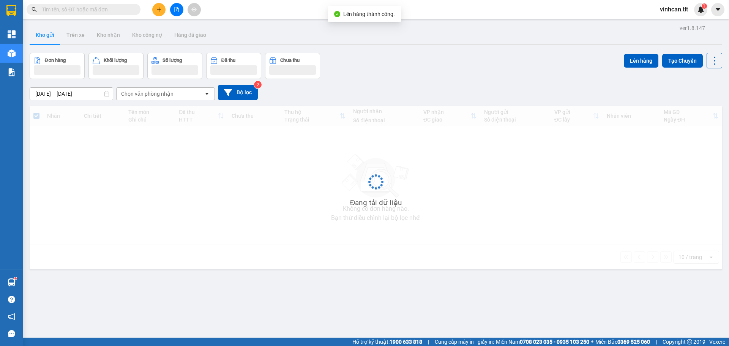
click at [178, 8] on icon "file-add" at bounding box center [176, 9] width 5 height 5
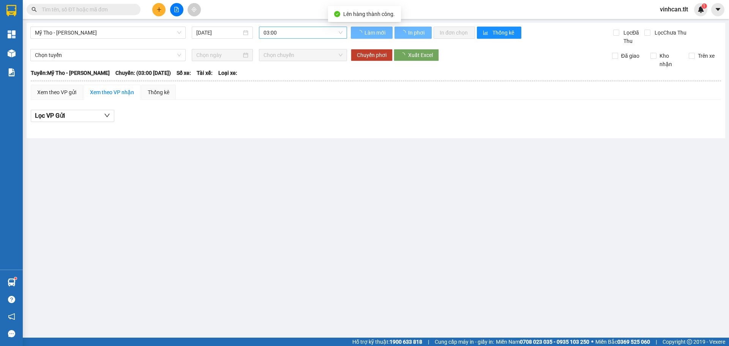
click at [274, 32] on span "03:00" at bounding box center [302, 32] width 79 height 11
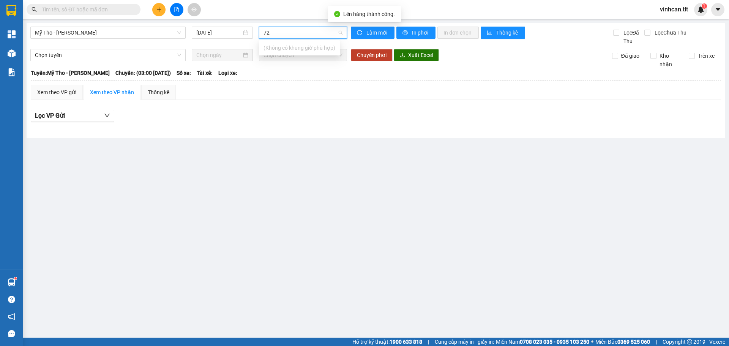
type input "722"
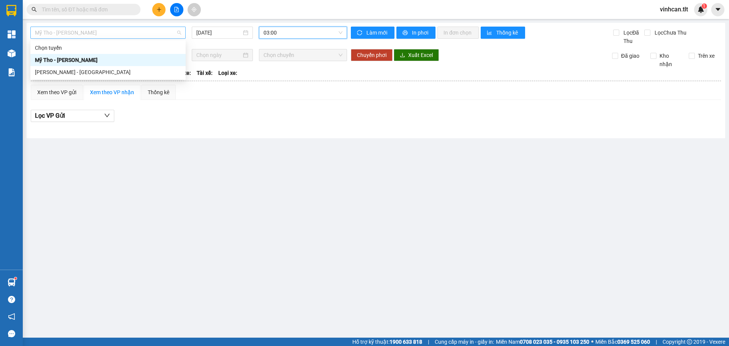
drag, startPoint x: 123, startPoint y: 31, endPoint x: 106, endPoint y: 64, distance: 37.0
click at [123, 31] on span "Mỹ Tho - [PERSON_NAME]" at bounding box center [108, 32] width 146 height 11
click at [102, 68] on div "[PERSON_NAME] - [GEOGRAPHIC_DATA]" at bounding box center [108, 72] width 146 height 8
type input "[DATE]"
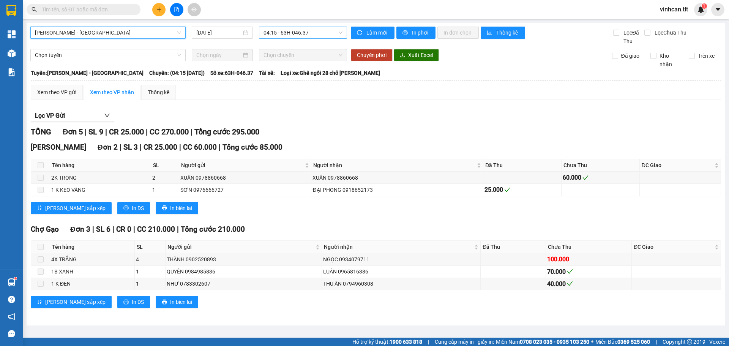
click at [282, 33] on span "04:15 - 63H-046.37" at bounding box center [302, 32] width 79 height 11
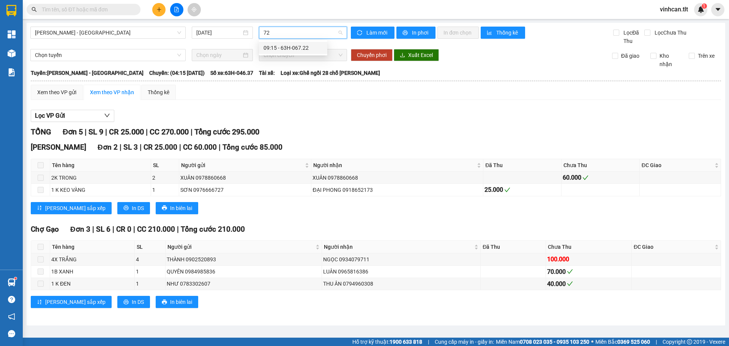
type input "722"
click at [292, 51] on div "09:15 - 63H-067.22" at bounding box center [292, 48] width 59 height 8
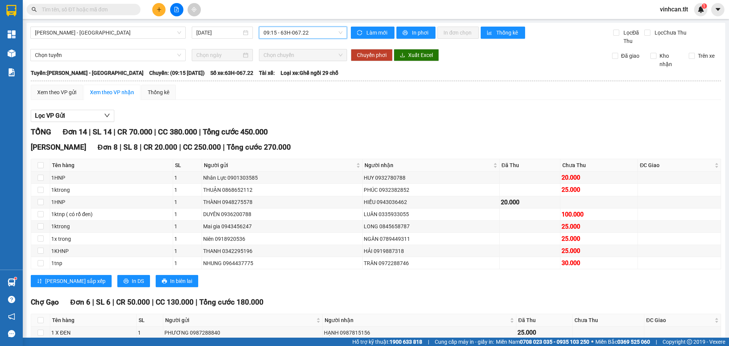
click at [66, 83] on th at bounding box center [375, 80] width 691 height 7
click at [68, 86] on div "Xem theo VP gửi" at bounding box center [57, 92] width 52 height 15
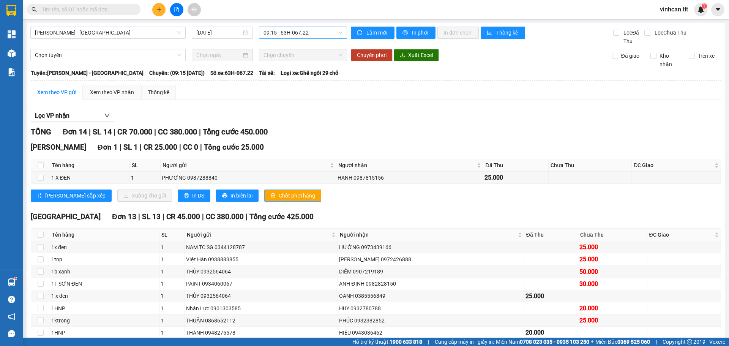
click at [279, 198] on span "Chốt phơi hàng" at bounding box center [297, 195] width 36 height 8
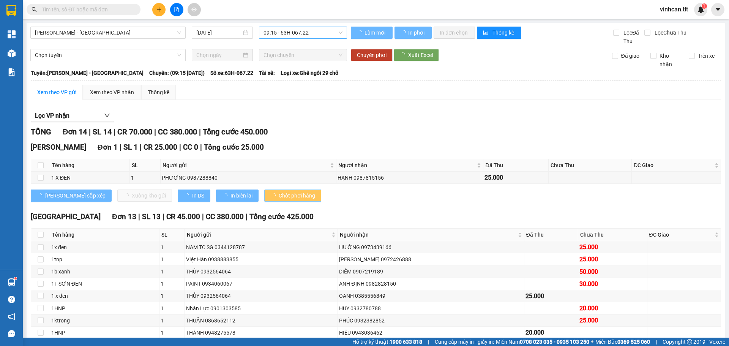
click at [279, 198] on span "Chốt phơi hàng" at bounding box center [297, 195] width 36 height 8
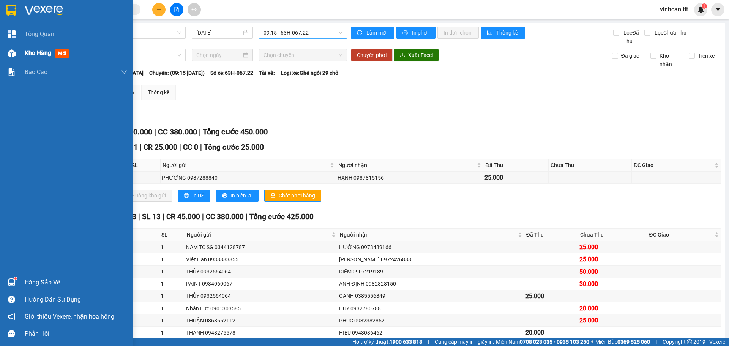
click at [14, 58] on div at bounding box center [11, 53] width 13 height 13
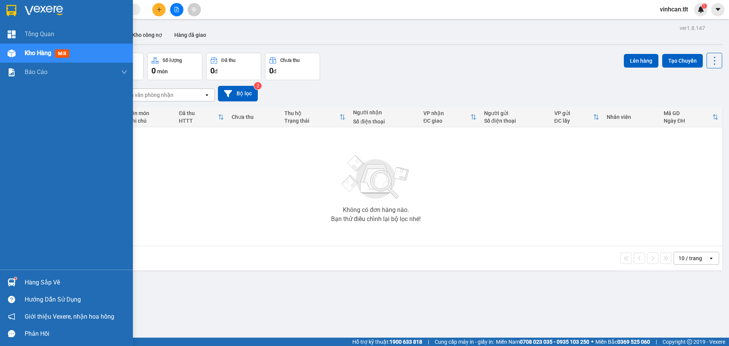
click at [45, 289] on div "Hàng sắp về" at bounding box center [66, 282] width 133 height 17
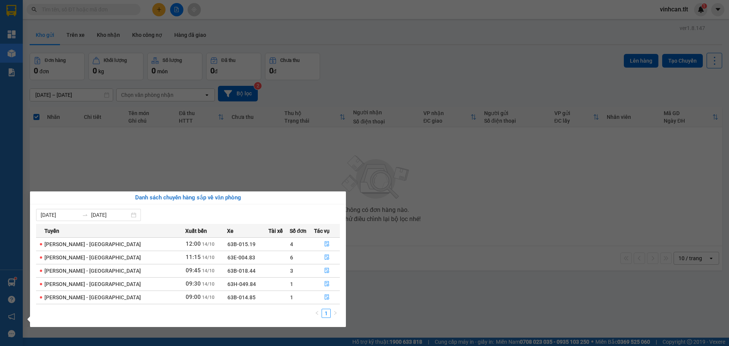
click at [153, 3] on section "Kết quả tìm kiếm ( 0 ) Bộ lọc No Data vinhcan.tlt 1 Tổng Quan Kho hàng mới Báo …" at bounding box center [364, 173] width 729 height 346
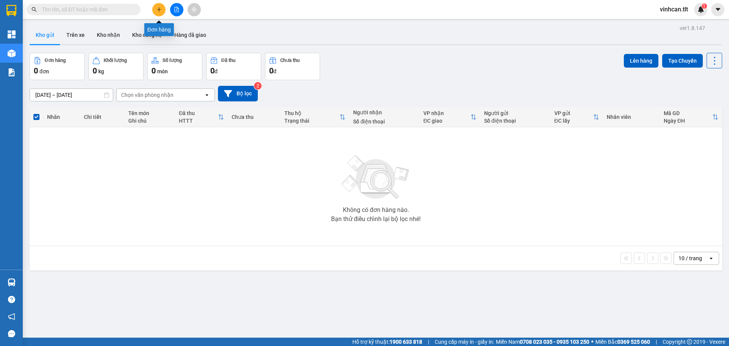
click at [158, 13] on button at bounding box center [158, 9] width 13 height 13
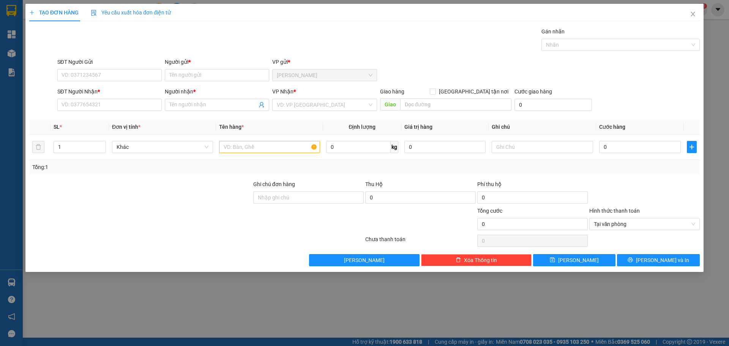
click at [158, 13] on span "Yêu cầu xuất hóa đơn điện tử" at bounding box center [131, 12] width 80 height 6
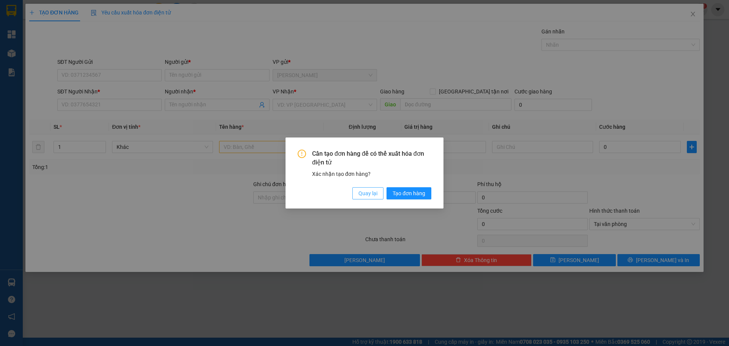
click at [367, 197] on span "Quay lại" at bounding box center [367, 193] width 19 height 8
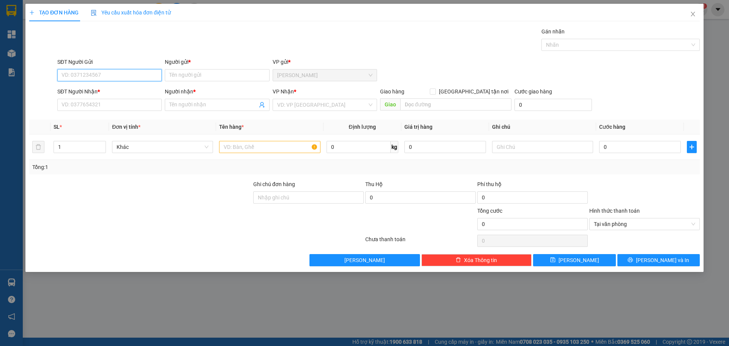
click at [86, 77] on input "SĐT Người Gửi" at bounding box center [109, 75] width 104 height 12
type input "0836276057"
click at [116, 94] on div "0836276057 - [PERSON_NAME]" at bounding box center [109, 90] width 95 height 8
type input "[PERSON_NAME]"
type input "0836276057"
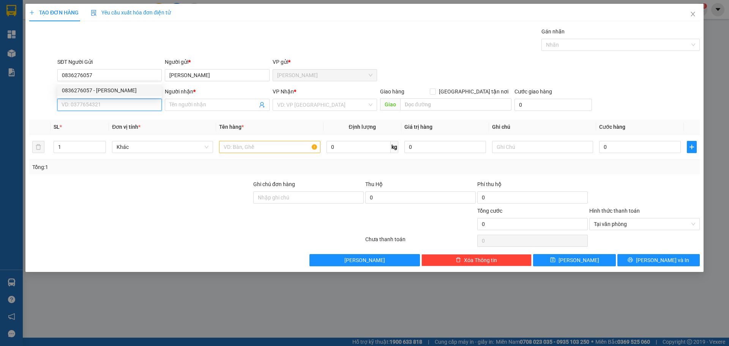
click at [140, 108] on input "SĐT Người Nhận *" at bounding box center [109, 105] width 104 height 12
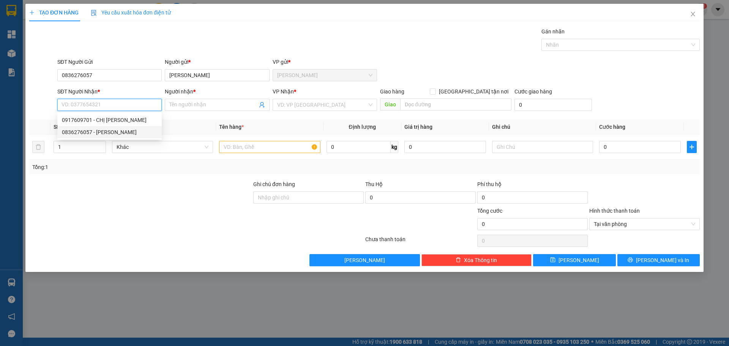
click at [126, 131] on div "0836276057 - [PERSON_NAME]" at bounding box center [109, 132] width 95 height 8
type input "0836276057"
type input "[PERSON_NAME]"
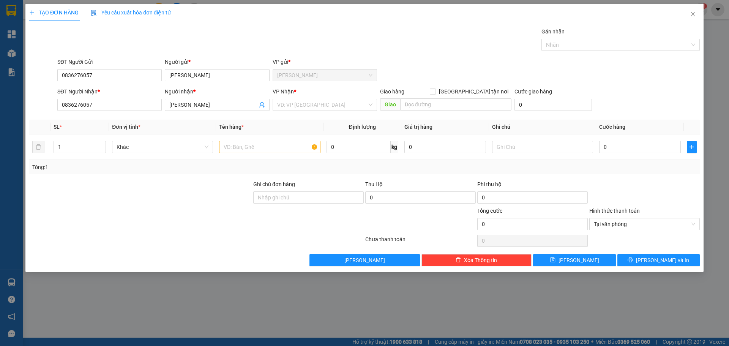
click at [292, 112] on div "VP Nhận * VD: VP [GEOGRAPHIC_DATA]" at bounding box center [325, 100] width 104 height 27
click at [303, 109] on input "search" at bounding box center [322, 104] width 90 height 11
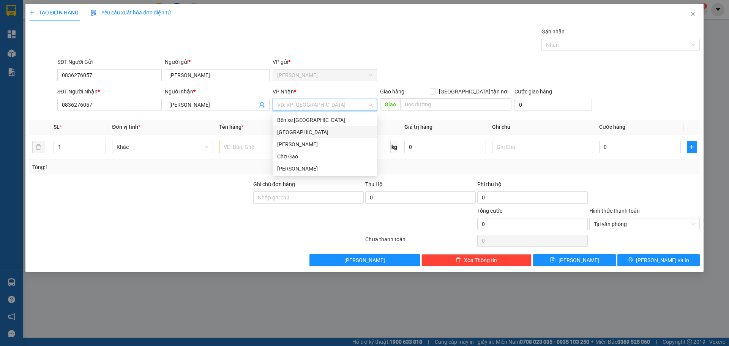
click at [292, 132] on div "[GEOGRAPHIC_DATA]" at bounding box center [324, 132] width 95 height 8
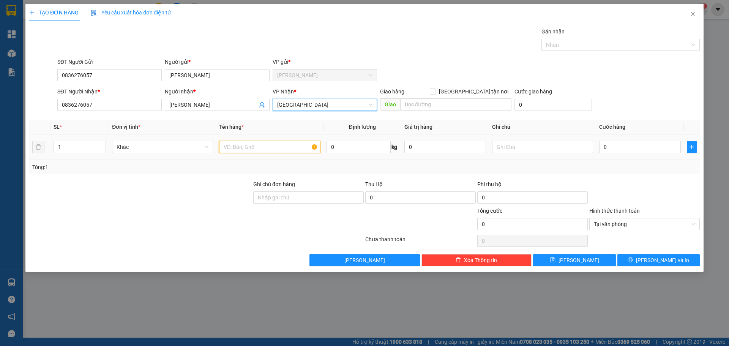
click at [260, 150] on input "text" at bounding box center [269, 147] width 101 height 12
type input "1X XANH"
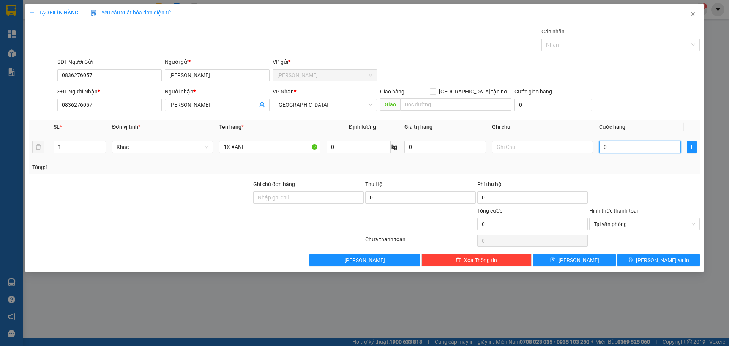
click at [634, 146] on input "0" at bounding box center [640, 147] width 82 height 12
type input "3"
type input "30"
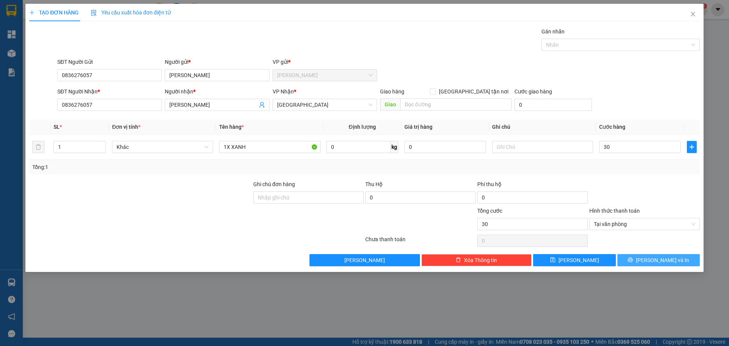
type input "30.000"
click at [674, 256] on button "[PERSON_NAME] và In" at bounding box center [658, 260] width 82 height 12
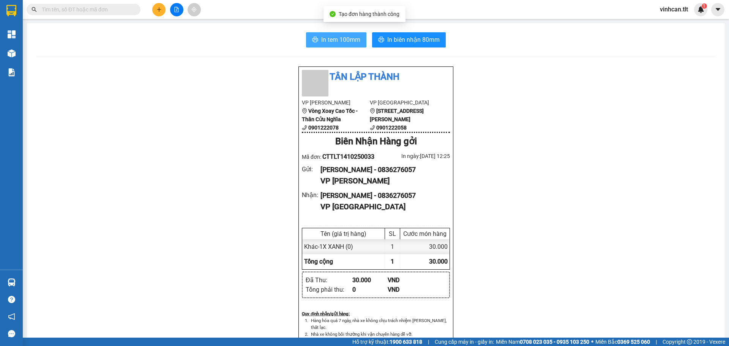
click at [340, 40] on span "In tem 100mm" at bounding box center [340, 39] width 39 height 9
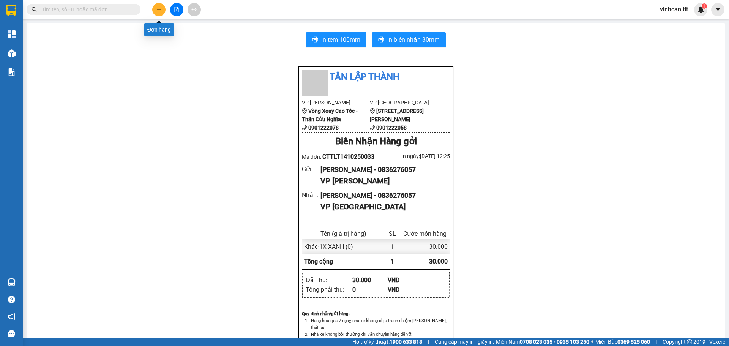
click at [157, 9] on icon "plus" at bounding box center [158, 9] width 5 height 5
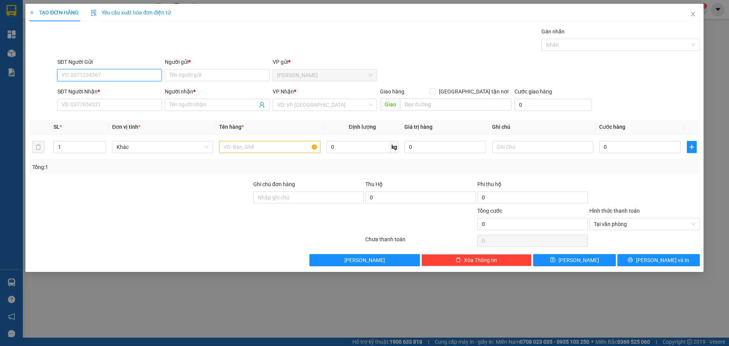
click at [138, 79] on input "SĐT Người Gửi" at bounding box center [109, 75] width 104 height 12
click at [118, 90] on div "0966673768 - KIỆT" at bounding box center [109, 90] width 95 height 8
type input "0966673768"
type input "KIỆT"
type input "0966673768"
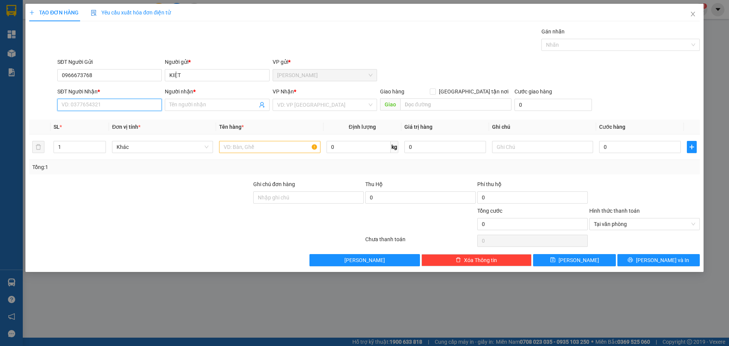
click at [123, 104] on input "SĐT Người Nhận *" at bounding box center [109, 105] width 104 height 12
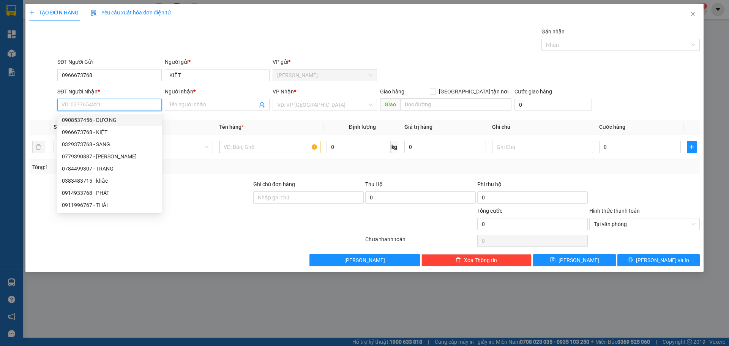
click at [109, 119] on div "0908537456 - DƯƠNG" at bounding box center [109, 120] width 95 height 8
type input "0908537456"
type input "DƯƠNG"
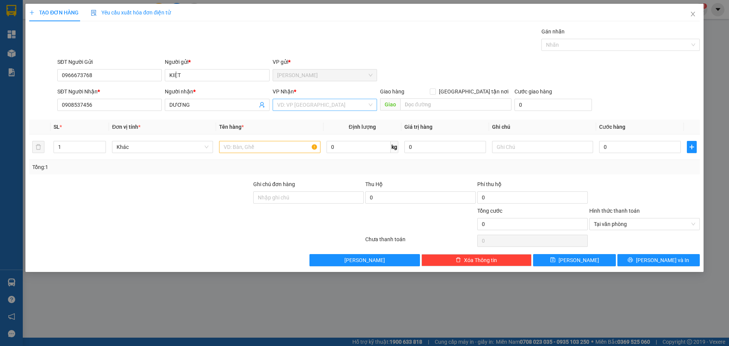
click at [299, 103] on input "search" at bounding box center [322, 104] width 90 height 11
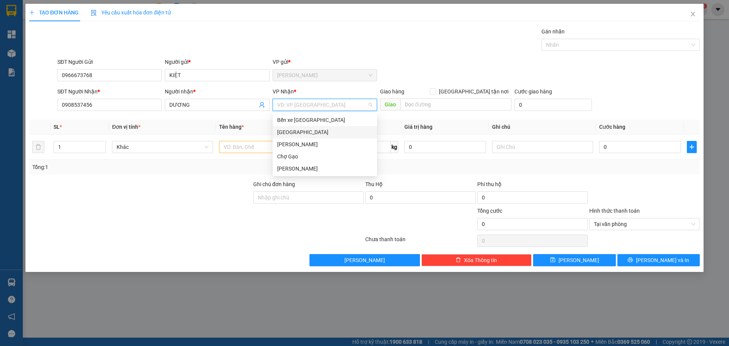
click at [293, 133] on div "[GEOGRAPHIC_DATA]" at bounding box center [324, 132] width 95 height 8
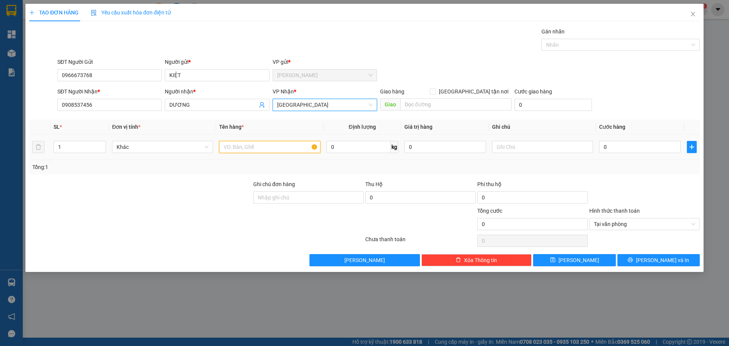
click at [231, 145] on input "text" at bounding box center [269, 147] width 101 height 12
paste input "Đ"
paste input "Ê"
paste input "Ề"
click at [653, 148] on input "0" at bounding box center [640, 147] width 82 height 12
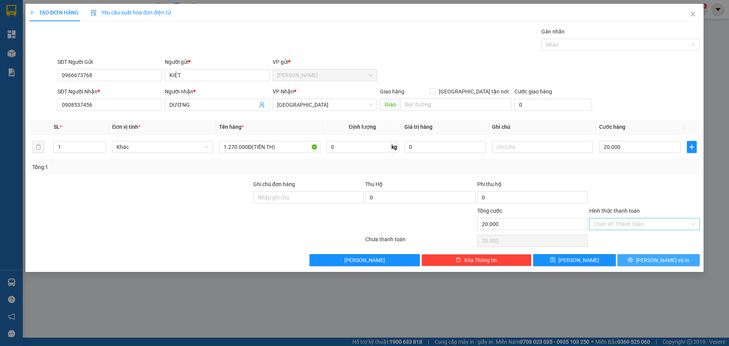
click at [687, 258] on button "[PERSON_NAME] và In" at bounding box center [658, 260] width 82 height 12
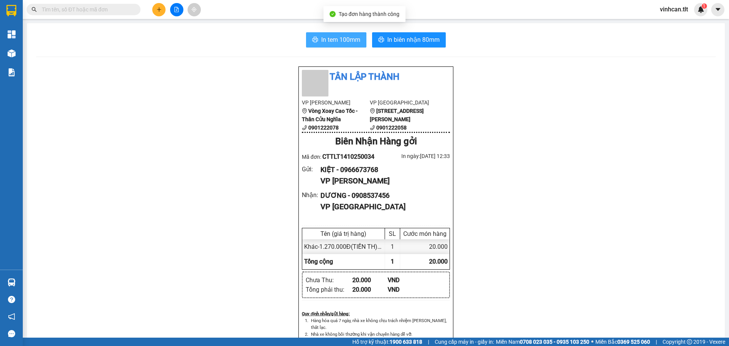
click at [317, 38] on button "In tem 100mm" at bounding box center [336, 39] width 60 height 15
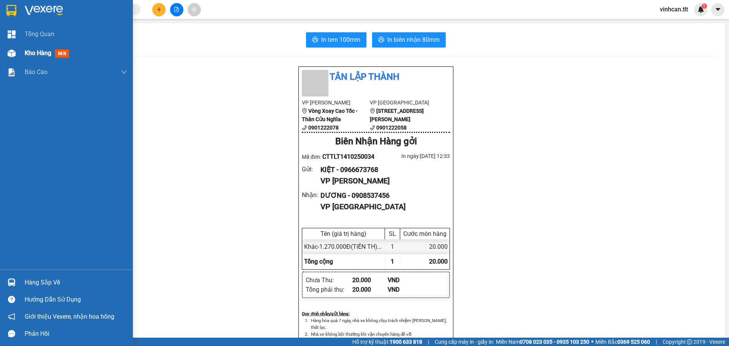
click at [20, 54] on div "Kho hàng mới" at bounding box center [66, 53] width 133 height 19
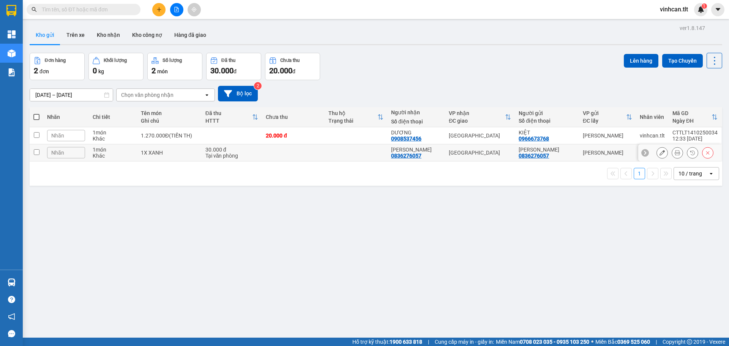
click at [39, 148] on td at bounding box center [37, 152] width 14 height 17
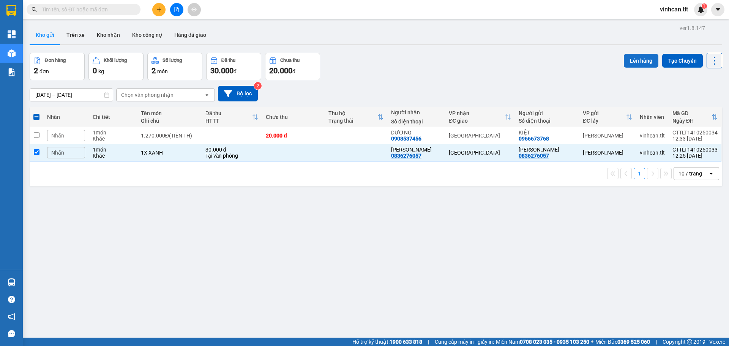
click at [644, 57] on button "Lên hàng" at bounding box center [641, 61] width 35 height 14
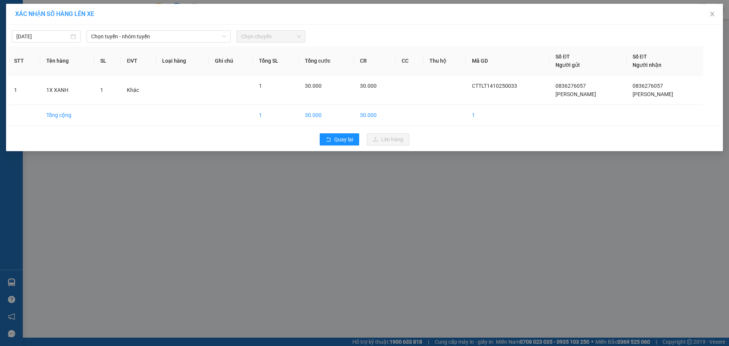
click at [139, 29] on div "[DATE] Chọn tuyến - nhóm tuyến Chọn chuyến" at bounding box center [364, 35] width 713 height 16
click at [136, 35] on span "Chọn tuyến - nhóm tuyến" at bounding box center [158, 36] width 135 height 11
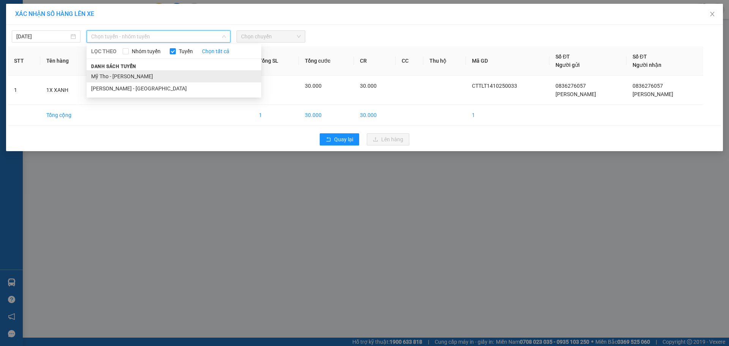
click at [121, 76] on li "Mỹ Tho - [PERSON_NAME]" at bounding box center [174, 76] width 175 height 12
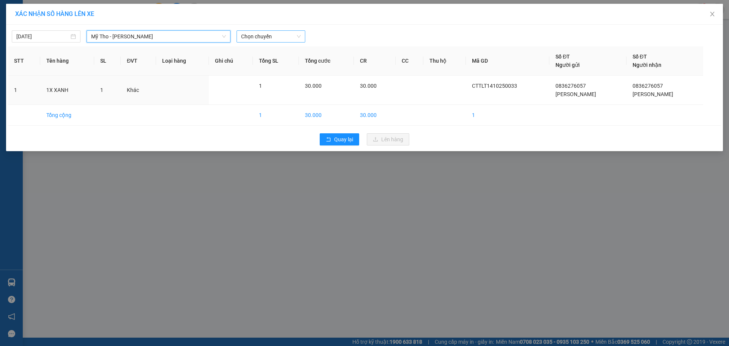
click at [285, 36] on span "Chọn chuyến" at bounding box center [271, 36] width 60 height 11
drag, startPoint x: 281, startPoint y: 49, endPoint x: 326, endPoint y: 79, distance: 53.9
click at [281, 49] on div "11:45 - 63F-009.24" at bounding box center [270, 51] width 59 height 8
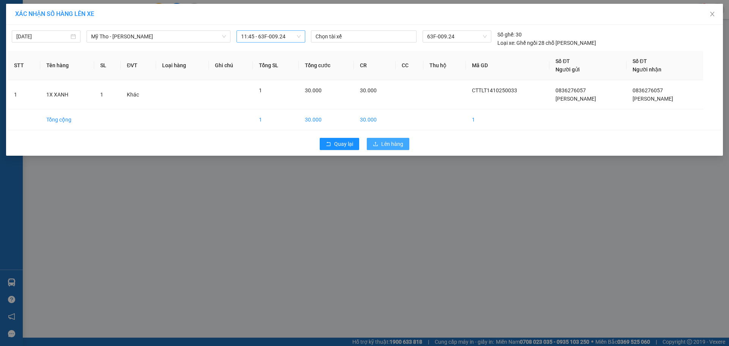
click at [385, 147] on span "Lên hàng" at bounding box center [392, 144] width 22 height 8
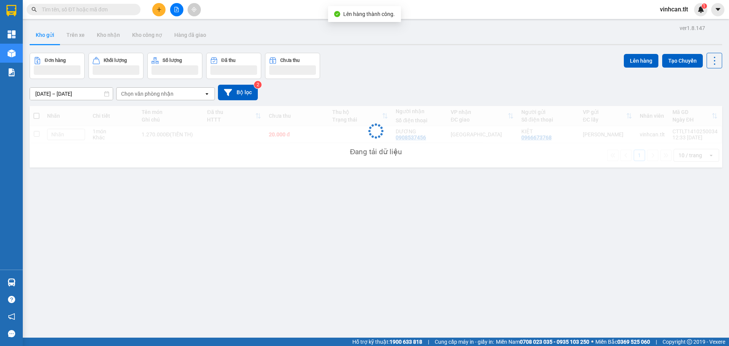
click at [178, 9] on button at bounding box center [176, 9] width 13 height 13
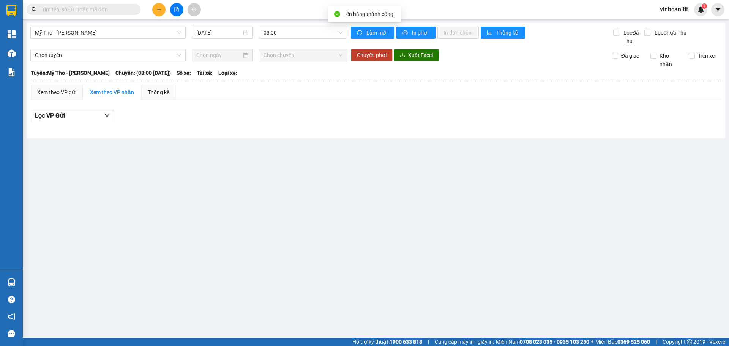
click at [298, 25] on div "Mỹ Tho - [GEOGRAPHIC_DATA] [DATE] 03:00 Làm mới In phơi In đơn chọn Thống kê Lọ…" at bounding box center [376, 80] width 699 height 115
click at [295, 29] on span "03:00" at bounding box center [302, 32] width 79 height 11
click at [290, 46] on div "11:45 - 63F-009.24" at bounding box center [292, 48] width 59 height 8
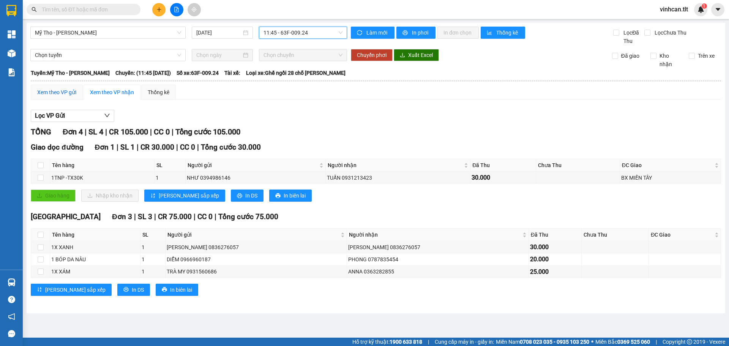
click at [54, 90] on div "Xem theo VP gửi" at bounding box center [56, 92] width 39 height 8
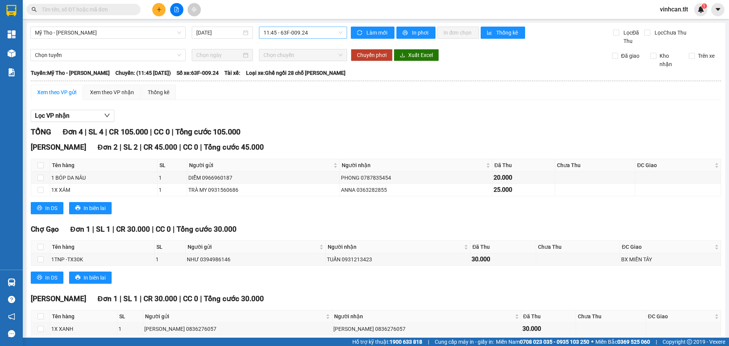
click at [279, 343] on span "Chốt phơi hàng" at bounding box center [297, 347] width 36 height 8
click at [157, 9] on icon "plus" at bounding box center [159, 9] width 4 height 0
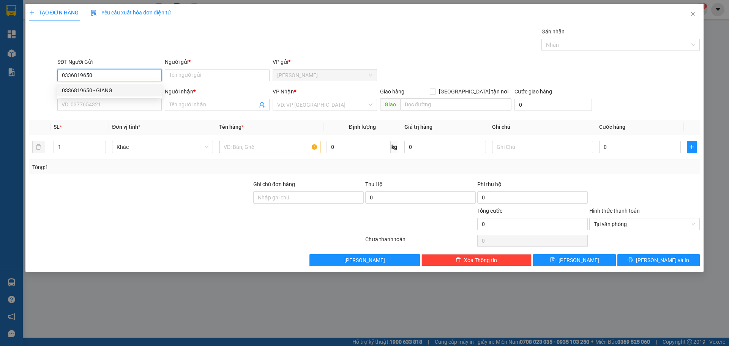
click at [132, 88] on div "0336819650 - GIANG" at bounding box center [109, 90] width 95 height 8
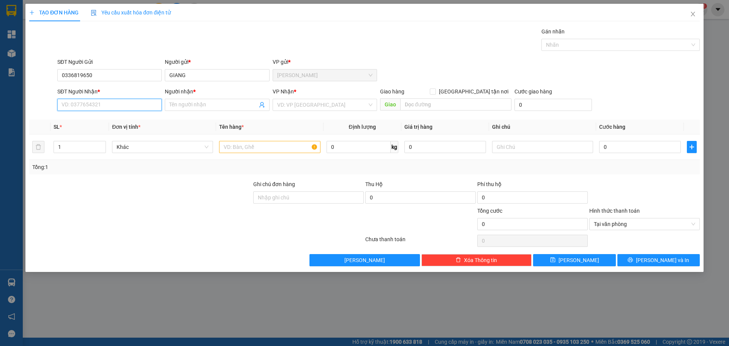
click at [128, 110] on input "SĐT Người Nhận *" at bounding box center [109, 105] width 104 height 12
click at [113, 133] on div "0968241250 - TRÂN" at bounding box center [109, 132] width 95 height 8
click at [336, 106] on input "search" at bounding box center [322, 104] width 90 height 11
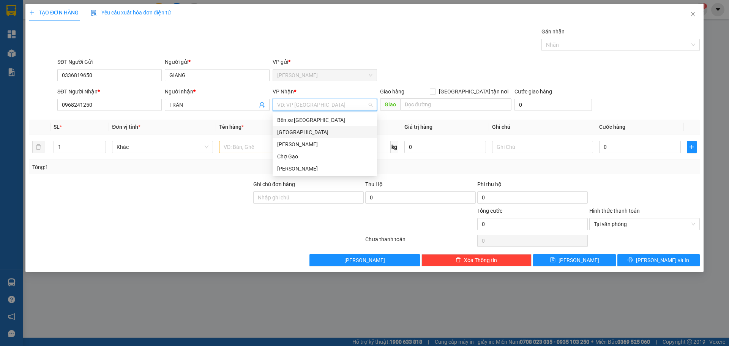
click at [294, 130] on div "[GEOGRAPHIC_DATA]" at bounding box center [324, 132] width 95 height 8
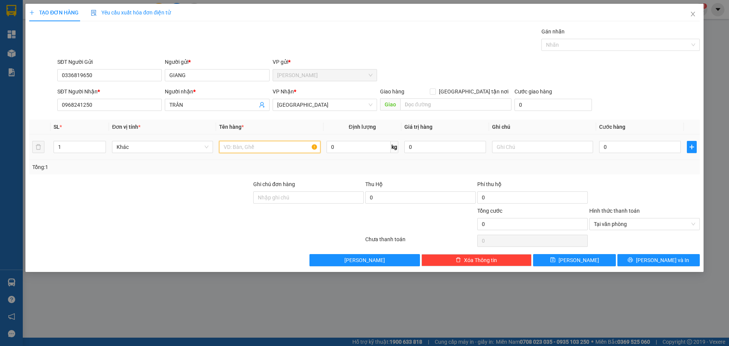
click at [243, 151] on input "text" at bounding box center [269, 147] width 101 height 12
click at [614, 146] on input "0" at bounding box center [640, 147] width 82 height 12
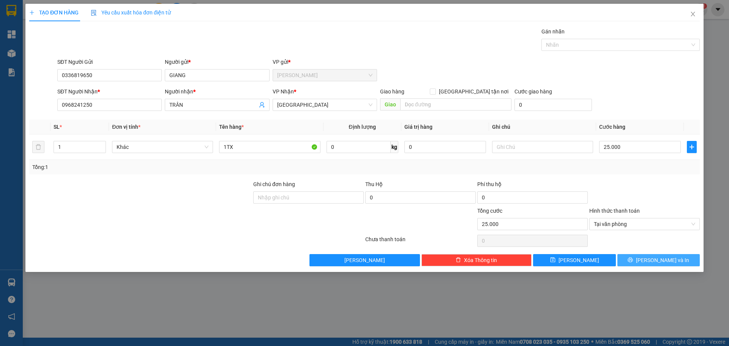
click at [679, 263] on button "[PERSON_NAME] và In" at bounding box center [658, 260] width 82 height 12
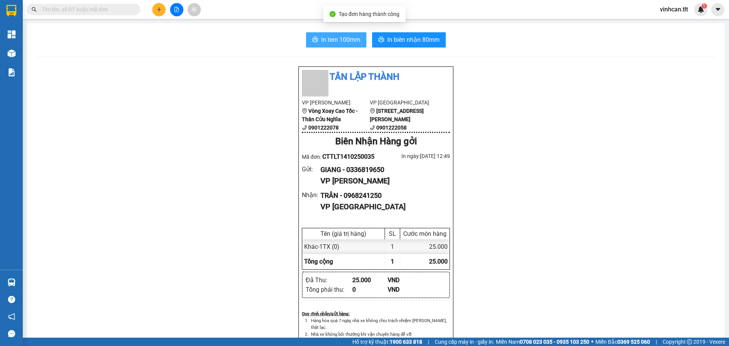
click at [333, 46] on button "In tem 100mm" at bounding box center [336, 39] width 60 height 15
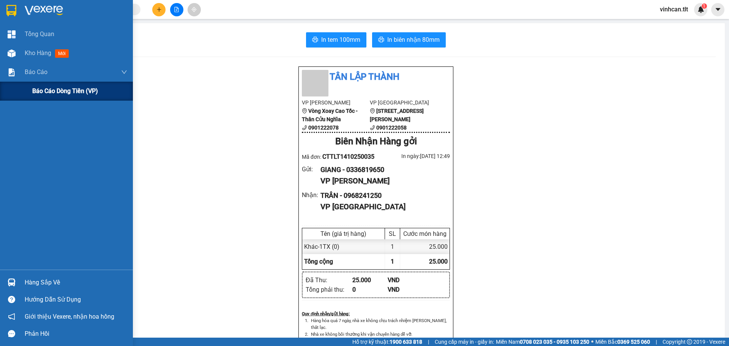
drag, startPoint x: 41, startPoint y: 83, endPoint x: 51, endPoint y: 84, distance: 10.3
click at [40, 83] on div "Báo cáo dòng tiền (VP)" at bounding box center [79, 91] width 95 height 19
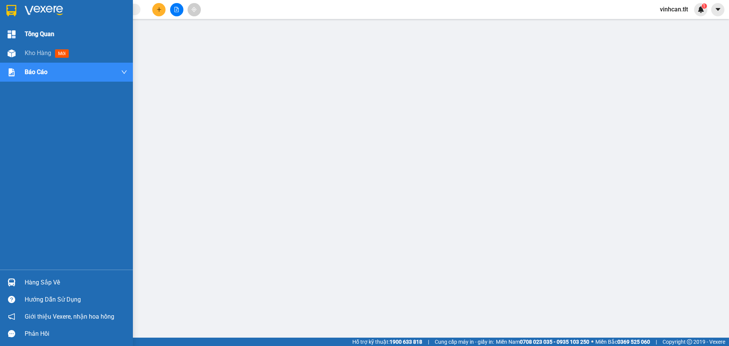
click at [12, 43] on div "Tổng Quan" at bounding box center [66, 34] width 133 height 19
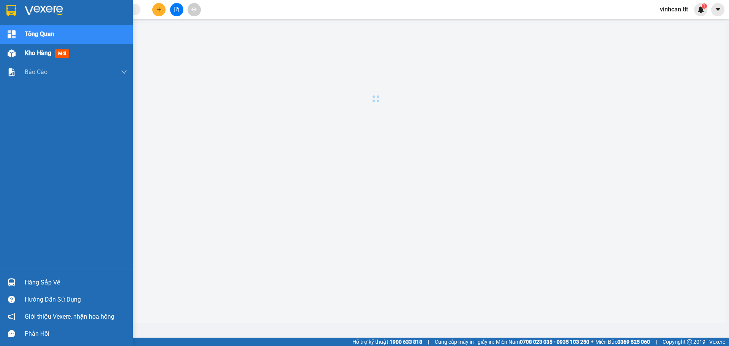
click at [24, 56] on div "Kho hàng mới" at bounding box center [66, 53] width 133 height 19
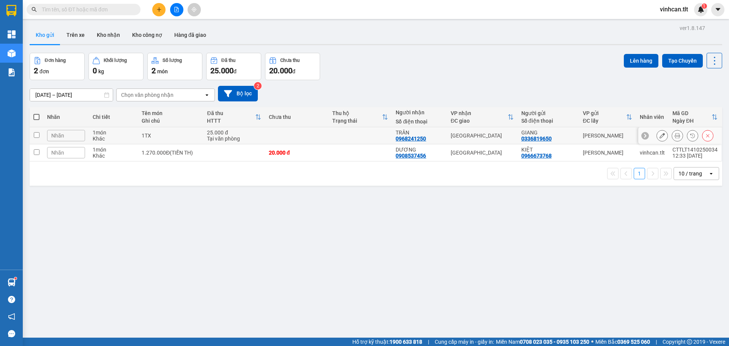
drag, startPoint x: 518, startPoint y: 138, endPoint x: 547, endPoint y: 141, distance: 29.4
click at [547, 141] on td "GIANG 0336819650" at bounding box center [548, 135] width 62 height 17
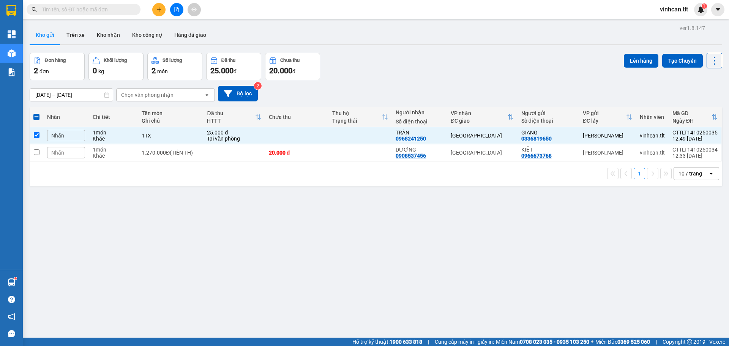
click at [125, 6] on input "text" at bounding box center [87, 9] width 90 height 8
paste input "0336819650"
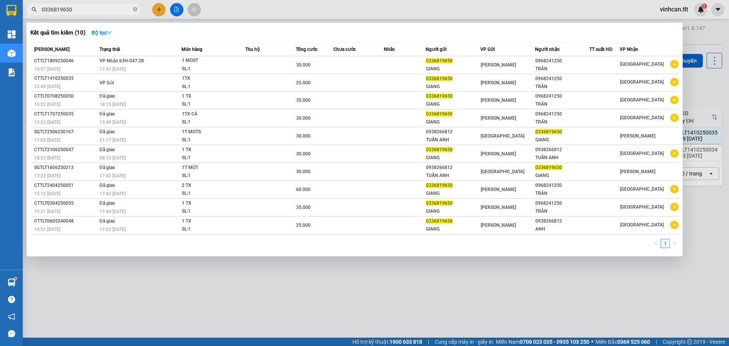
click at [157, 13] on div at bounding box center [364, 173] width 729 height 346
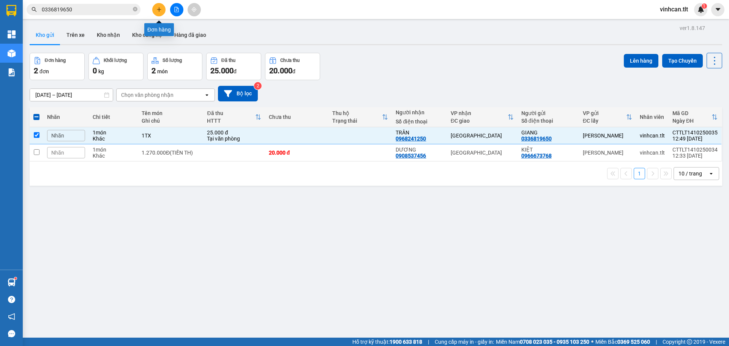
click at [160, 12] on button at bounding box center [158, 9] width 13 height 13
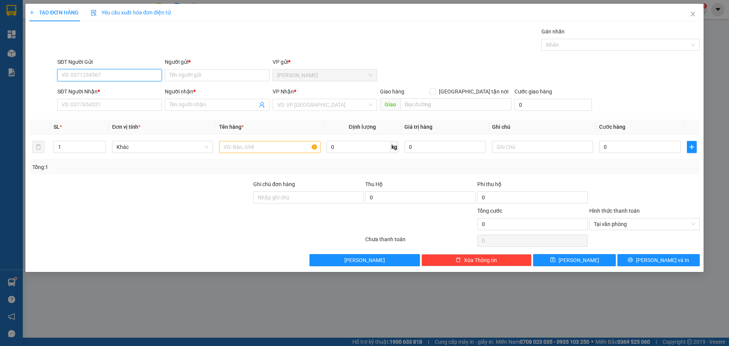
click at [148, 74] on input "SĐT Người Gửi" at bounding box center [109, 75] width 104 height 12
click at [102, 92] on div "0368132777 - ĐÀO" at bounding box center [109, 90] width 95 height 8
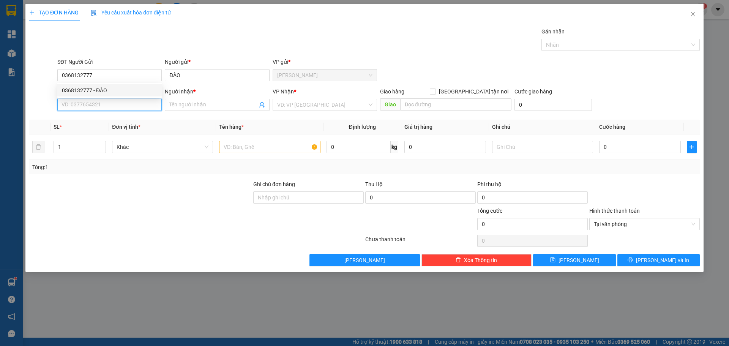
click at [106, 106] on input "SĐT Người Nhận *" at bounding box center [109, 105] width 104 height 12
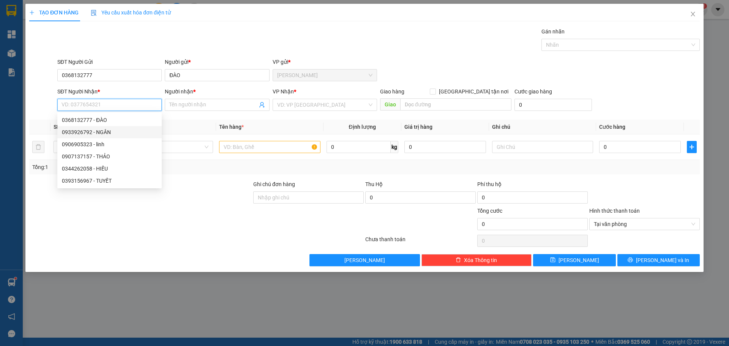
click at [116, 131] on div "0933926792 - NGÂN" at bounding box center [109, 132] width 95 height 8
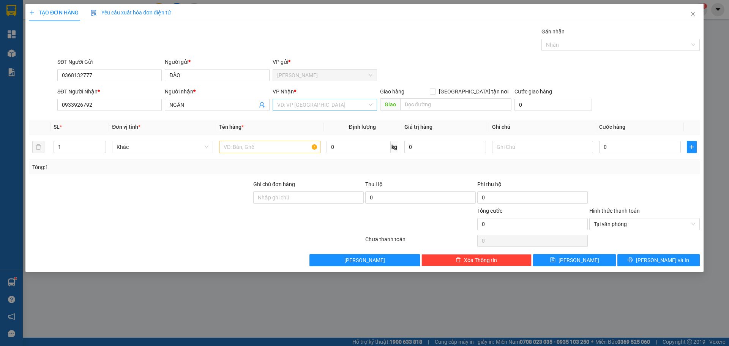
click at [330, 108] on input "search" at bounding box center [322, 104] width 90 height 11
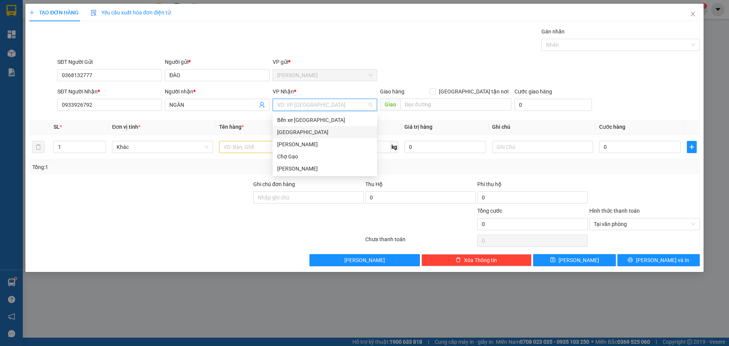
click at [309, 130] on div "[GEOGRAPHIC_DATA]" at bounding box center [324, 132] width 95 height 8
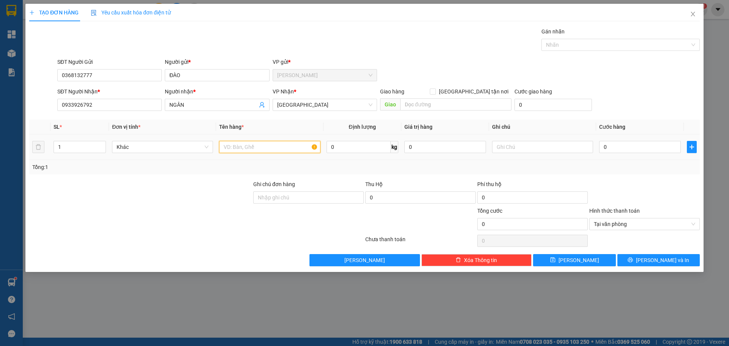
click at [269, 149] on input "text" at bounding box center [269, 147] width 101 height 12
paste input "ÚI"
click at [584, 41] on div at bounding box center [616, 44] width 147 height 9
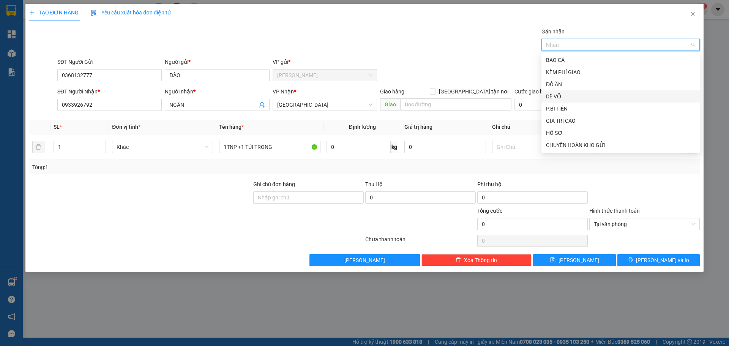
drag, startPoint x: 556, startPoint y: 95, endPoint x: 615, endPoint y: 139, distance: 73.2
click at [557, 95] on div "DỄ VỠ" at bounding box center [620, 96] width 149 height 8
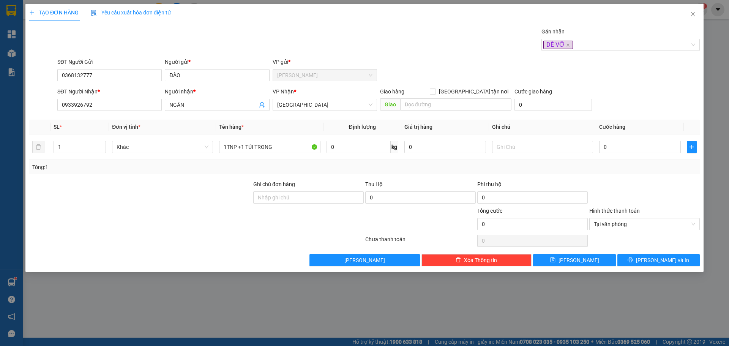
click at [651, 176] on div "Transit Pickup Surcharge Ids Transit Deliver Surcharge Ids Transit Deliver Surc…" at bounding box center [364, 146] width 670 height 239
click at [637, 148] on input "0" at bounding box center [640, 147] width 82 height 12
click at [683, 263] on button "[PERSON_NAME] và In" at bounding box center [658, 260] width 82 height 12
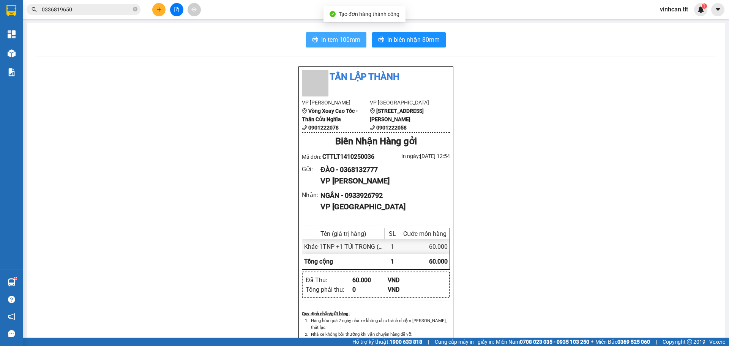
click at [313, 36] on button "In tem 100mm" at bounding box center [336, 39] width 60 height 15
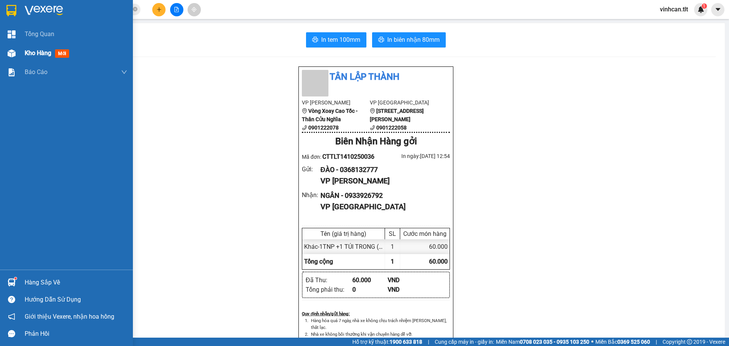
click at [17, 51] on div at bounding box center [11, 53] width 13 height 13
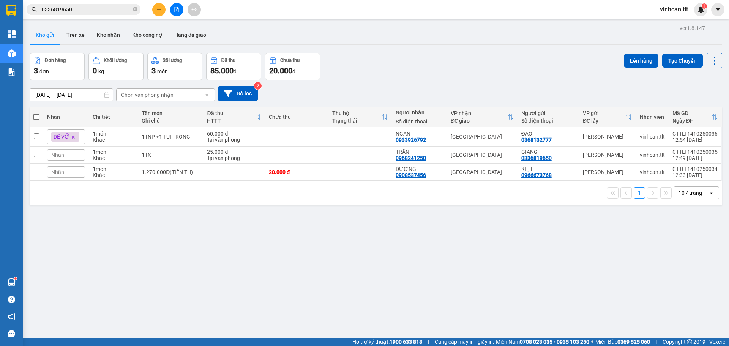
click at [35, 114] on span at bounding box center [36, 117] width 6 height 6
click at [36, 113] on input "checkbox" at bounding box center [36, 113] width 0 height 0
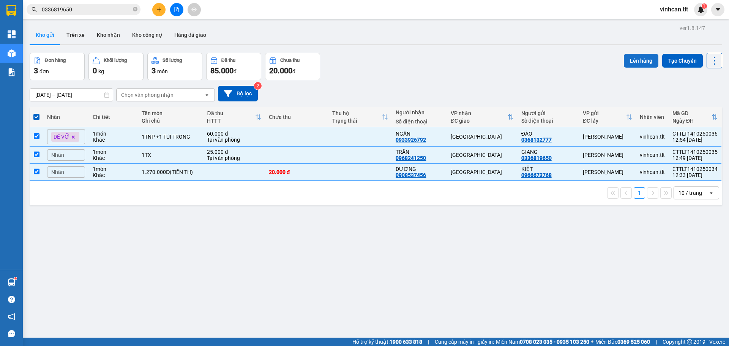
click at [626, 64] on button "Lên hàng" at bounding box center [641, 61] width 35 height 14
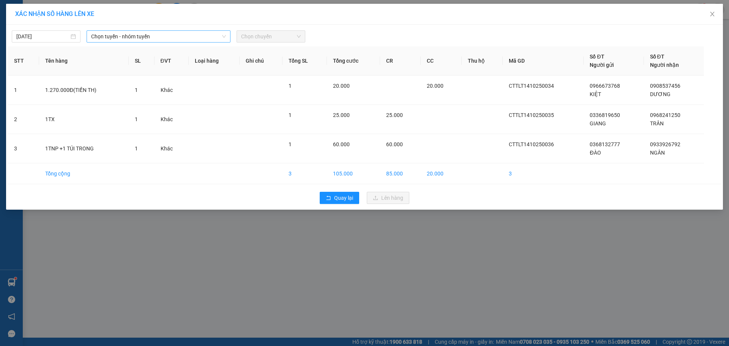
click at [175, 30] on div "XÁC NHẬN SỐ HÀNG LÊN XE [DATE] Chọn tuyến - nhóm tuyến Chọn chuyến STT Tên hàng…" at bounding box center [364, 107] width 717 height 206
click at [173, 32] on span "Chọn tuyến - nhóm tuyến" at bounding box center [158, 36] width 135 height 11
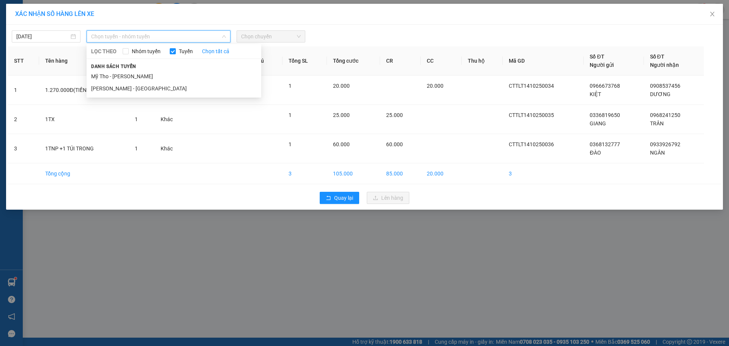
click at [132, 73] on li "Mỹ Tho - [PERSON_NAME]" at bounding box center [174, 76] width 175 height 12
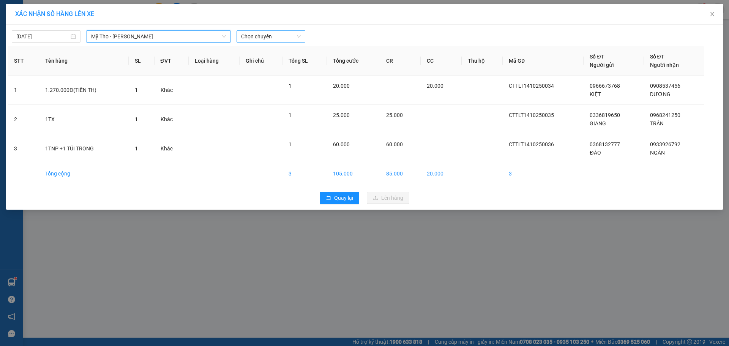
click at [267, 37] on span "Chọn chuyến" at bounding box center [271, 36] width 60 height 11
click at [274, 60] on div "12:30 - 63B-019.47" at bounding box center [270, 64] width 59 height 8
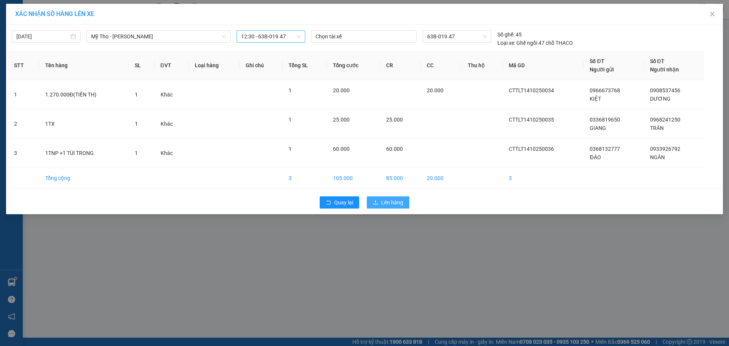
click at [376, 200] on icon "upload" at bounding box center [375, 202] width 5 height 5
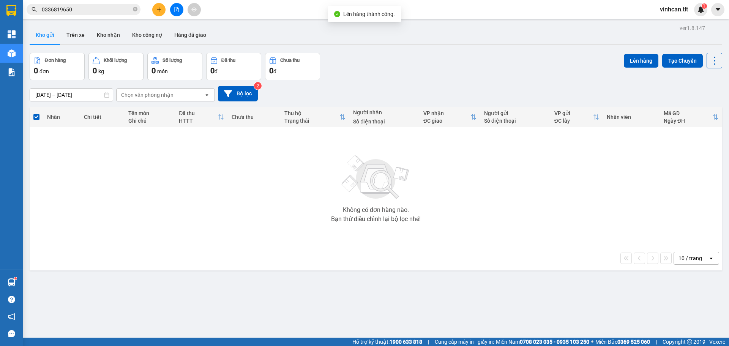
click at [186, 6] on div at bounding box center [176, 9] width 57 height 13
click at [178, 8] on icon "file-add" at bounding box center [177, 9] width 4 height 5
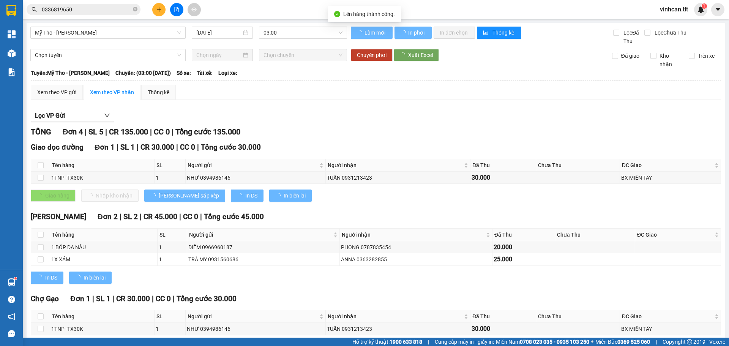
click at [279, 39] on div "Mỹ Tho - [PERSON_NAME] [DATE] 03:00" at bounding box center [188, 36] width 317 height 19
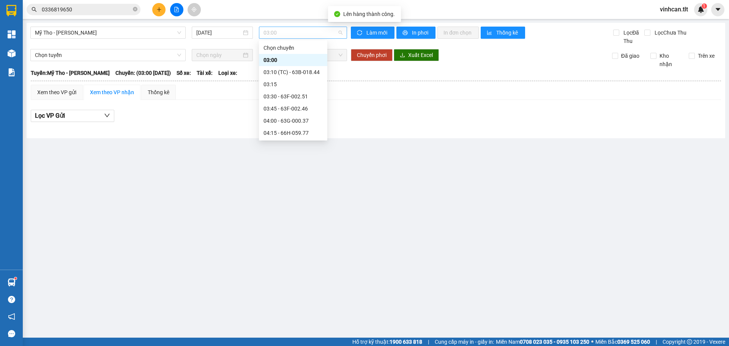
drag, startPoint x: 279, startPoint y: 38, endPoint x: 277, endPoint y: 33, distance: 4.9
click at [278, 38] on span "03:00" at bounding box center [302, 32] width 79 height 11
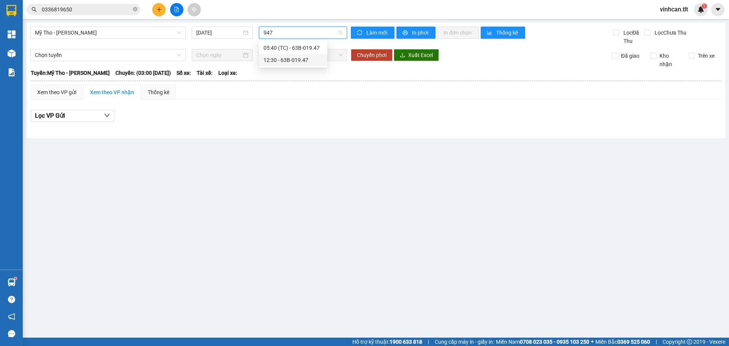
drag, startPoint x: 298, startPoint y: 57, endPoint x: 294, endPoint y: 56, distance: 4.7
click at [297, 57] on div "12:30 - 63B-019.47" at bounding box center [292, 60] width 59 height 8
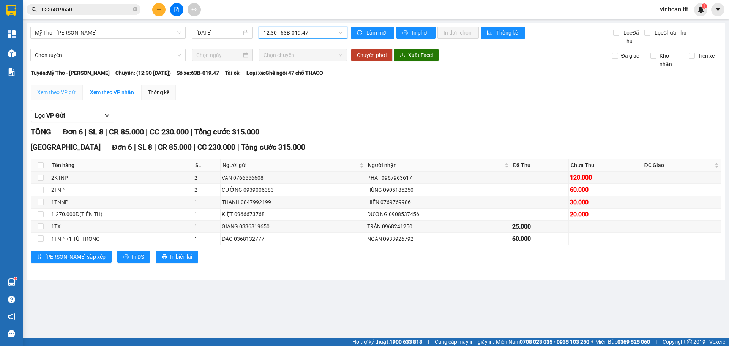
click at [48, 96] on div "Xem theo VP gửi" at bounding box center [57, 92] width 52 height 15
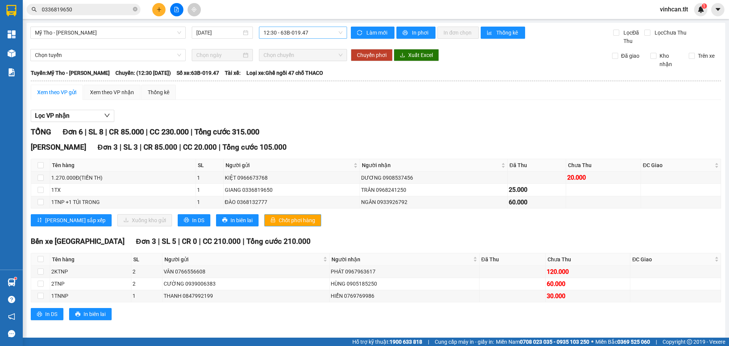
click at [279, 221] on span "Chốt phơi hàng" at bounding box center [297, 220] width 36 height 8
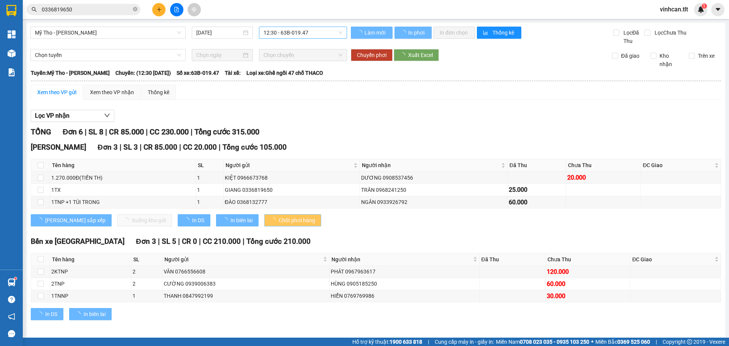
click at [279, 221] on span "Chốt phơi hàng" at bounding box center [297, 220] width 36 height 8
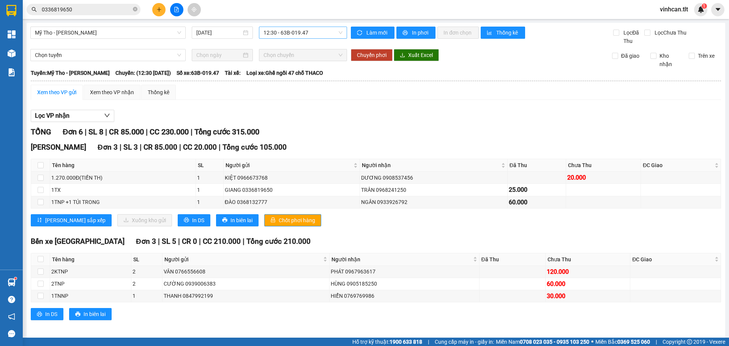
click at [158, 11] on icon "plus" at bounding box center [158, 9] width 5 height 5
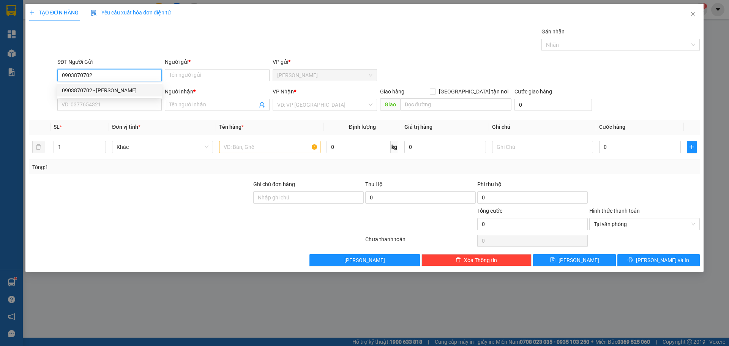
click at [123, 89] on div "0903870702 - [PERSON_NAME]" at bounding box center [109, 90] width 95 height 8
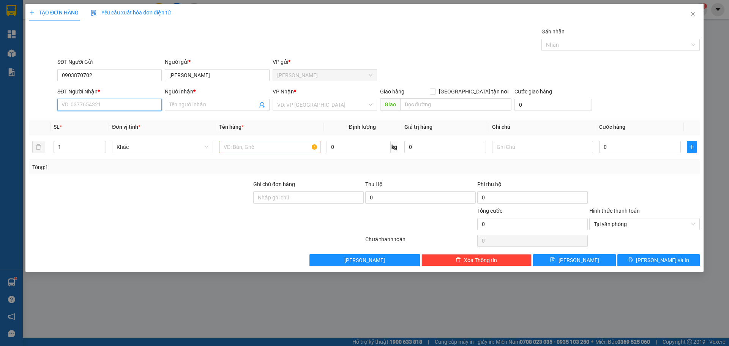
click at [124, 100] on input "SĐT Người Nhận *" at bounding box center [109, 105] width 104 height 12
click at [107, 130] on div "0903870702 - [PERSON_NAME]" at bounding box center [109, 132] width 95 height 8
click at [320, 107] on input "search" at bounding box center [322, 104] width 90 height 11
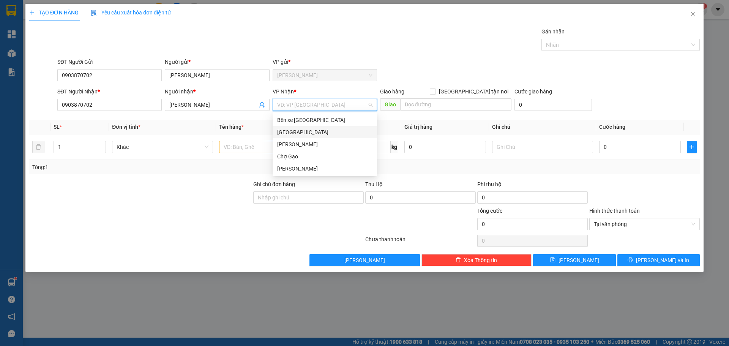
click at [291, 130] on div "[GEOGRAPHIC_DATA]" at bounding box center [324, 132] width 95 height 8
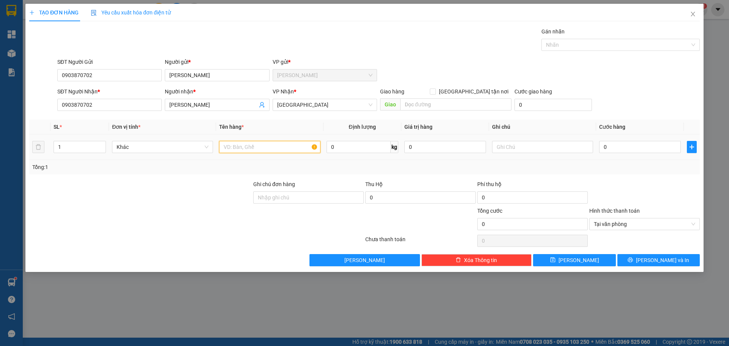
click at [248, 143] on input "text" at bounding box center [269, 147] width 101 height 12
paste input "Ư"
paste input "ỨNG"
click at [620, 147] on input "0" at bounding box center [640, 147] width 82 height 12
click at [694, 226] on div "Tại văn phòng" at bounding box center [644, 224] width 110 height 12
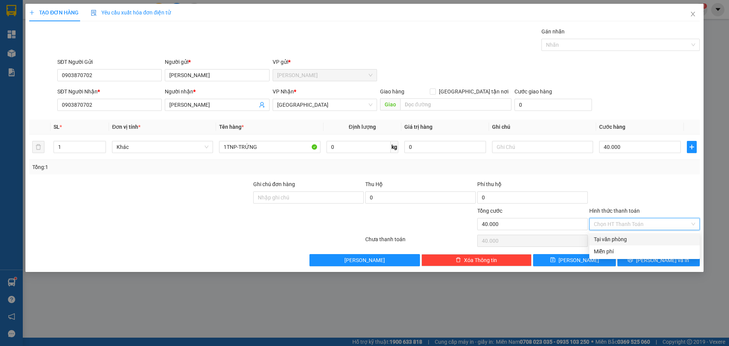
click at [682, 196] on div at bounding box center [644, 193] width 112 height 27
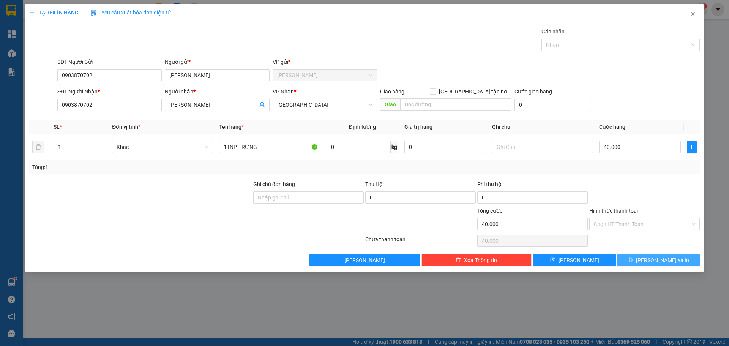
click at [684, 259] on button "[PERSON_NAME] và In" at bounding box center [658, 260] width 82 height 12
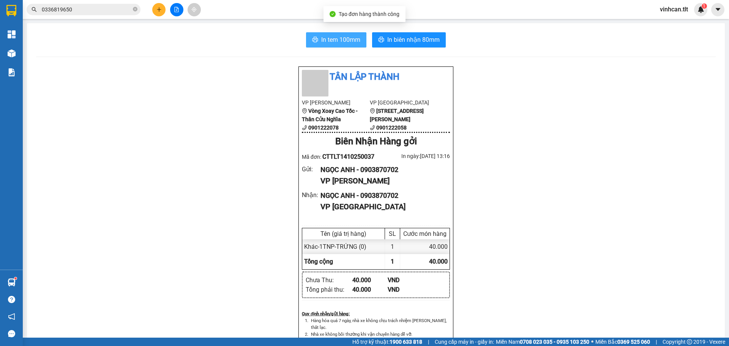
click at [346, 40] on span "In tem 100mm" at bounding box center [340, 39] width 39 height 9
click at [156, 6] on button at bounding box center [158, 9] width 13 height 13
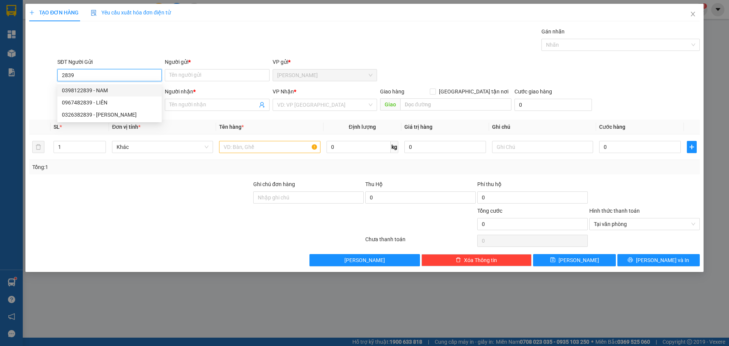
click at [106, 89] on div "0398122839 - NAM" at bounding box center [109, 90] width 95 height 8
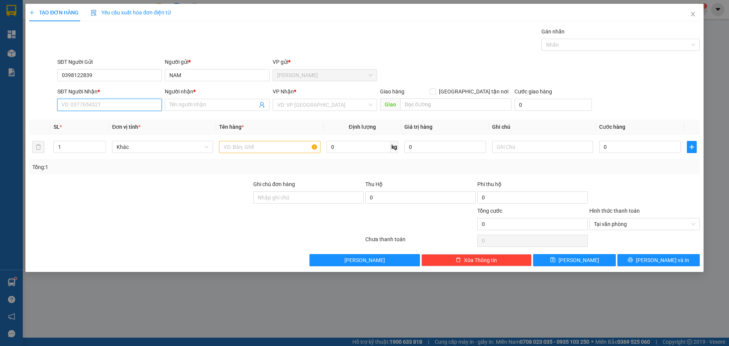
click at [112, 108] on input "SĐT Người Nhận *" at bounding box center [109, 105] width 104 height 12
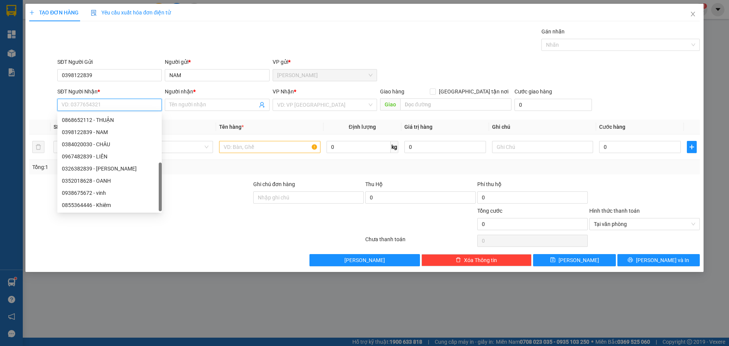
click at [104, 213] on div "0903106260 - TOÀN Ý" at bounding box center [109, 217] width 95 height 8
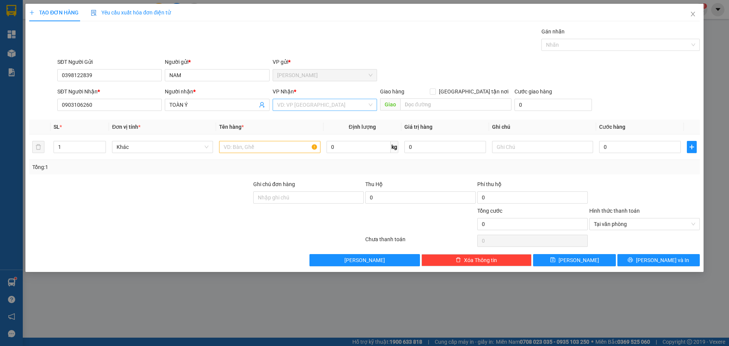
click at [319, 104] on input "search" at bounding box center [322, 104] width 90 height 11
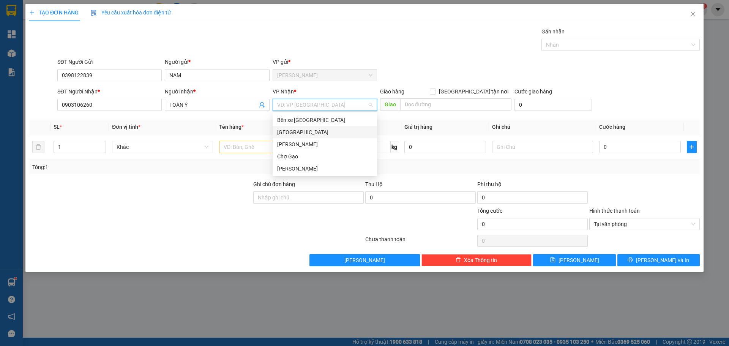
click at [293, 134] on div "[GEOGRAPHIC_DATA]" at bounding box center [324, 132] width 95 height 8
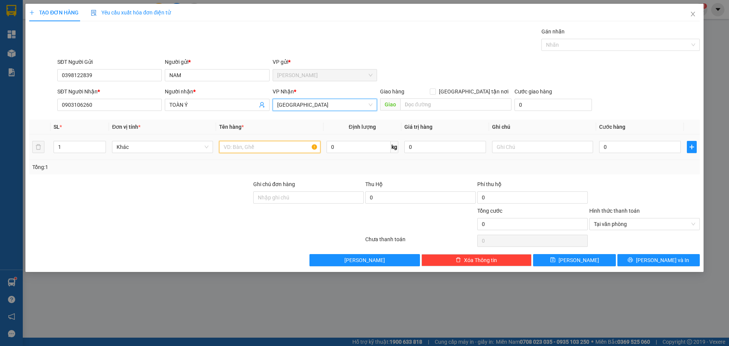
click at [248, 144] on input "text" at bounding box center [269, 147] width 101 height 12
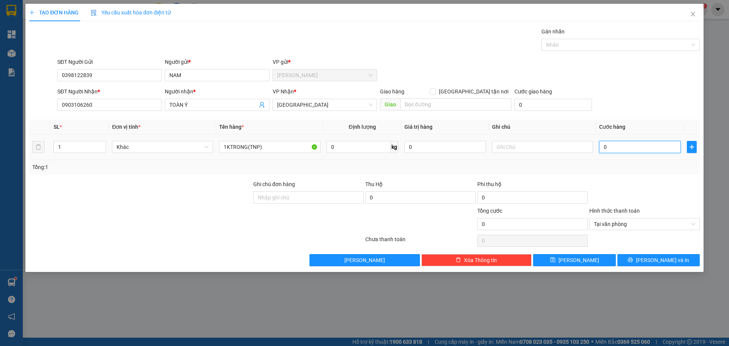
click at [649, 144] on input "0" at bounding box center [640, 147] width 82 height 12
click at [667, 186] on div at bounding box center [644, 193] width 112 height 27
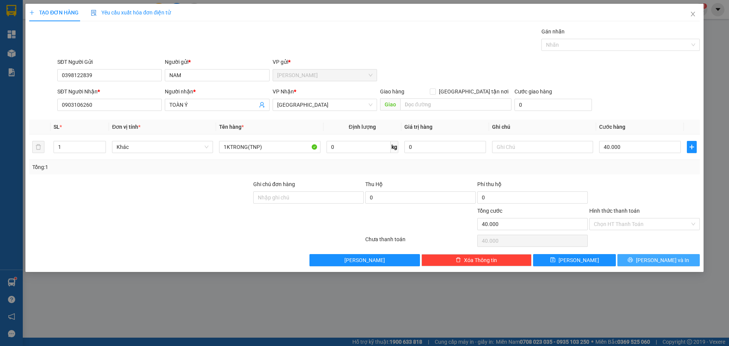
click at [673, 260] on span "[PERSON_NAME] và In" at bounding box center [662, 260] width 53 height 8
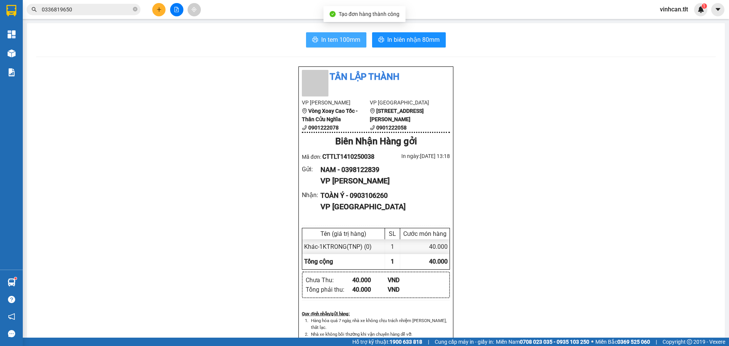
click at [336, 42] on span "In tem 100mm" at bounding box center [340, 39] width 39 height 9
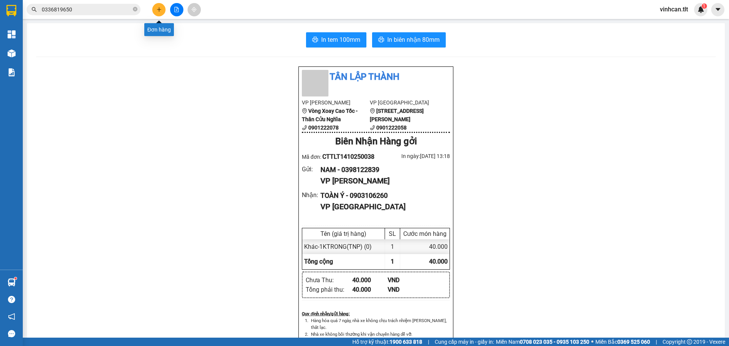
click at [157, 7] on icon "plus" at bounding box center [158, 9] width 5 height 5
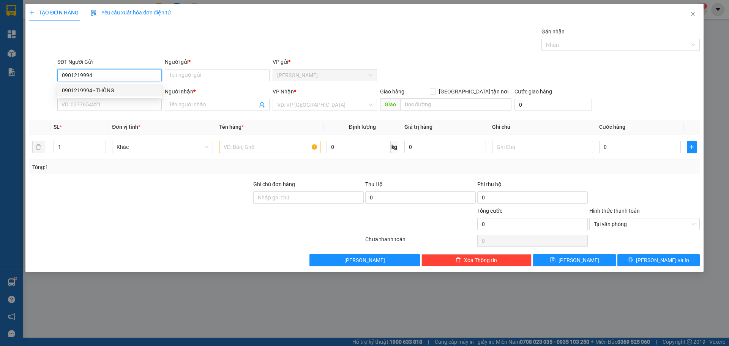
click at [104, 88] on div "0901219994 - THỐNG" at bounding box center [109, 90] width 95 height 8
click at [114, 105] on input "SĐT Người Nhận *" at bounding box center [109, 105] width 104 height 12
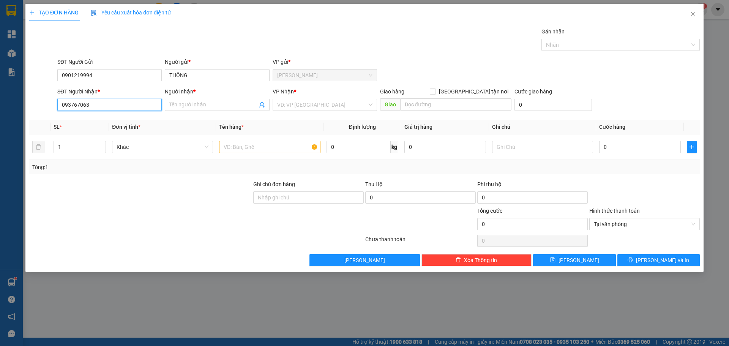
click at [66, 104] on input "093767063" at bounding box center [109, 105] width 104 height 12
click at [71, 106] on input "093767063" at bounding box center [109, 105] width 104 height 12
click at [73, 106] on input "093767063" at bounding box center [109, 105] width 104 height 12
click at [301, 102] on input "search" at bounding box center [322, 104] width 90 height 11
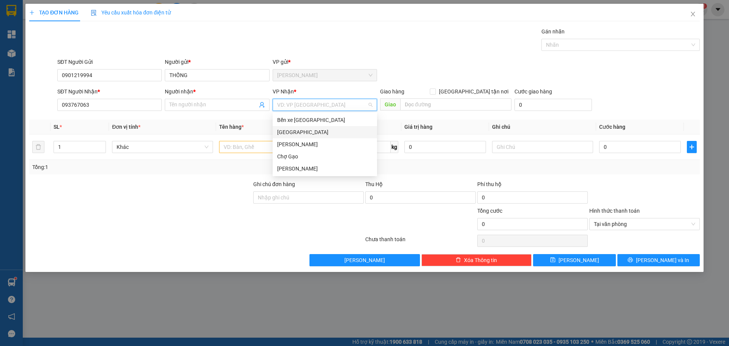
drag, startPoint x: 297, startPoint y: 131, endPoint x: 293, endPoint y: 133, distance: 4.3
click at [296, 131] on div "[GEOGRAPHIC_DATA]" at bounding box center [324, 132] width 95 height 8
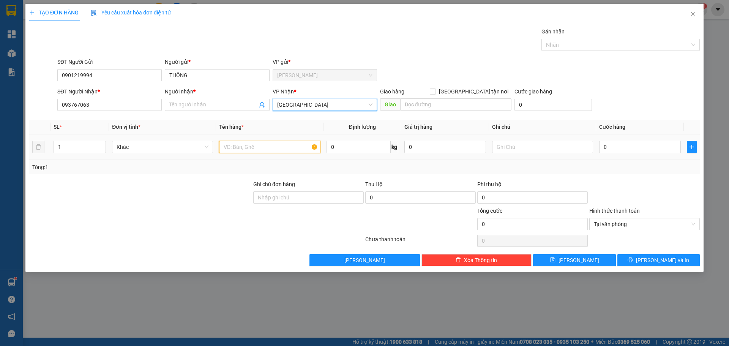
click at [249, 146] on input "text" at bounding box center [269, 147] width 101 height 12
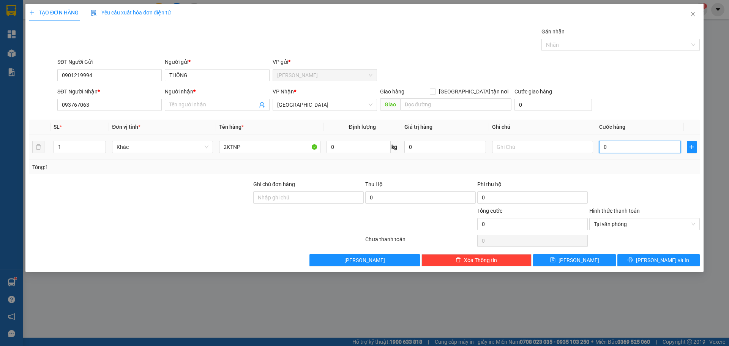
click at [649, 144] on input "0" at bounding box center [640, 147] width 82 height 12
click at [79, 100] on input "093767063" at bounding box center [109, 105] width 104 height 12
click at [188, 106] on input "Người nhận *" at bounding box center [213, 105] width 88 height 8
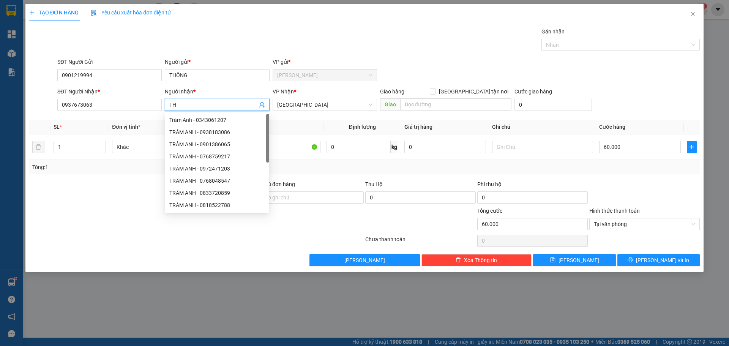
paste input "ẢO"
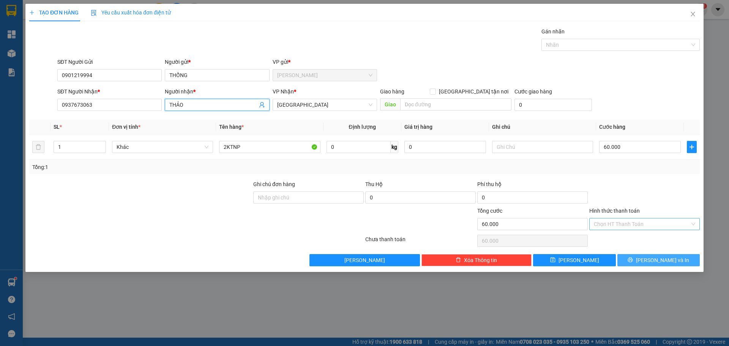
click at [675, 261] on button "[PERSON_NAME] và In" at bounding box center [658, 260] width 82 height 12
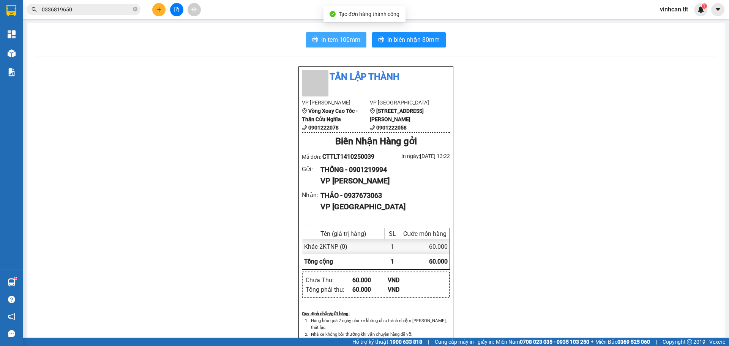
click at [322, 42] on span "In tem 100mm" at bounding box center [340, 39] width 39 height 9
click at [23, 54] on main "In tem 100mm In biên nhận 80mm Tân Lập Thành VP Cao Tốc Vòng Xoay Cao Tốc - Thâ…" at bounding box center [364, 169] width 729 height 338
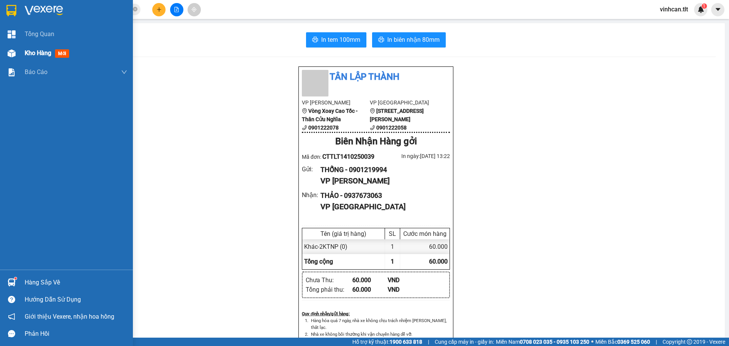
click at [20, 55] on div "Kho hàng mới" at bounding box center [66, 53] width 133 height 19
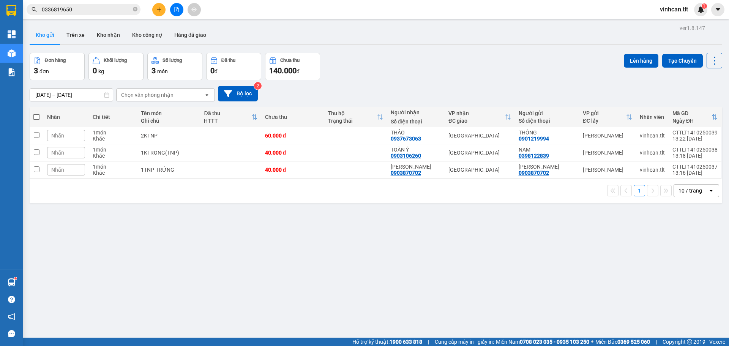
drag, startPoint x: 34, startPoint y: 117, endPoint x: 59, endPoint y: 112, distance: 25.5
click at [33, 117] on span at bounding box center [36, 117] width 6 height 6
click at [36, 113] on input "checkbox" at bounding box center [36, 113] width 0 height 0
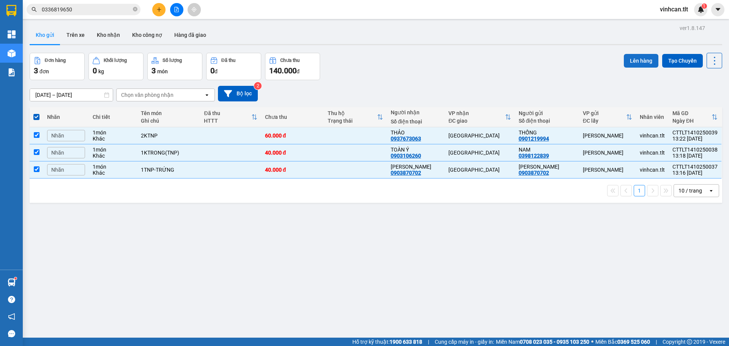
click at [635, 61] on button "Lên hàng" at bounding box center [641, 61] width 35 height 14
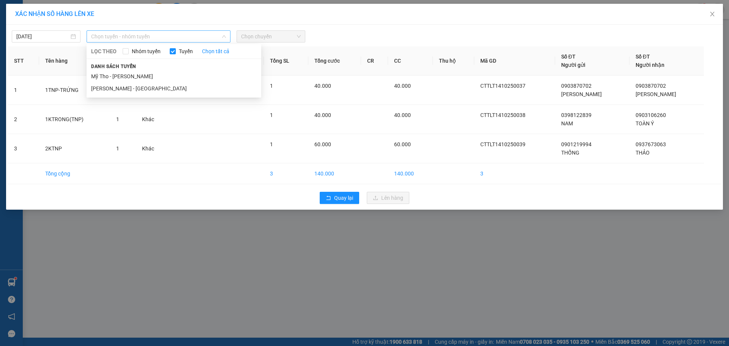
drag, startPoint x: 161, startPoint y: 37, endPoint x: 127, endPoint y: 57, distance: 40.0
click at [161, 37] on span "Chọn tuyến - nhóm tuyến" at bounding box center [158, 36] width 135 height 11
click at [111, 72] on li "Mỹ Tho - [PERSON_NAME]" at bounding box center [174, 76] width 175 height 12
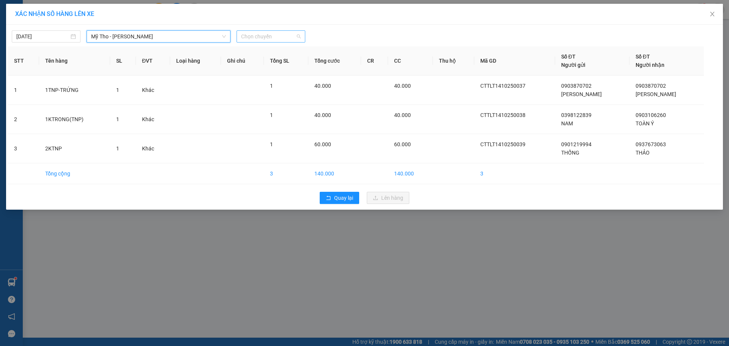
click at [248, 32] on span "Chọn chuyến" at bounding box center [271, 36] width 60 height 11
click at [288, 74] on div "12:25 (TC) - 63B-019.55" at bounding box center [270, 76] width 59 height 8
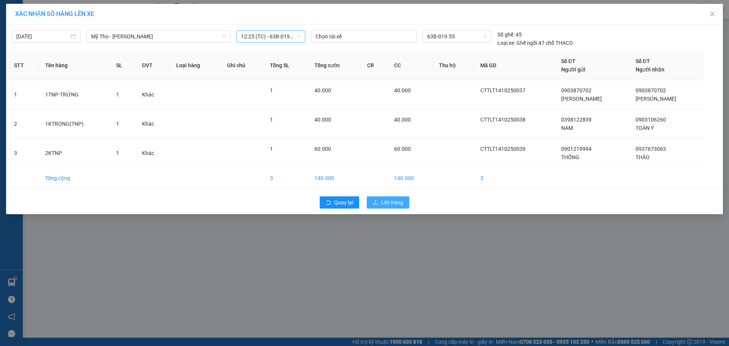
click at [392, 200] on span "Lên hàng" at bounding box center [392, 202] width 22 height 8
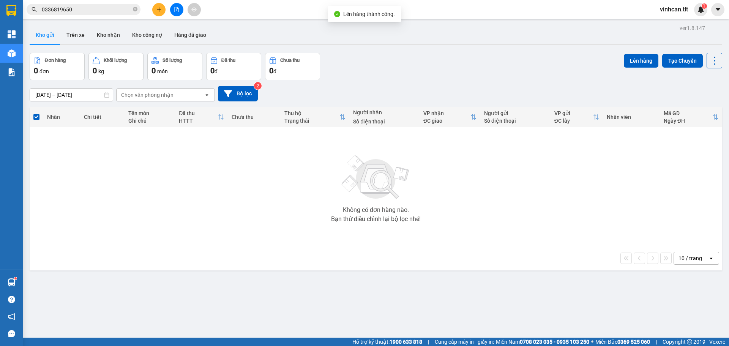
click at [176, 6] on button at bounding box center [176, 9] width 13 height 13
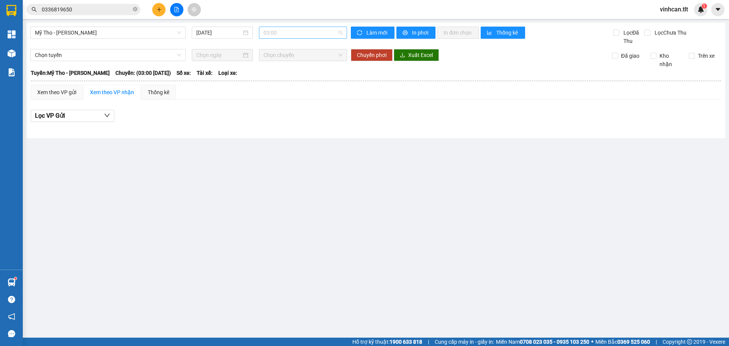
click at [290, 27] on span "03:00" at bounding box center [302, 32] width 79 height 11
click at [294, 73] on div "12:25 (TC) - 63B-019.55" at bounding box center [292, 72] width 59 height 8
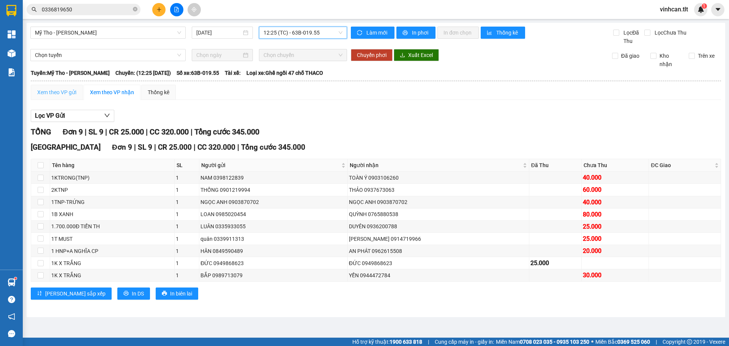
click at [60, 97] on div "Xem theo VP gửi" at bounding box center [57, 92] width 52 height 15
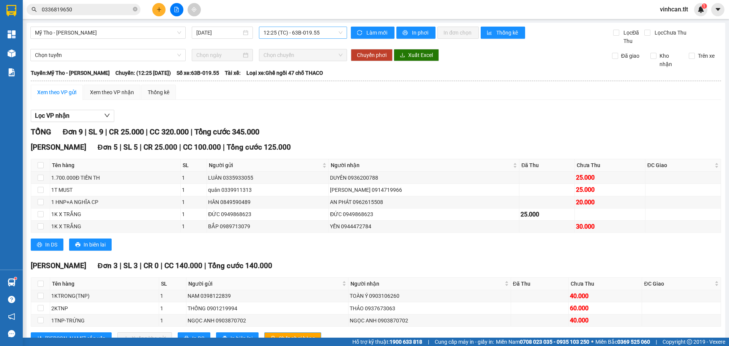
click at [279, 334] on span "Chốt phơi hàng" at bounding box center [297, 338] width 36 height 8
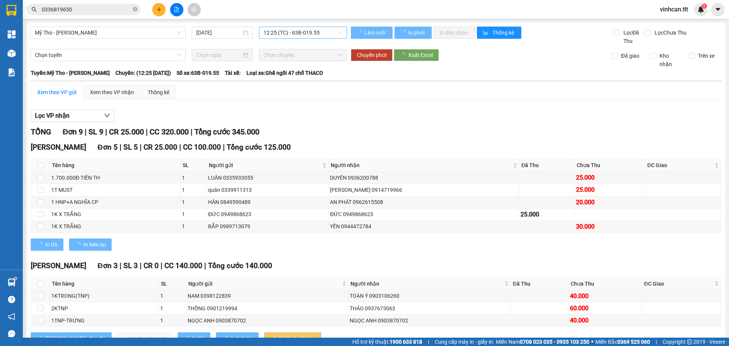
click at [279, 334] on span "Chốt phơi hàng" at bounding box center [297, 338] width 36 height 8
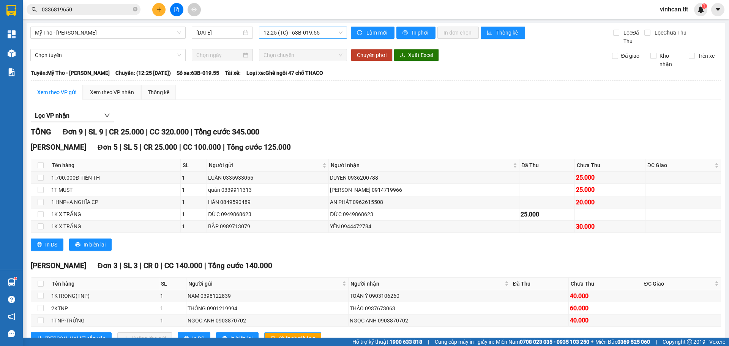
click at [279, 334] on span "Chốt phơi hàng" at bounding box center [297, 338] width 36 height 8
click at [154, 9] on button at bounding box center [158, 9] width 13 height 13
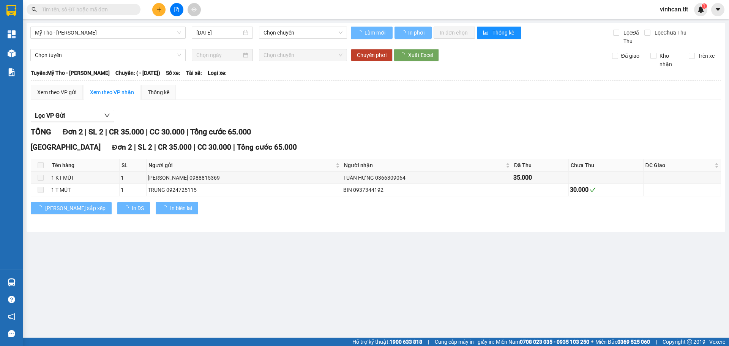
type input "07/09/2022"
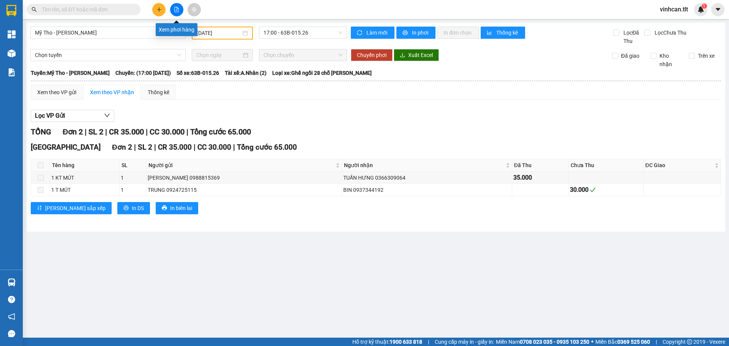
click at [177, 5] on button at bounding box center [176, 9] width 13 height 13
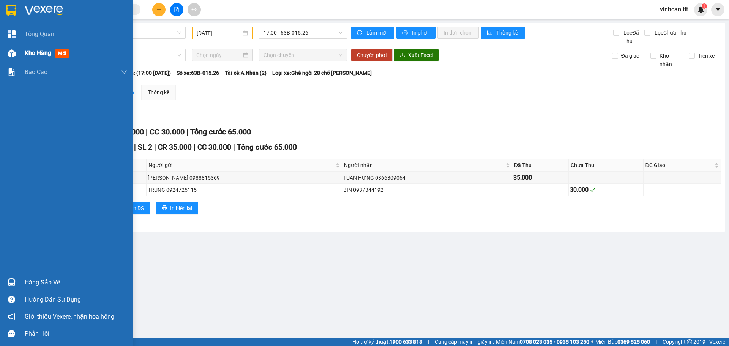
click at [22, 56] on div "Kho hàng mới" at bounding box center [66, 53] width 133 height 19
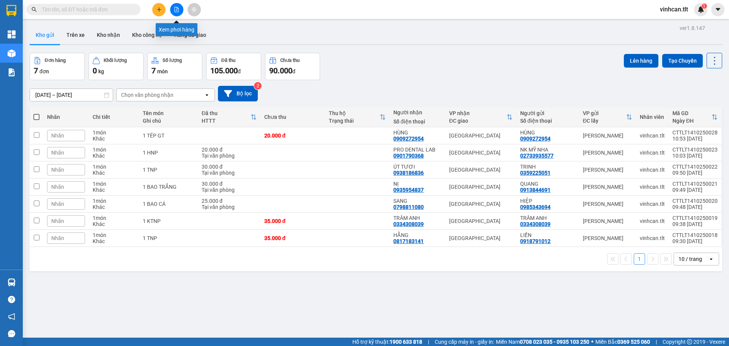
click at [177, 12] on button at bounding box center [176, 9] width 13 height 13
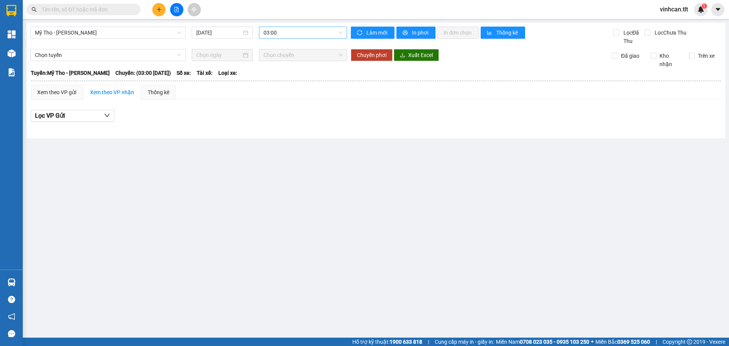
click at [288, 30] on span "03:00" at bounding box center [302, 32] width 79 height 11
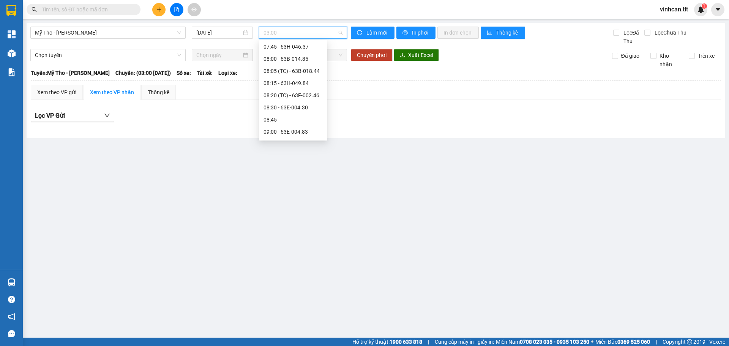
scroll to position [304, 0]
click at [291, 94] on div "08:30 - 63E-004.30" at bounding box center [292, 96] width 59 height 8
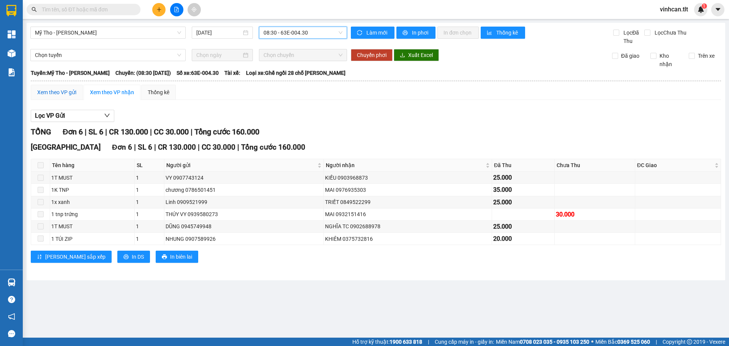
click at [46, 94] on div "Xem theo VP gửi" at bounding box center [56, 92] width 39 height 8
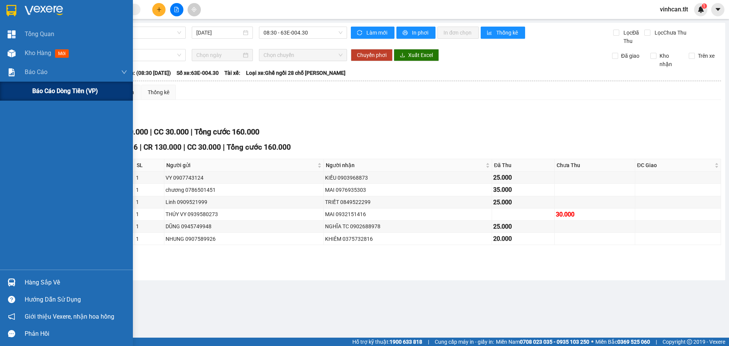
click at [41, 94] on span "Báo cáo dòng tiền (VP)" at bounding box center [65, 90] width 66 height 9
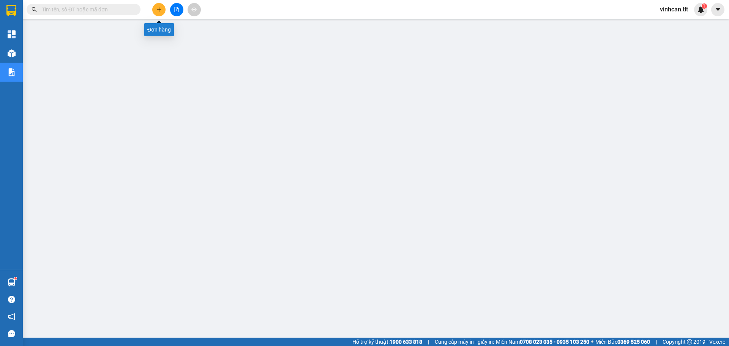
click at [160, 6] on button at bounding box center [158, 9] width 13 height 13
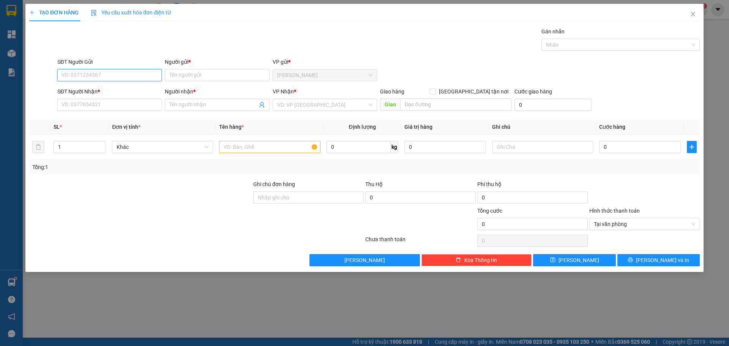
click at [122, 76] on input "SĐT Người Gửi" at bounding box center [109, 75] width 104 height 12
type input "0987288840"
click at [106, 91] on div "0987288840 - PHƯƠNG" at bounding box center [109, 90] width 95 height 8
type input "PHƯƠNG"
type input "0987288840"
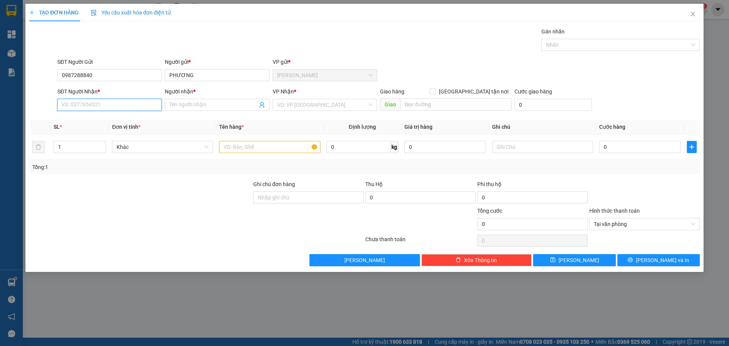
click at [99, 106] on input "SĐT Người Nhận *" at bounding box center [109, 105] width 104 height 12
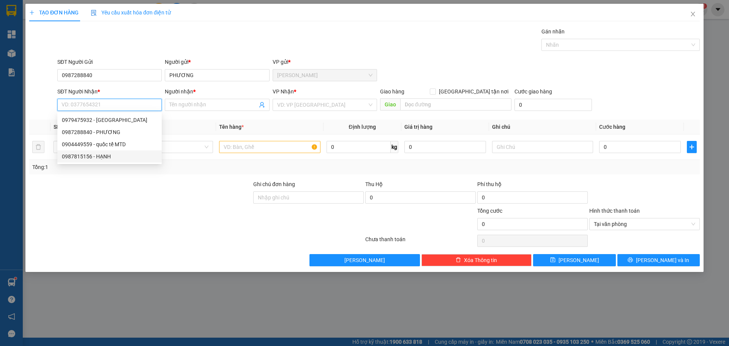
click at [90, 158] on div "0987815156 - HẠNH" at bounding box center [109, 156] width 95 height 8
type input "0987815156"
type input "HẠNH"
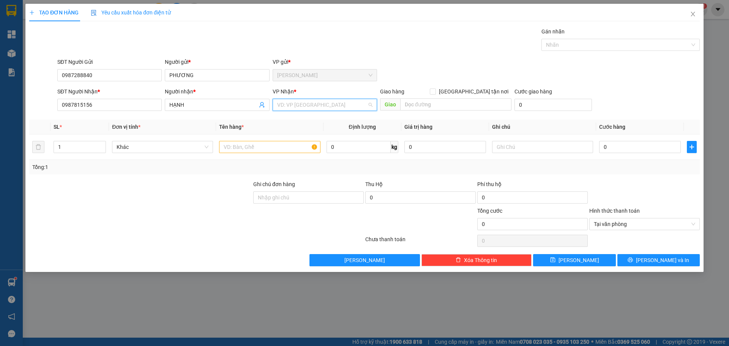
click at [285, 103] on input "search" at bounding box center [322, 104] width 90 height 11
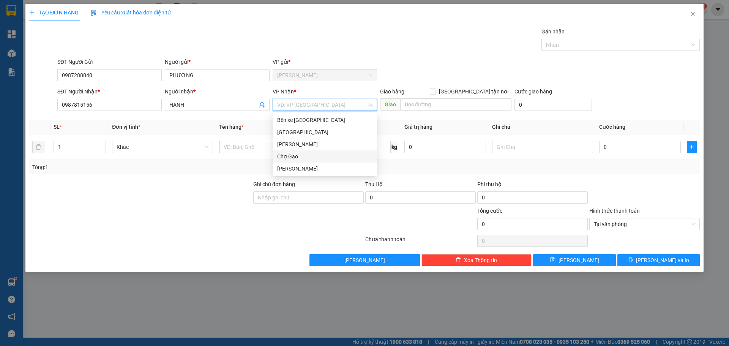
click at [285, 156] on div "Chợ Gạo" at bounding box center [324, 156] width 95 height 8
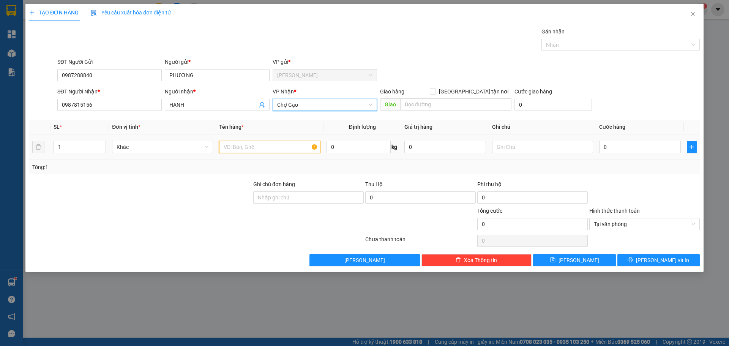
click at [244, 145] on input "text" at bounding box center [269, 147] width 101 height 12
paste input "Đ"
type input "1 X ĐEN"
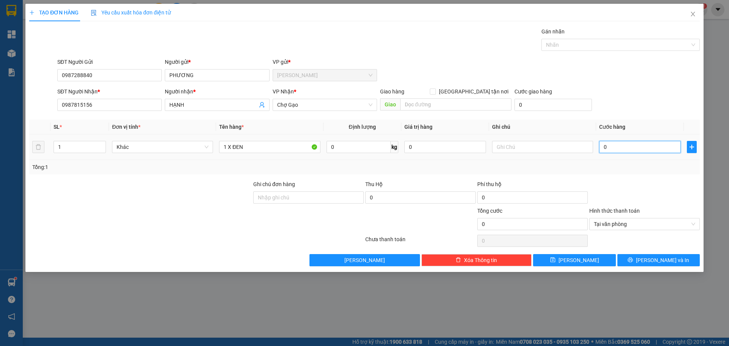
click at [616, 144] on input "0" at bounding box center [640, 147] width 82 height 12
type input "2"
type input "25"
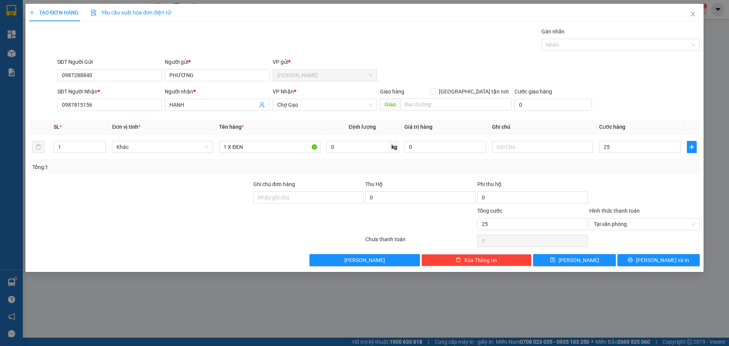
type input "25.000"
click at [667, 266] on div "TẠO ĐƠN HÀNG Yêu cầu xuất hóa đơn điện tử Transit Pickup Surcharge Ids Transit …" at bounding box center [364, 138] width 678 height 268
click at [673, 262] on button "[PERSON_NAME] và In" at bounding box center [658, 260] width 82 height 12
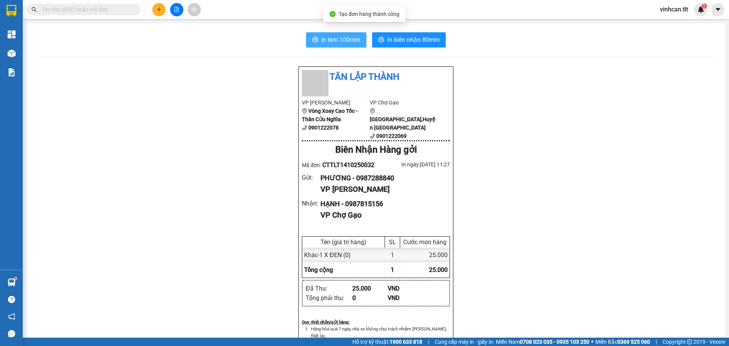
click at [336, 39] on span "In tem 100mm" at bounding box center [340, 39] width 39 height 9
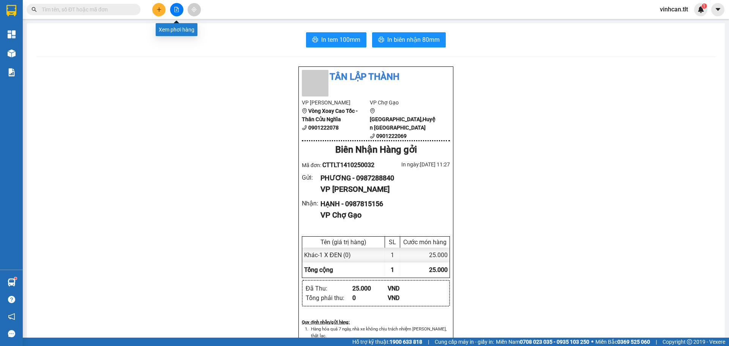
click at [174, 10] on icon "file-add" at bounding box center [176, 9] width 5 height 5
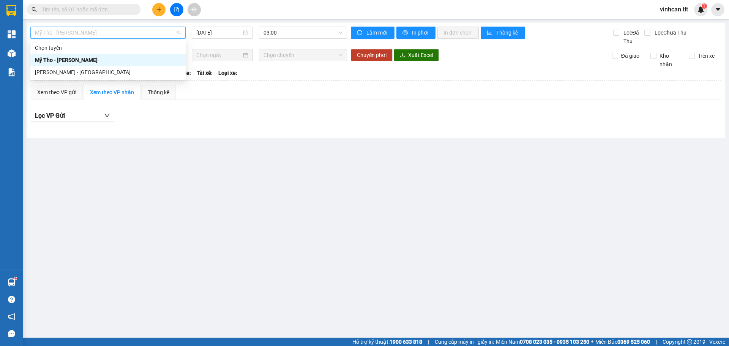
drag, startPoint x: 102, startPoint y: 31, endPoint x: 95, endPoint y: 42, distance: 12.4
click at [101, 32] on span "Mỹ Tho - [PERSON_NAME]" at bounding box center [108, 32] width 146 height 11
click at [78, 70] on div "[PERSON_NAME] - [GEOGRAPHIC_DATA]" at bounding box center [108, 72] width 146 height 8
type input "[DATE]"
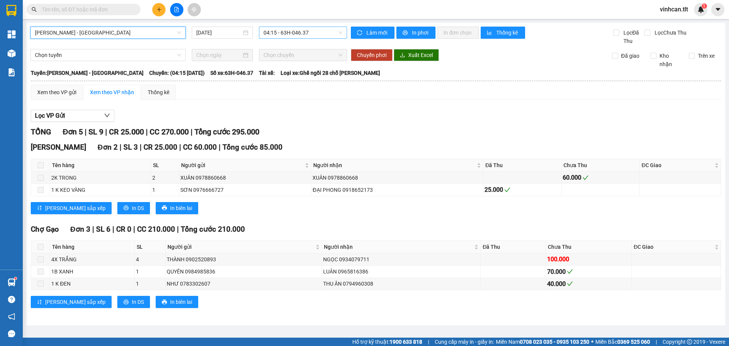
click at [272, 33] on span "04:15 - 63H-046.37" at bounding box center [302, 32] width 79 height 11
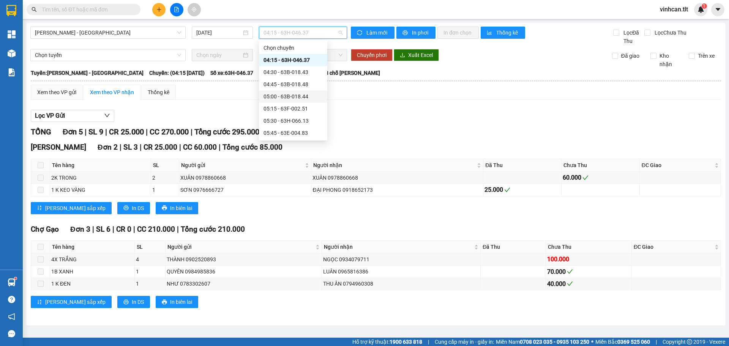
click at [297, 93] on div "05:00 - 63B-018.44" at bounding box center [292, 96] width 59 height 8
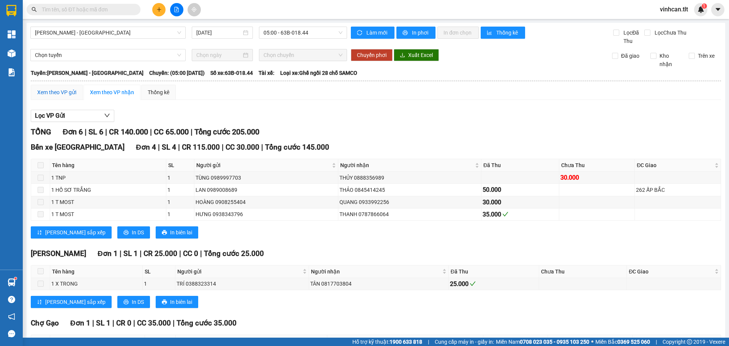
click at [63, 94] on div "Xem theo VP gửi" at bounding box center [56, 92] width 39 height 8
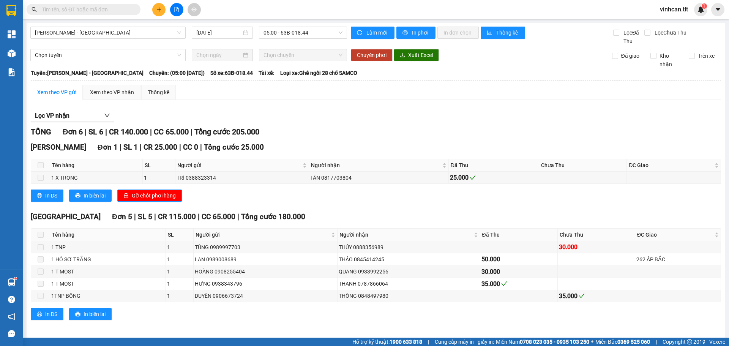
click at [338, 206] on div "Cao Tốc Đơn 1 | SL 1 | CR 25.000 | CC 0 | Tổng cước 25.000 Tên hàng SL Người gử…" at bounding box center [376, 175] width 690 height 66
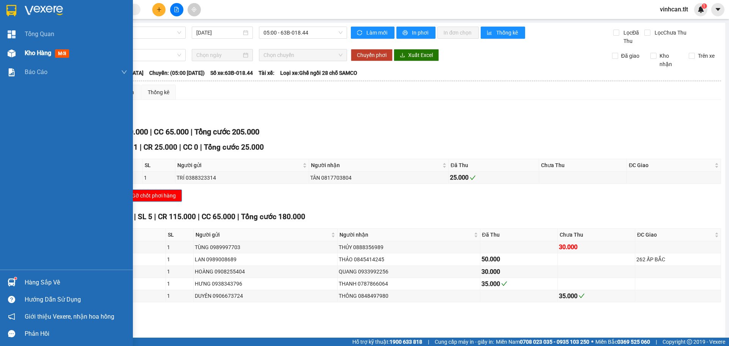
click at [28, 53] on span "Kho hàng" at bounding box center [38, 52] width 27 height 7
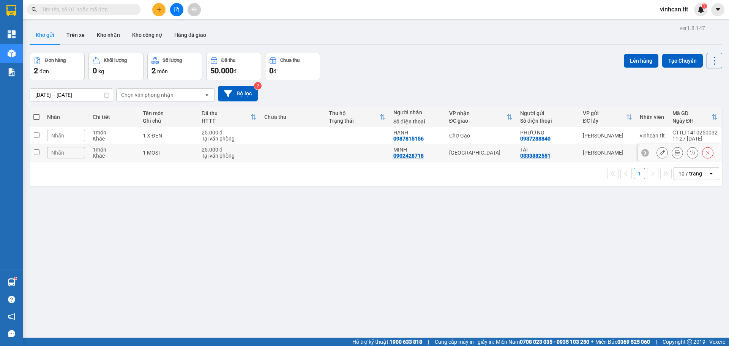
click at [308, 150] on td at bounding box center [292, 152] width 65 height 17
checkbox input "true"
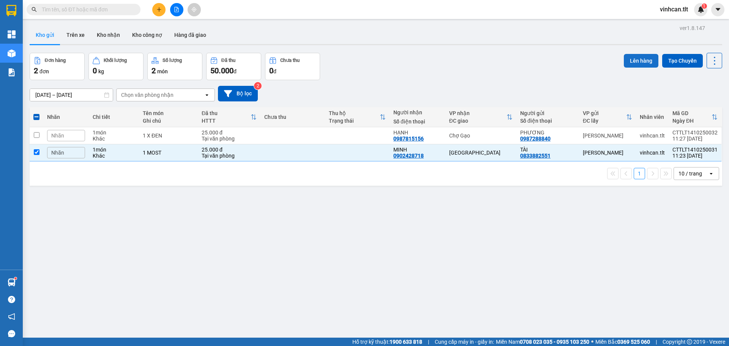
click at [639, 62] on button "Lên hàng" at bounding box center [641, 61] width 35 height 14
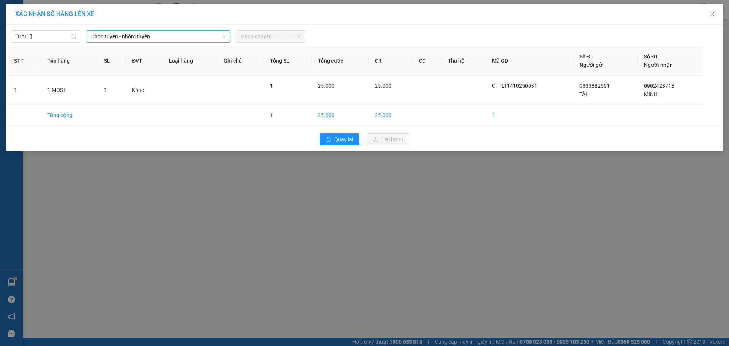
click at [104, 36] on span "Chọn tuyến - nhóm tuyến" at bounding box center [158, 36] width 135 height 11
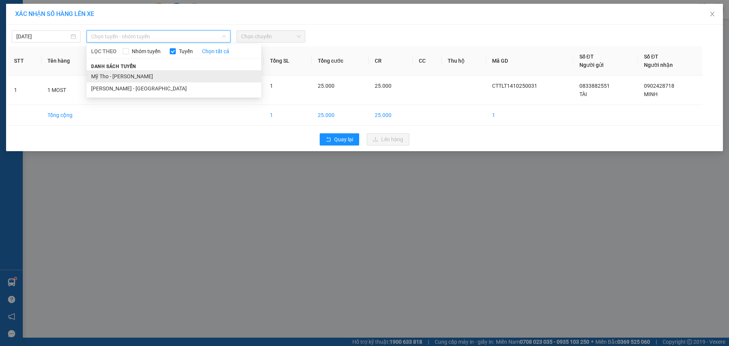
click at [96, 79] on li "Mỹ Tho - [PERSON_NAME]" at bounding box center [174, 76] width 175 height 12
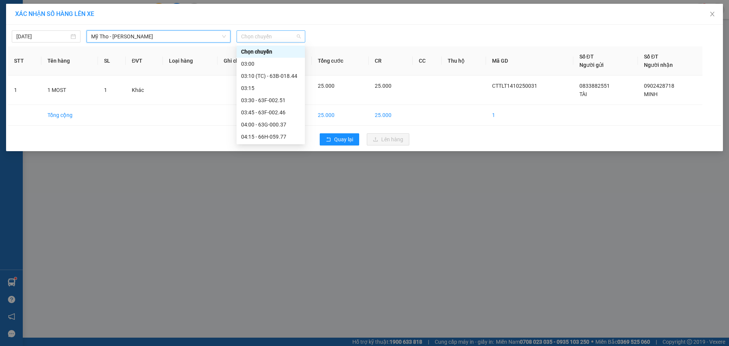
click at [256, 37] on span "Chọn chuyến" at bounding box center [271, 36] width 60 height 11
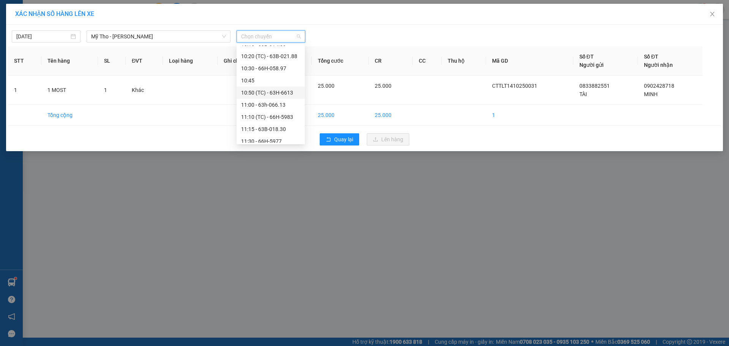
click at [271, 91] on div "10:50 (TC) - 63H-6613" at bounding box center [270, 92] width 59 height 8
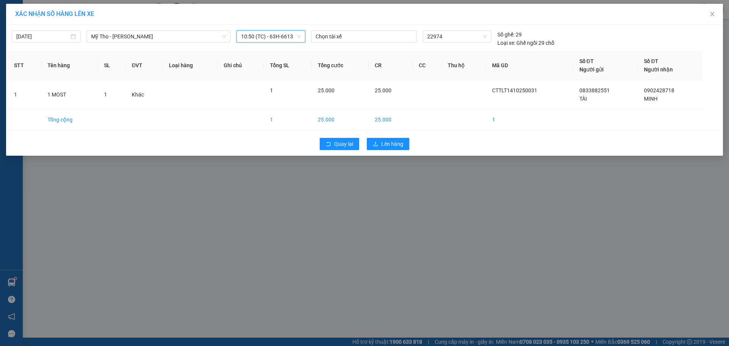
click at [251, 35] on span "10:50 (TC) - 63H-6613" at bounding box center [271, 36] width 60 height 11
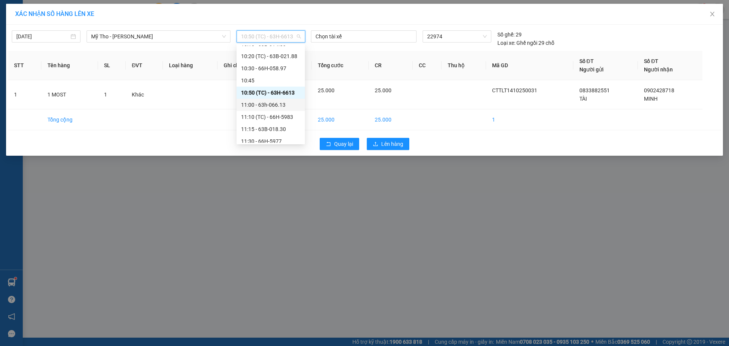
click at [249, 103] on div "11:00 - 63h-066.13" at bounding box center [270, 105] width 59 height 8
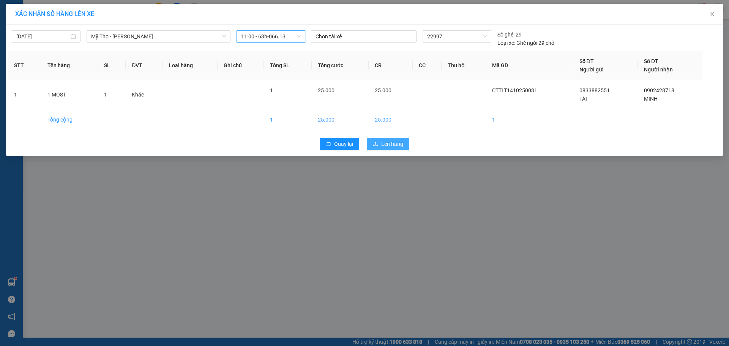
click at [390, 145] on span "Lên hàng" at bounding box center [392, 144] width 22 height 8
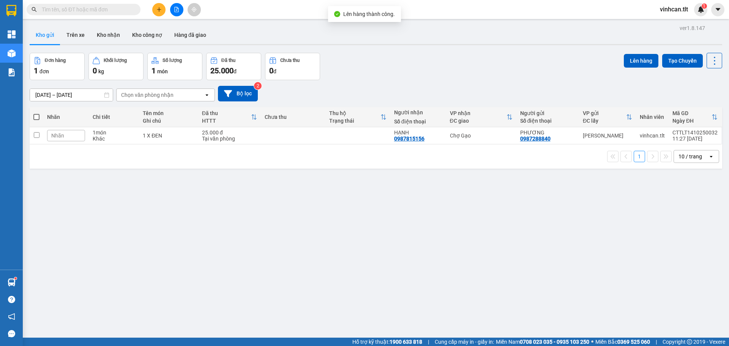
click at [176, 11] on icon "file-add" at bounding box center [176, 9] width 5 height 5
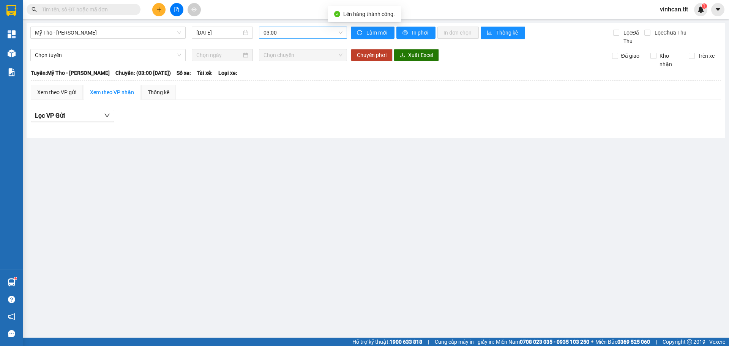
click at [284, 34] on span "03:00" at bounding box center [302, 32] width 79 height 11
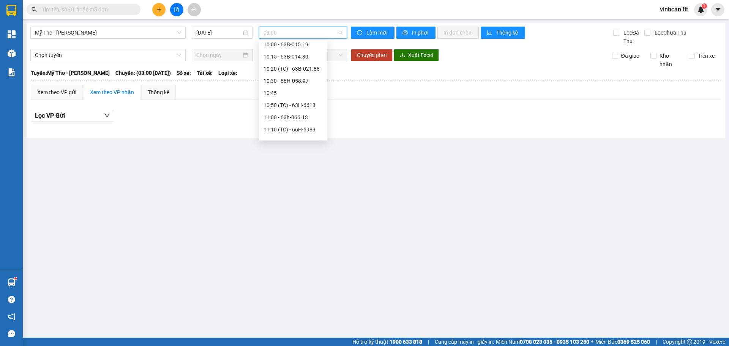
scroll to position [494, 0]
click at [298, 99] on div "11:00 - 63h-066.13" at bounding box center [292, 101] width 59 height 8
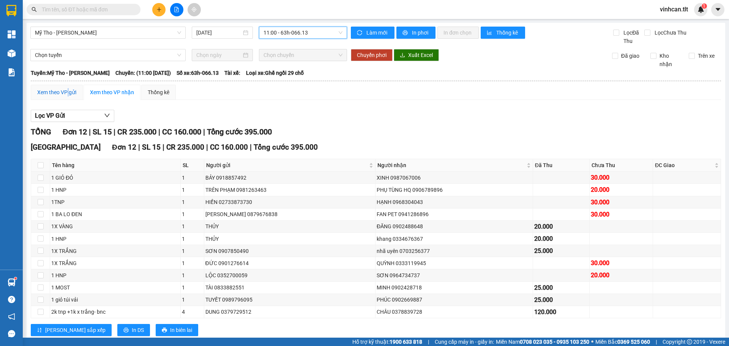
click at [68, 90] on div "Xem theo VP gửi" at bounding box center [56, 92] width 39 height 8
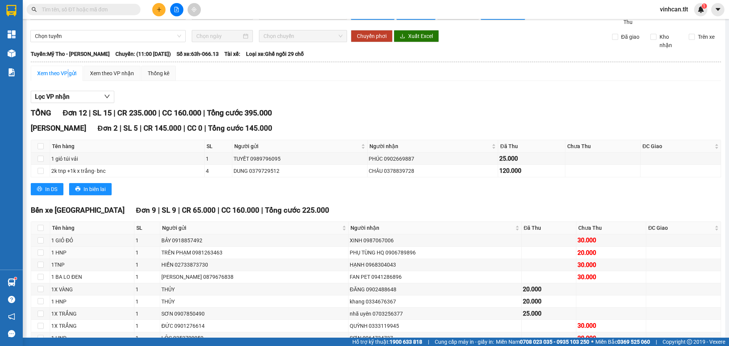
scroll to position [134, 0]
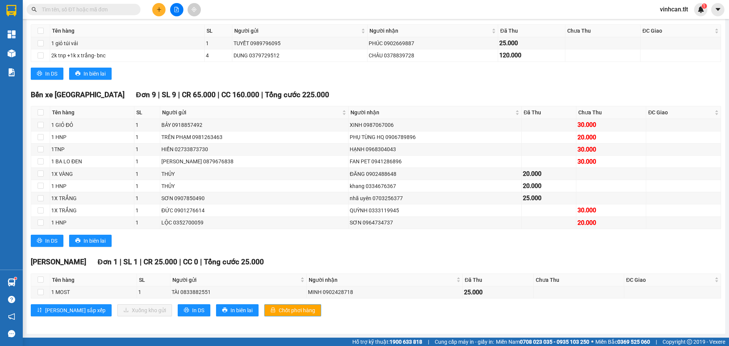
click at [264, 308] on button "Chốt phơi hàng" at bounding box center [292, 310] width 57 height 12
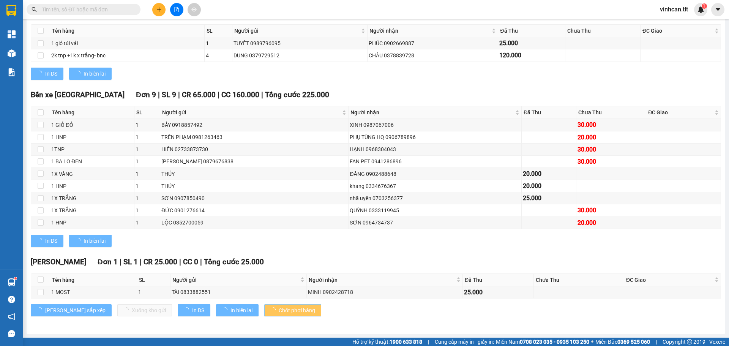
click at [264, 308] on button "Chốt phơi hàng" at bounding box center [292, 310] width 57 height 12
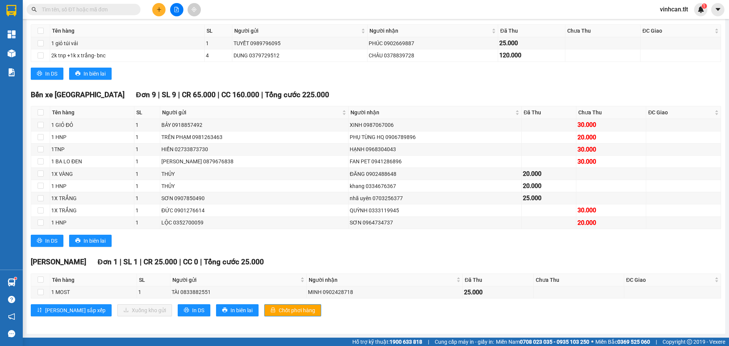
click at [258, 249] on div "Bến xe Tiền Giang Đơn 9 | SL 9 | CR 65.000 | CC 160.000 | Tổng cước 225.000 Tên…" at bounding box center [376, 170] width 690 height 163
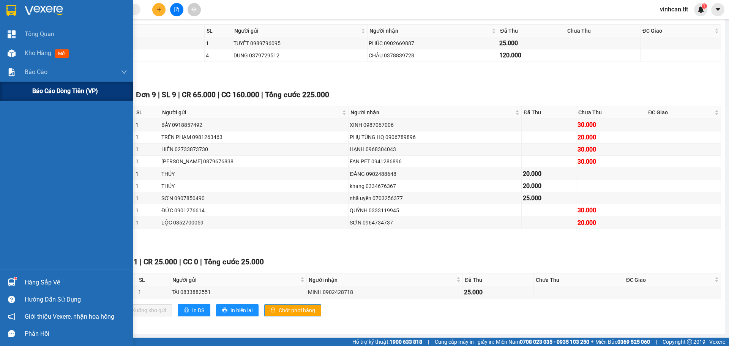
click at [42, 96] on div "Báo cáo dòng tiền (VP)" at bounding box center [79, 91] width 95 height 19
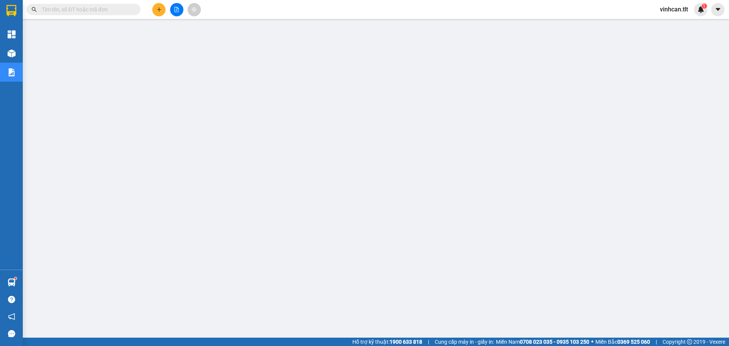
scroll to position [31, 0]
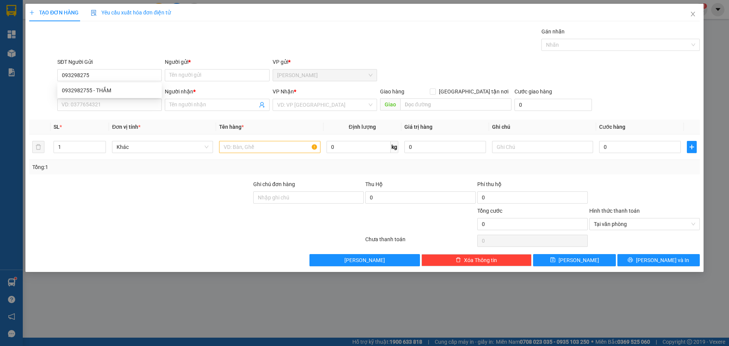
type input "0932982755"
click at [110, 87] on div "0932982755 - THẮM" at bounding box center [109, 90] width 95 height 8
type input "THẮM"
type input "0932982755"
click at [118, 103] on input "SĐT Người Nhận *" at bounding box center [109, 105] width 104 height 12
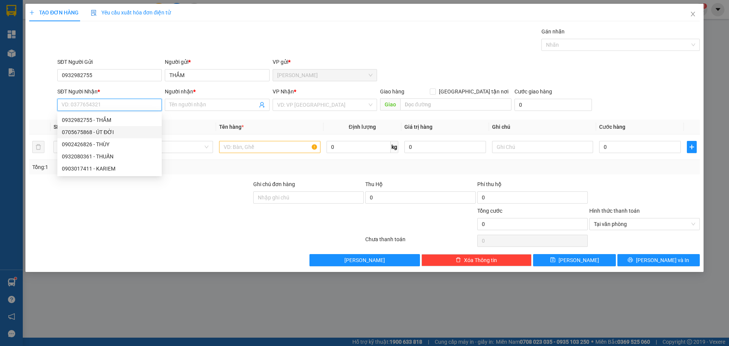
click at [98, 130] on div "0705675868 - ÚT ĐỜI" at bounding box center [109, 132] width 95 height 8
type input "0705675868"
type input "ÚT ĐỜI"
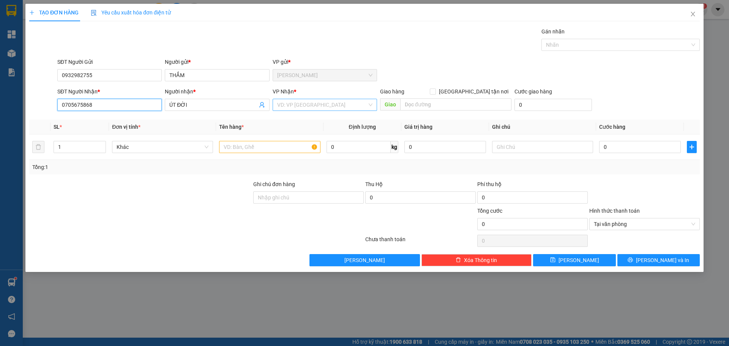
click at [273, 100] on div "VD: VP [GEOGRAPHIC_DATA]" at bounding box center [325, 105] width 104 height 12
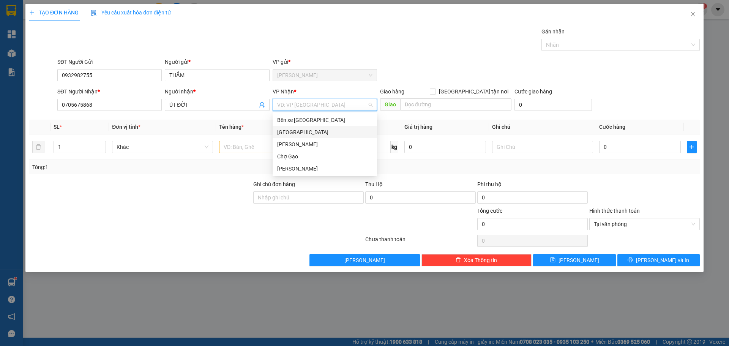
drag, startPoint x: 284, startPoint y: 134, endPoint x: 265, endPoint y: 144, distance: 21.2
click at [284, 134] on div "[GEOGRAPHIC_DATA]" at bounding box center [324, 132] width 95 height 8
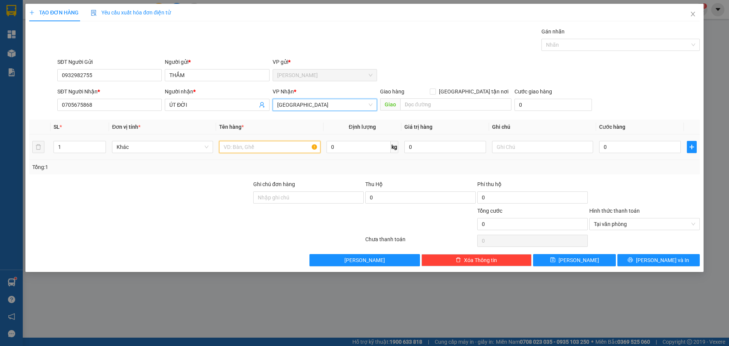
click at [240, 151] on input "text" at bounding box center [269, 147] width 101 height 12
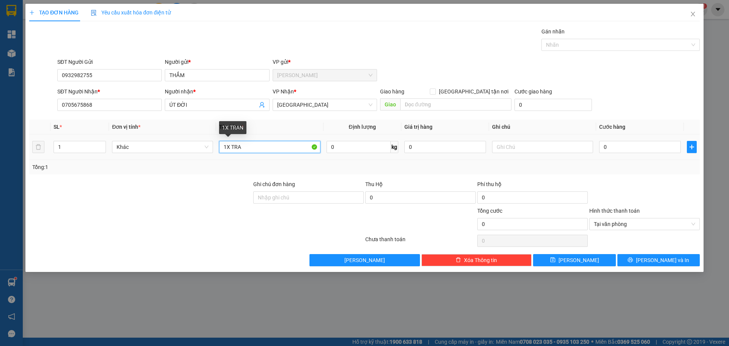
paste input "ĂNG"
paste input "ẮNG"
type input "1X TRẮNG"
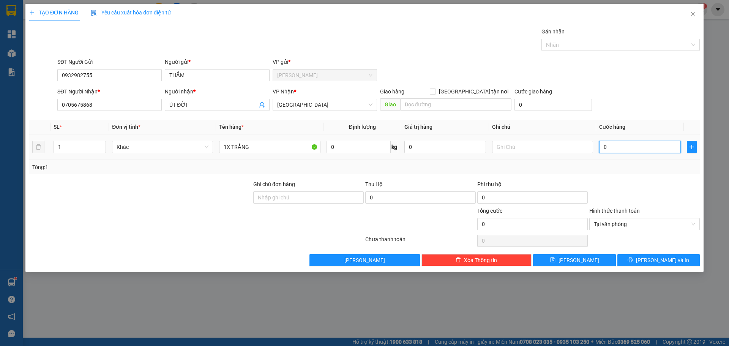
click at [635, 149] on input "0" at bounding box center [640, 147] width 82 height 12
type input "3"
type input "30"
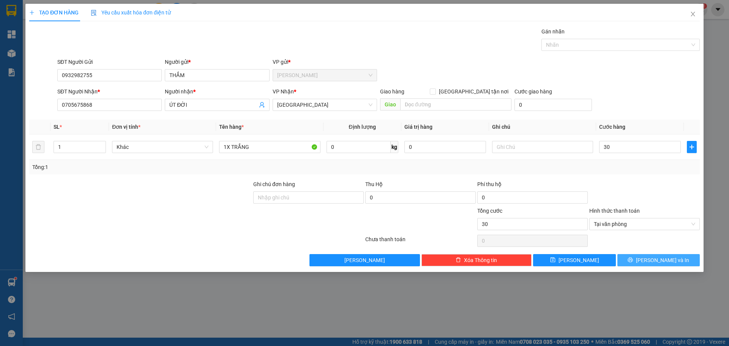
type input "30.000"
click at [659, 260] on span "[PERSON_NAME] và In" at bounding box center [662, 260] width 53 height 8
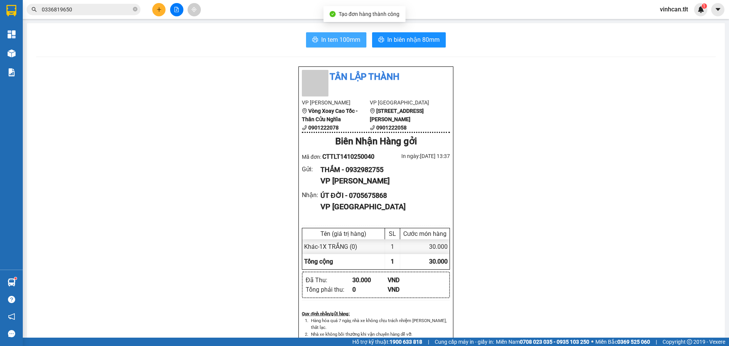
click at [340, 39] on span "In tem 100mm" at bounding box center [340, 39] width 39 height 9
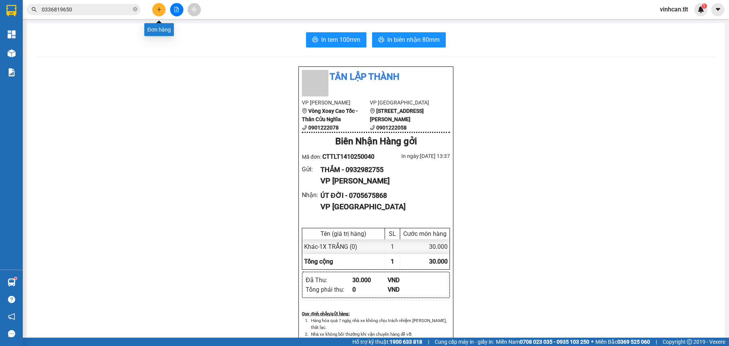
click at [157, 9] on icon "plus" at bounding box center [158, 9] width 5 height 5
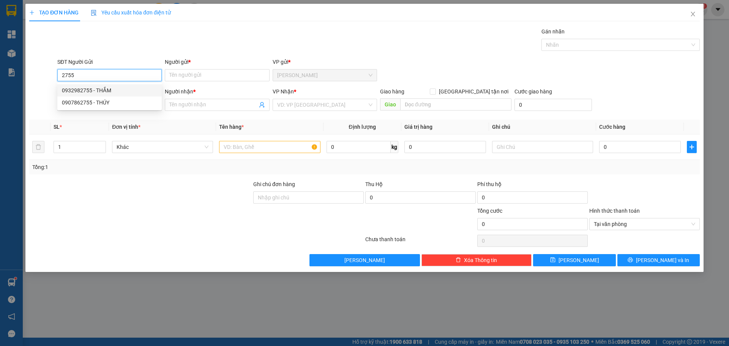
click at [111, 89] on div "0932982755 - THẮM" at bounding box center [109, 90] width 95 height 8
type input "0932982755"
type input "THẮM"
type input "0932982755"
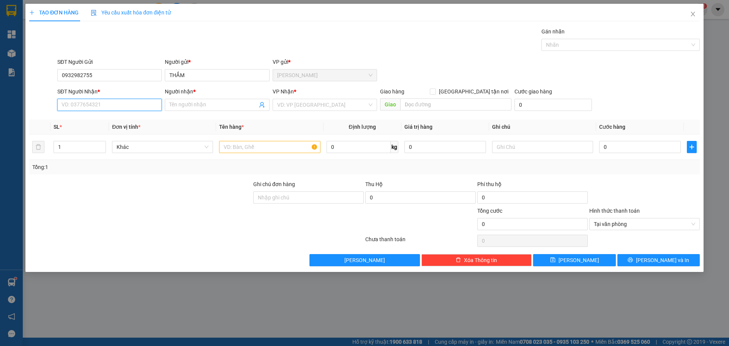
click at [120, 110] on input "SĐT Người Nhận *" at bounding box center [109, 105] width 104 height 12
type input "0909171631"
click at [111, 118] on div "0909171631 - MAI" at bounding box center [109, 120] width 95 height 8
type input "MAI"
type input "0909171631"
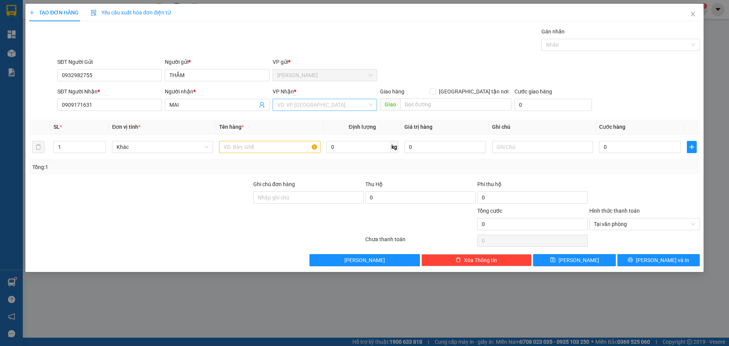
click at [336, 107] on input "search" at bounding box center [322, 104] width 90 height 11
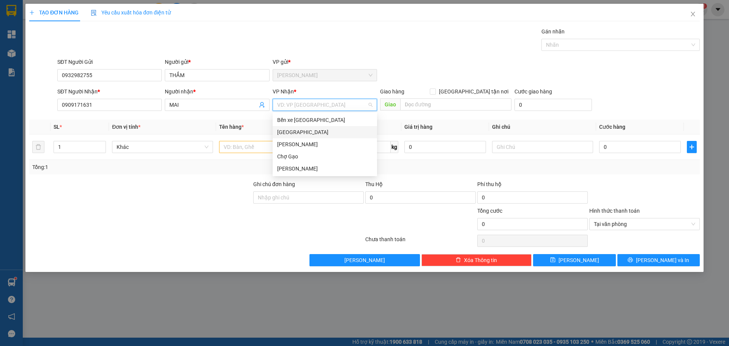
click at [303, 132] on div "[GEOGRAPHIC_DATA]" at bounding box center [324, 132] width 95 height 8
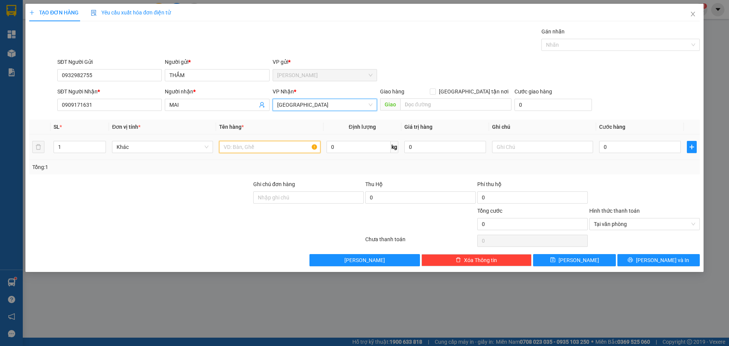
click at [261, 144] on input "text" at bounding box center [269, 147] width 101 height 12
paste input "Đ"
type input "1X ĐEN"
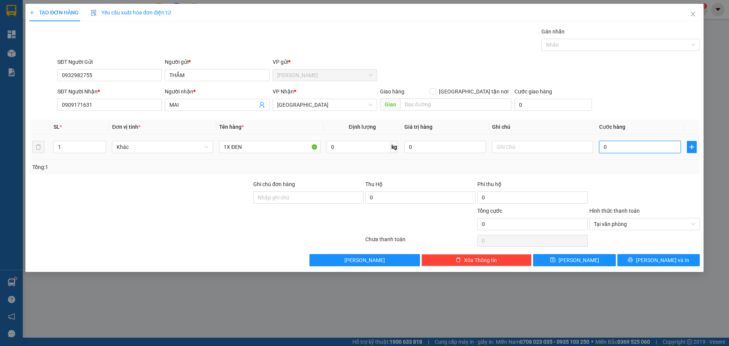
click at [651, 146] on input "0" at bounding box center [640, 147] width 82 height 12
type input "3"
type input "30"
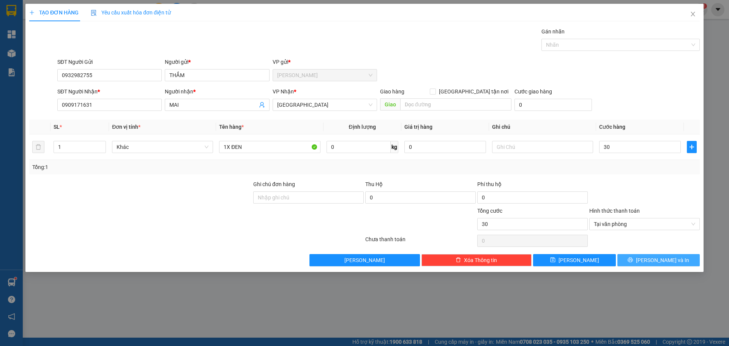
type input "30.000"
click at [674, 262] on button "[PERSON_NAME] và In" at bounding box center [658, 260] width 82 height 12
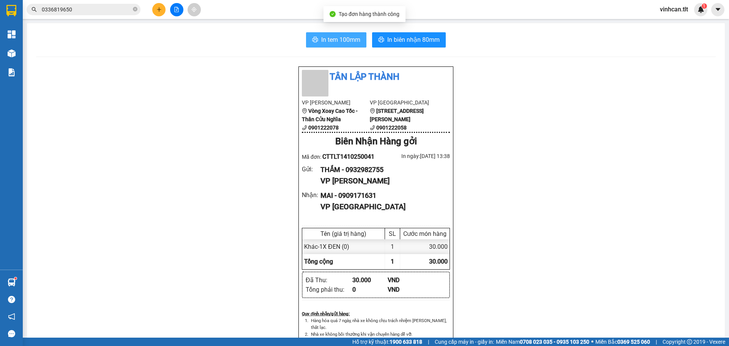
click at [327, 40] on span "In tem 100mm" at bounding box center [340, 39] width 39 height 9
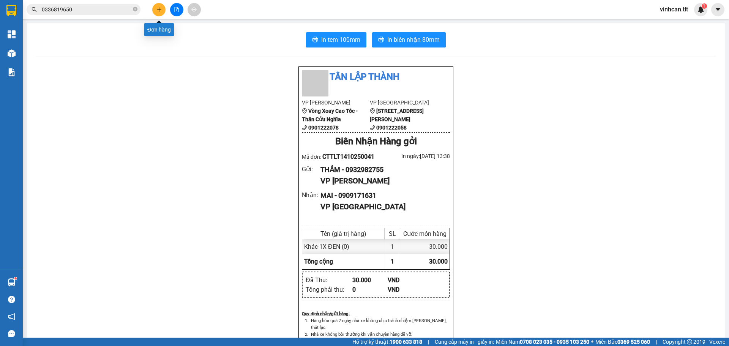
click at [160, 8] on icon "plus" at bounding box center [158, 9] width 5 height 5
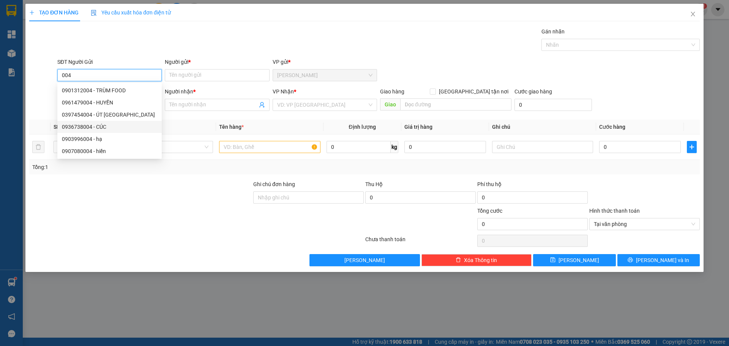
click at [107, 127] on div "0936738004 - CÚC" at bounding box center [109, 127] width 95 height 8
type input "0936738004"
type input "CÚC"
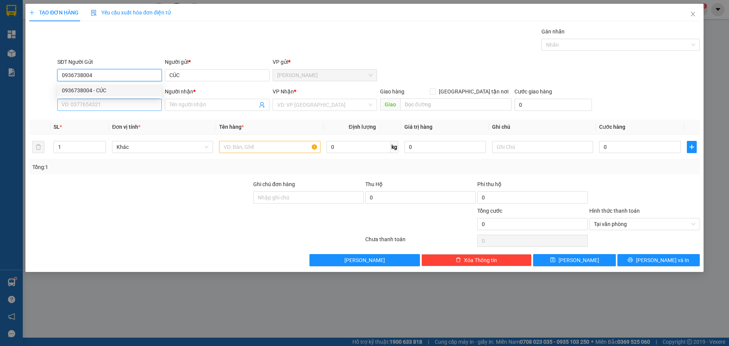
type input "0936738004"
click at [115, 102] on input "SĐT Người Nhận *" at bounding box center [109, 105] width 104 height 12
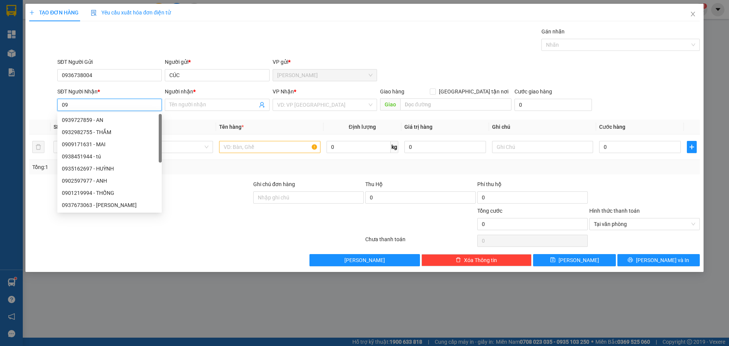
type input "0"
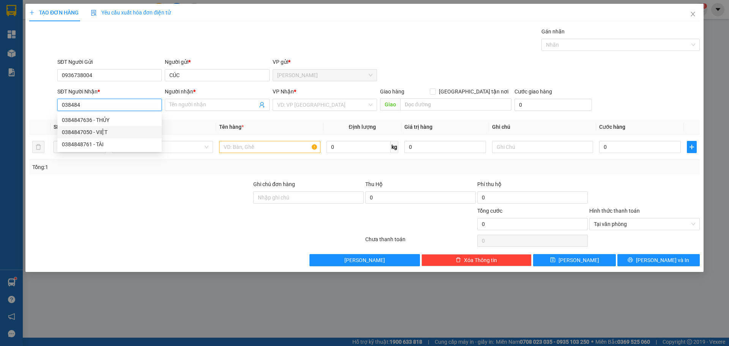
click at [118, 130] on div "0384847050 - VIỆT" at bounding box center [109, 132] width 95 height 8
type input "0384847050"
type input "VIỆT"
type input "0384847050"
click at [331, 95] on div "VP Nhận *" at bounding box center [325, 91] width 104 height 8
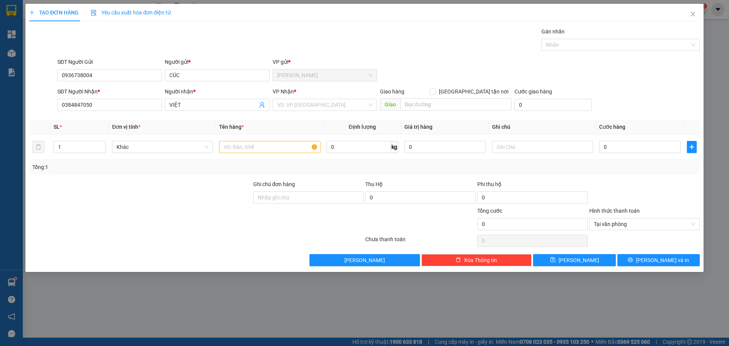
click at [324, 98] on div "VP Nhận *" at bounding box center [325, 92] width 104 height 11
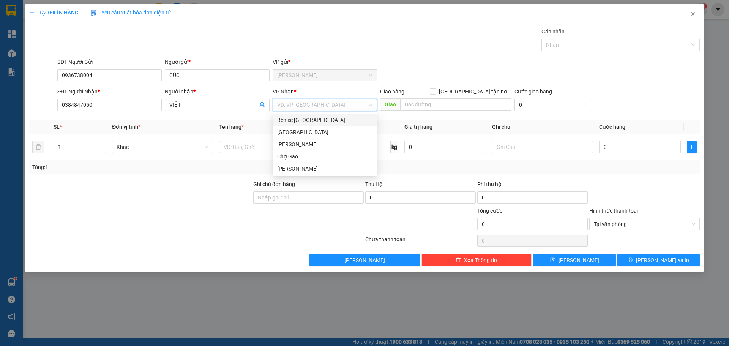
click at [314, 108] on input "search" at bounding box center [322, 104] width 90 height 11
click at [306, 134] on div "[GEOGRAPHIC_DATA]" at bounding box center [324, 132] width 95 height 8
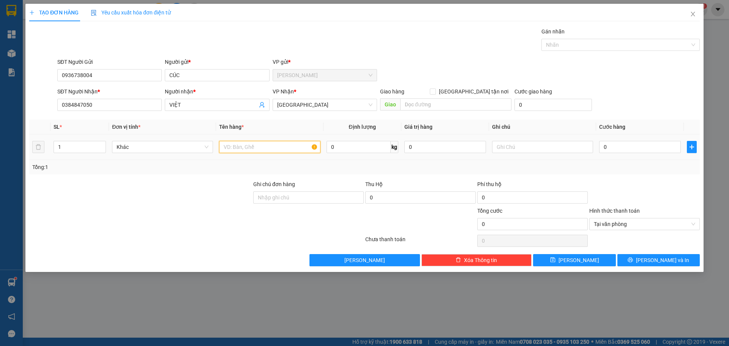
click at [280, 145] on input "text" at bounding box center [269, 147] width 101 height 12
type input "1TNP-ANGHIA GIAO"
click at [621, 150] on input "0" at bounding box center [640, 147] width 82 height 12
click at [91, 96] on div "SĐT Người Nhận *" at bounding box center [109, 92] width 104 height 11
click at [91, 109] on input "0384847050" at bounding box center [109, 105] width 104 height 12
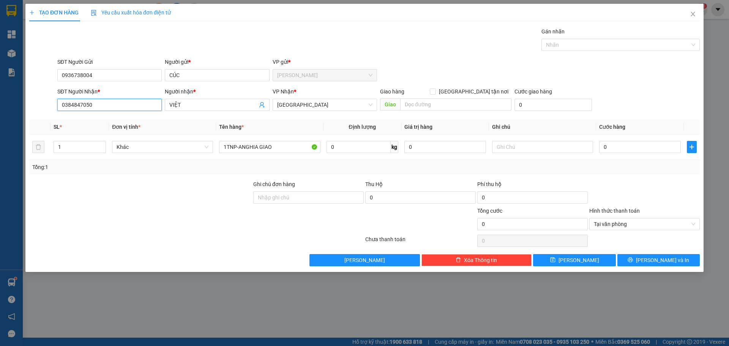
click at [90, 109] on input "0384847050" at bounding box center [109, 105] width 104 height 12
click at [623, 144] on input "0" at bounding box center [640, 147] width 82 height 12
type input "7"
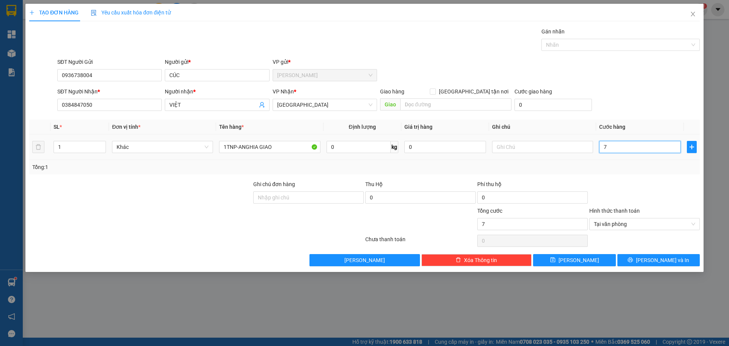
type input "70"
type input "7"
type input "0"
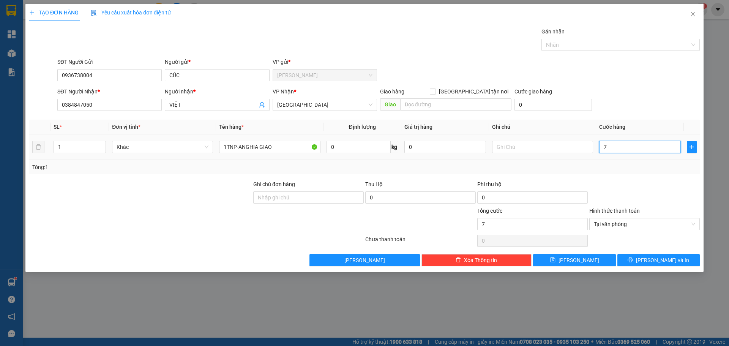
type input "0"
type input "03"
type input "3"
type input "030"
type input "30"
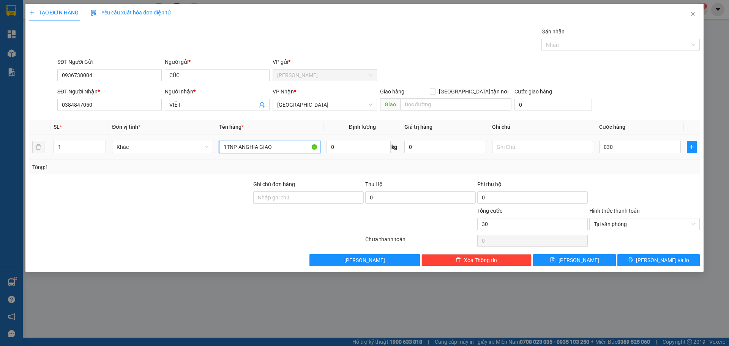
type input "30.000"
click at [279, 152] on input "1TNP-ANGHIA GIAO" at bounding box center [269, 147] width 101 height 12
type input "1TNP-ANGHIA GIAO 40K"
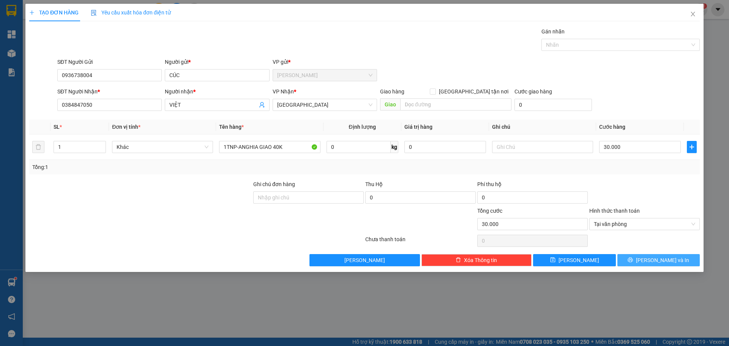
drag, startPoint x: 677, startPoint y: 256, endPoint x: 631, endPoint y: 232, distance: 52.1
click at [677, 256] on button "[PERSON_NAME] và In" at bounding box center [658, 260] width 82 height 12
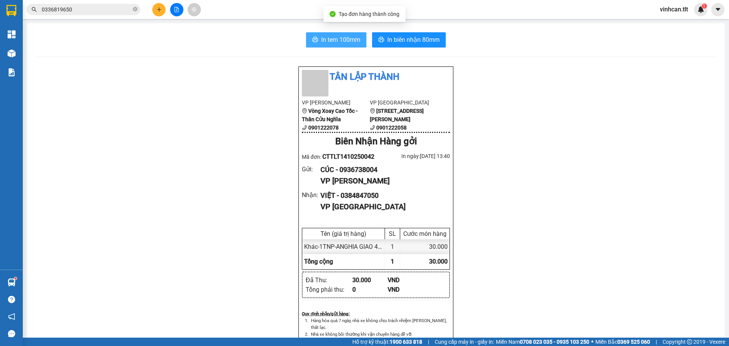
click at [321, 36] on span "In tem 100mm" at bounding box center [340, 39] width 39 height 9
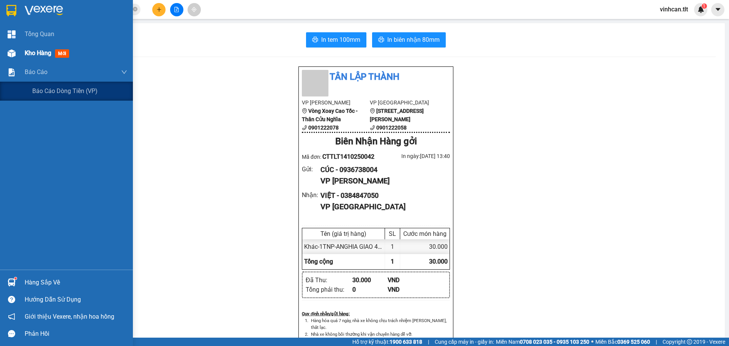
click at [12, 53] on img at bounding box center [12, 53] width 8 height 8
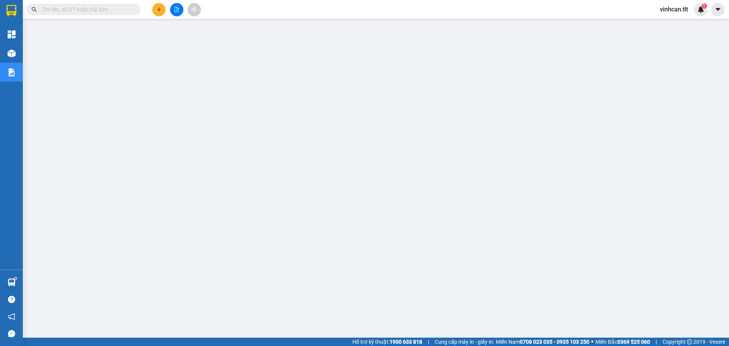
drag, startPoint x: 0, startPoint y: 0, endPoint x: 113, endPoint y: 9, distance: 113.2
click at [113, 9] on input "text" at bounding box center [87, 9] width 90 height 8
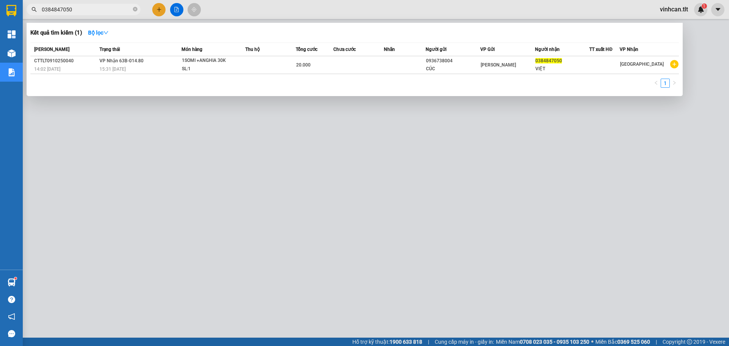
type input "0384847050"
